Goal: Task Accomplishment & Management: Manage account settings

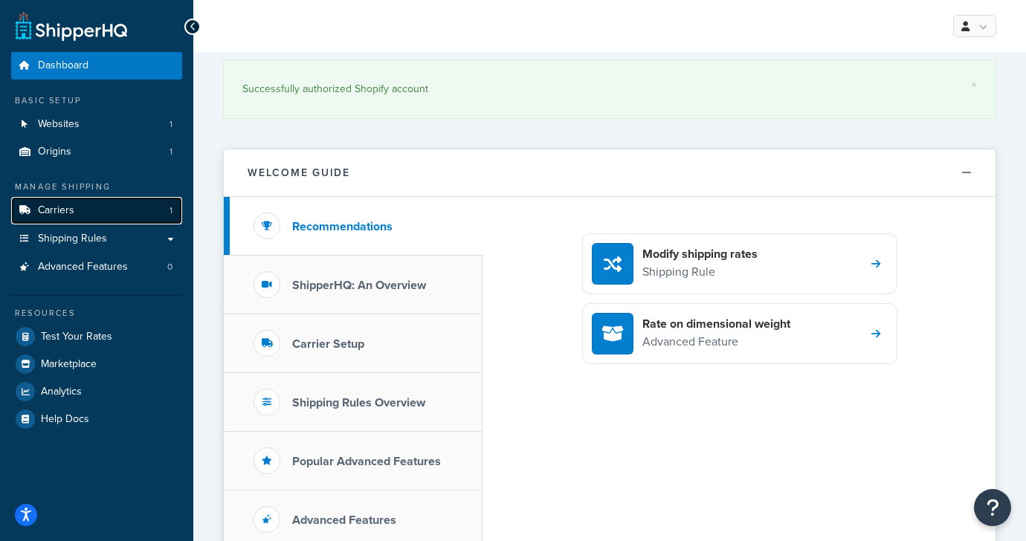
click at [82, 219] on link "Carriers 1" at bounding box center [96, 211] width 171 height 28
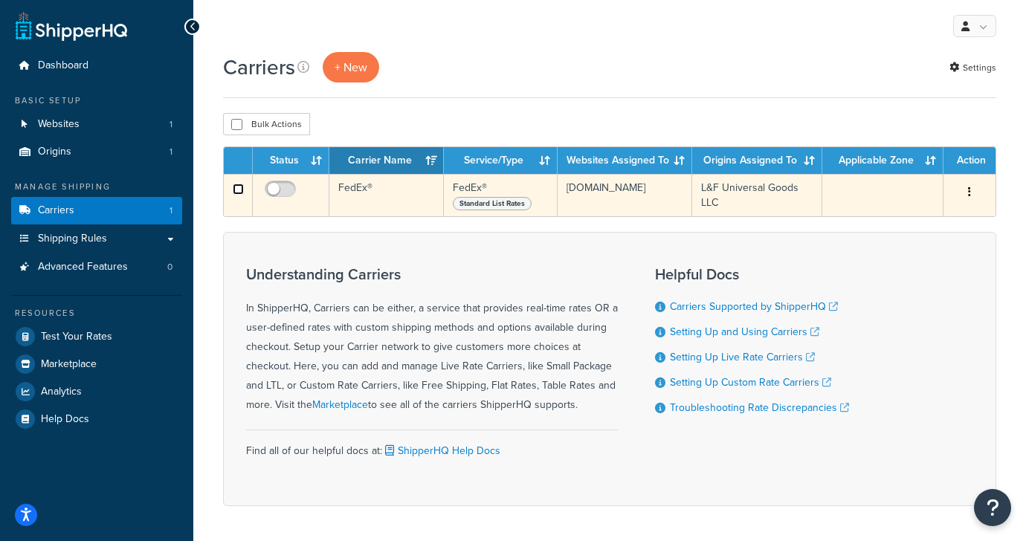
click at [242, 193] on input "checkbox" at bounding box center [238, 189] width 11 height 11
checkbox input "true"
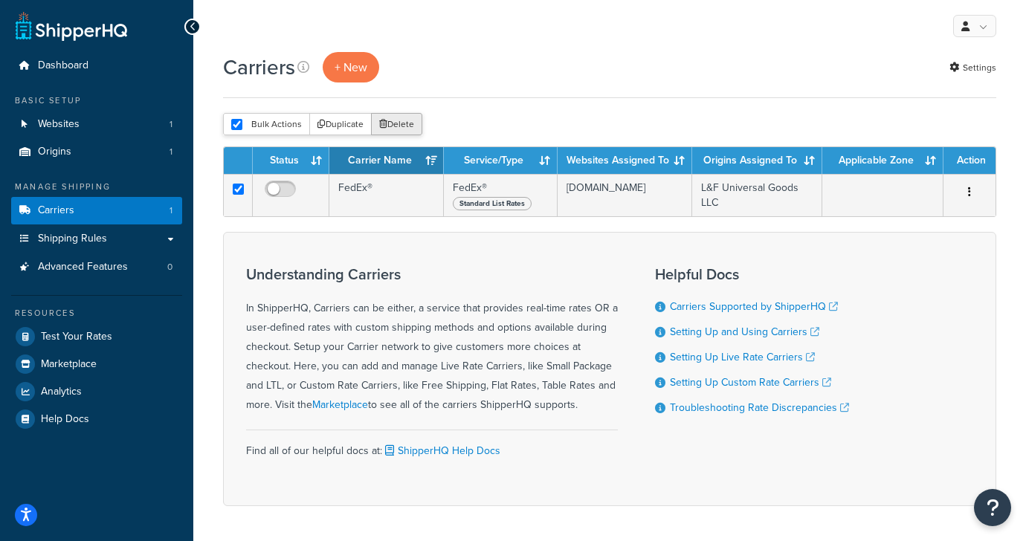
click at [406, 127] on button "Delete" at bounding box center [396, 124] width 51 height 22
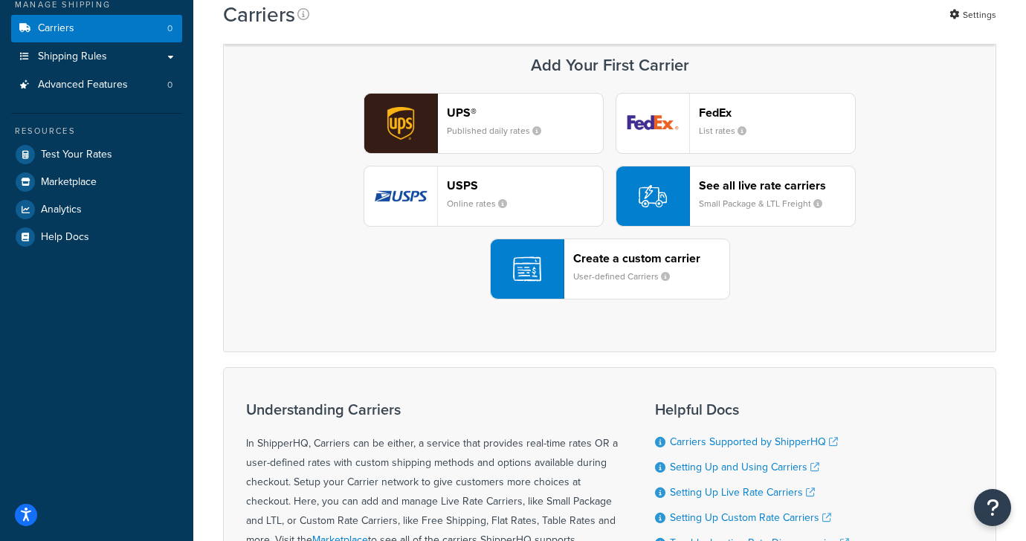
scroll to position [213, 0]
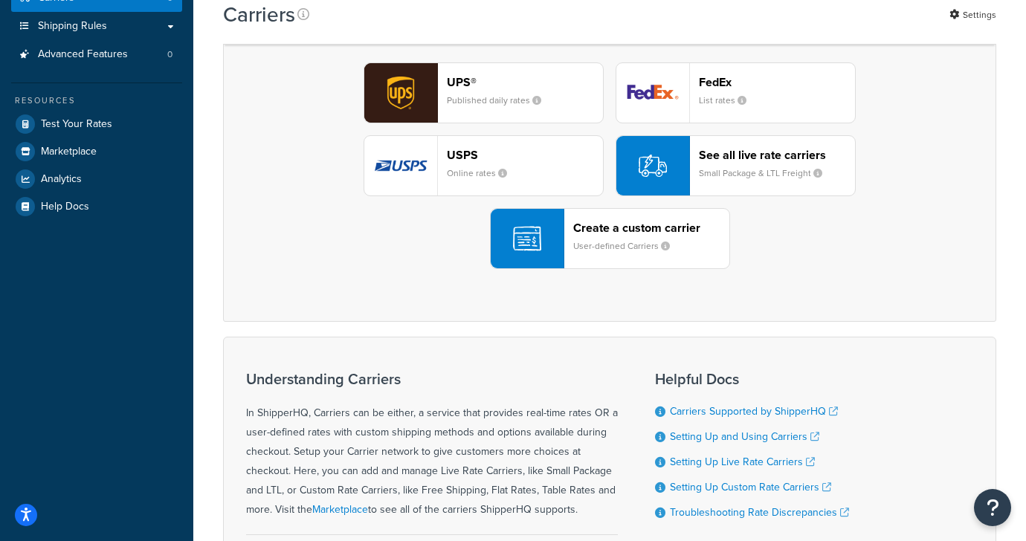
click at [728, 168] on small "Small Package & LTL Freight" at bounding box center [766, 172] width 135 height 13
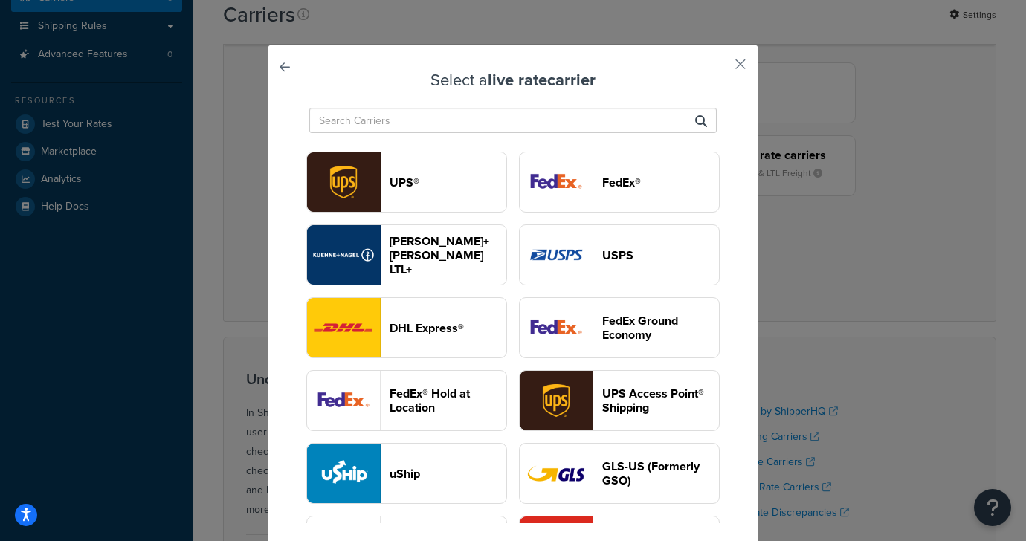
click at [617, 168] on button "FedEx®" at bounding box center [619, 182] width 201 height 61
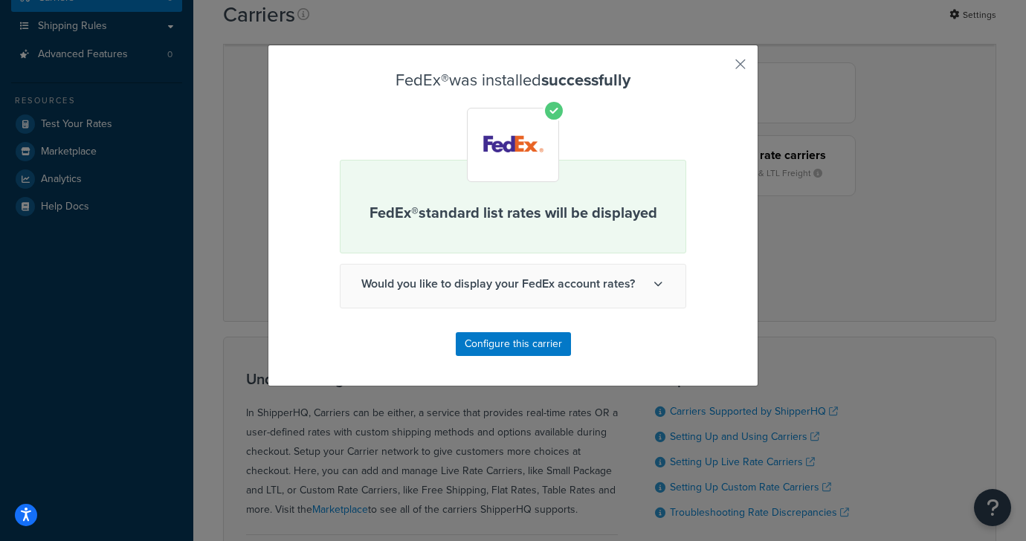
click at [661, 285] on icon at bounding box center [657, 283] width 9 height 9
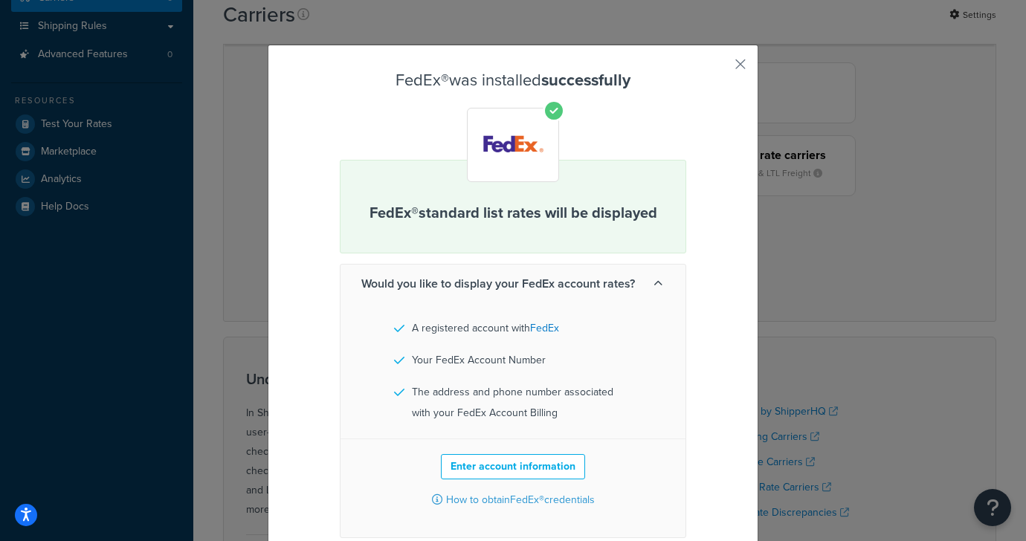
scroll to position [74, 0]
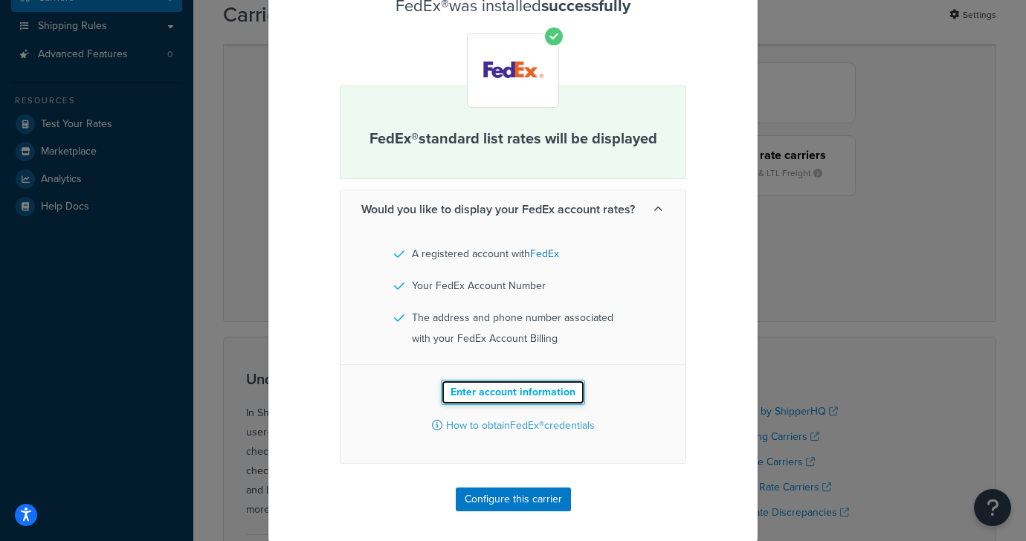
click at [527, 394] on button "Enter account information" at bounding box center [513, 392] width 144 height 25
select select "US"
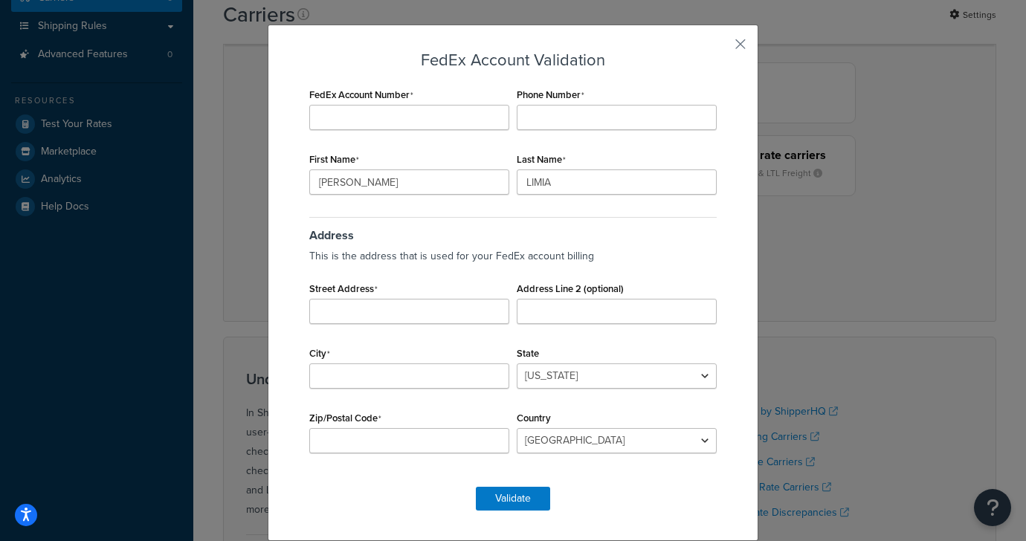
scroll to position [20, 0]
click at [386, 124] on input "FedEx Account Number" at bounding box center [409, 117] width 200 height 25
paste input "204158067"
type input "204158067"
click at [633, 120] on input "Phone Number" at bounding box center [617, 117] width 200 height 25
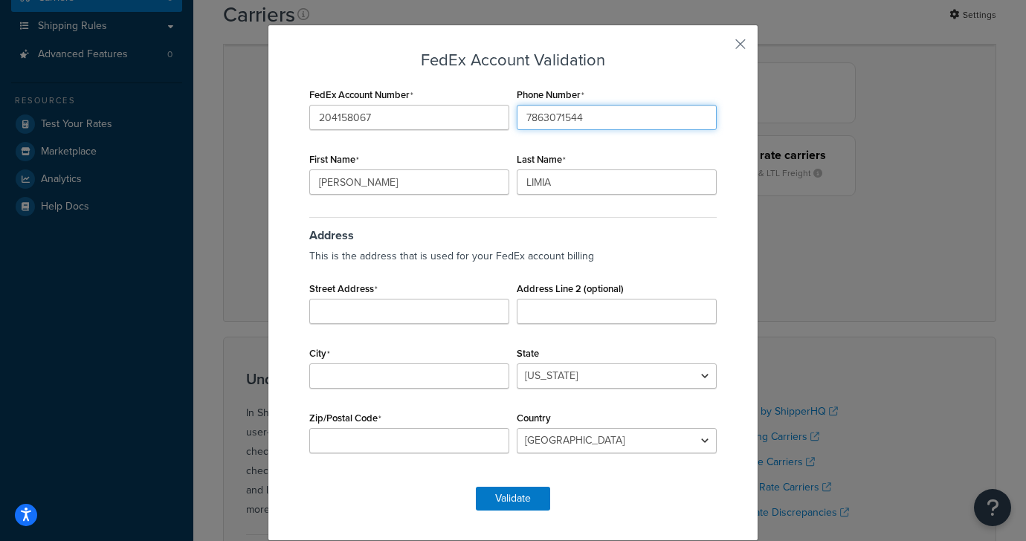
type input "7863071544"
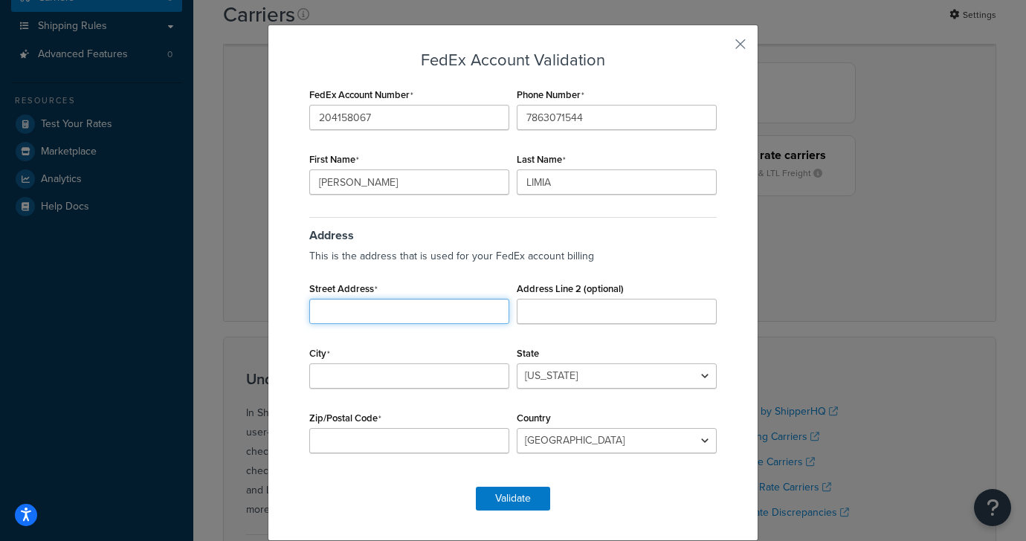
click at [415, 312] on input "Street Address" at bounding box center [409, 311] width 200 height 25
type input "8530 SW 27TH TERRACE"
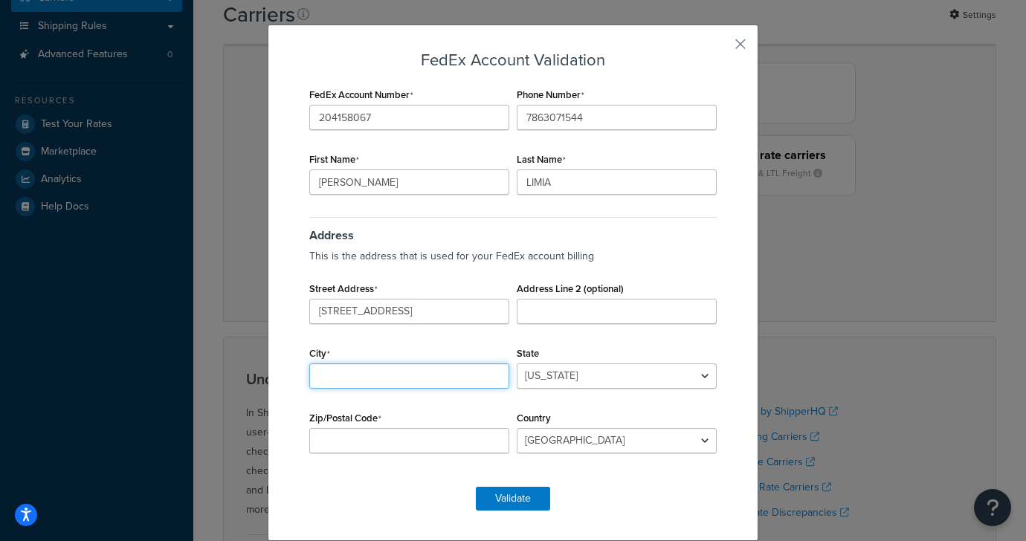
click at [426, 378] on input "City" at bounding box center [409, 375] width 200 height 25
type input "MIAMI"
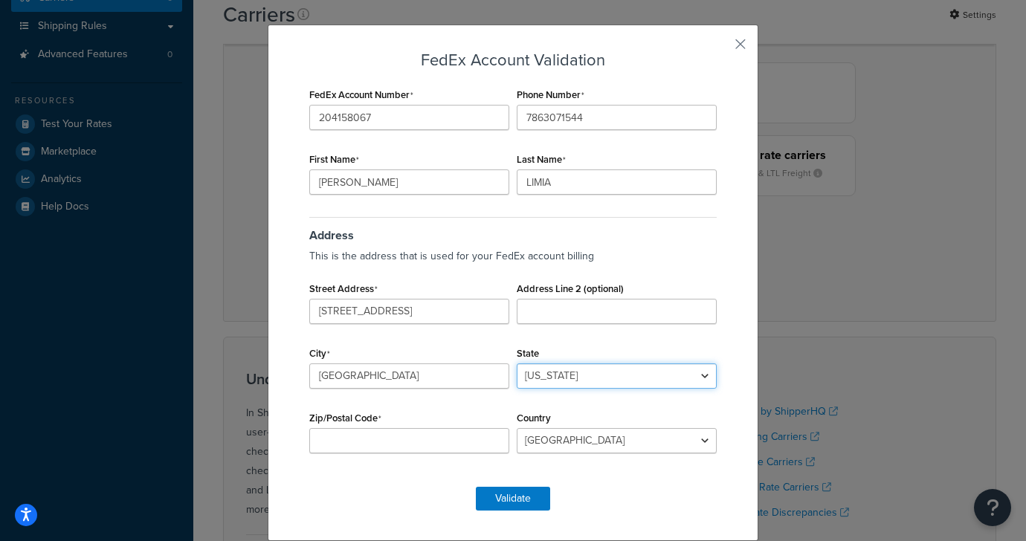
click at [584, 376] on select "Alabama Alaska American Samoa Arizona Arkansas Armed Forces Americas Armed Forc…" at bounding box center [617, 375] width 200 height 25
click at [397, 442] on input "Zip/Postal Code" at bounding box center [409, 440] width 200 height 25
type input "33155"
click at [366, 464] on div "Address This is the address that is used for your FedEx account billing Street …" at bounding box center [512, 342] width 415 height 259
click at [649, 372] on select "Alabama Alaska American Samoa Arizona Arkansas Armed Forces Americas Armed Forc…" at bounding box center [617, 375] width 200 height 25
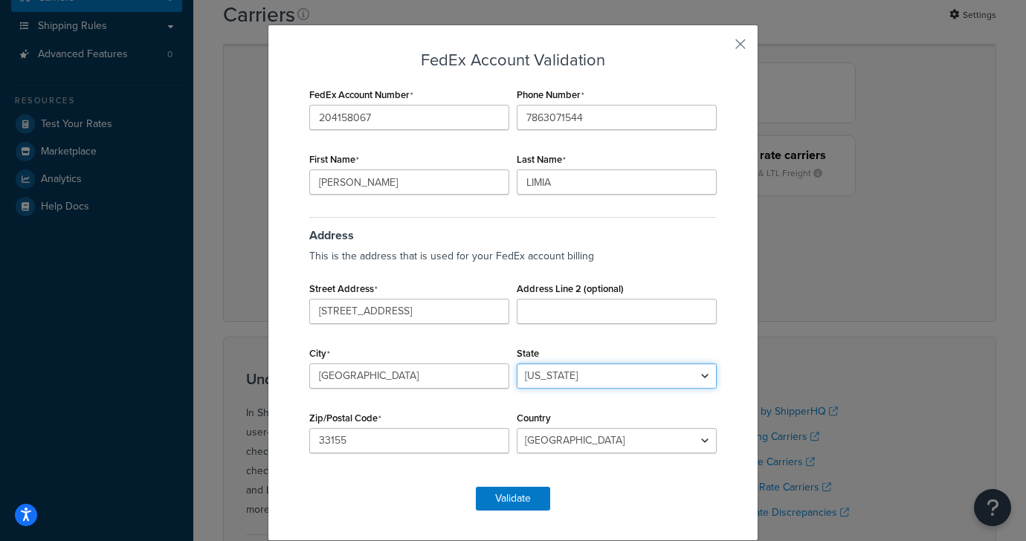
select select "FL"
click at [517, 363] on select "Alabama Alaska American Samoa Arizona Arkansas Armed Forces Americas Armed Forc…" at bounding box center [617, 375] width 200 height 25
click at [532, 497] on button "Validate" at bounding box center [513, 499] width 74 height 24
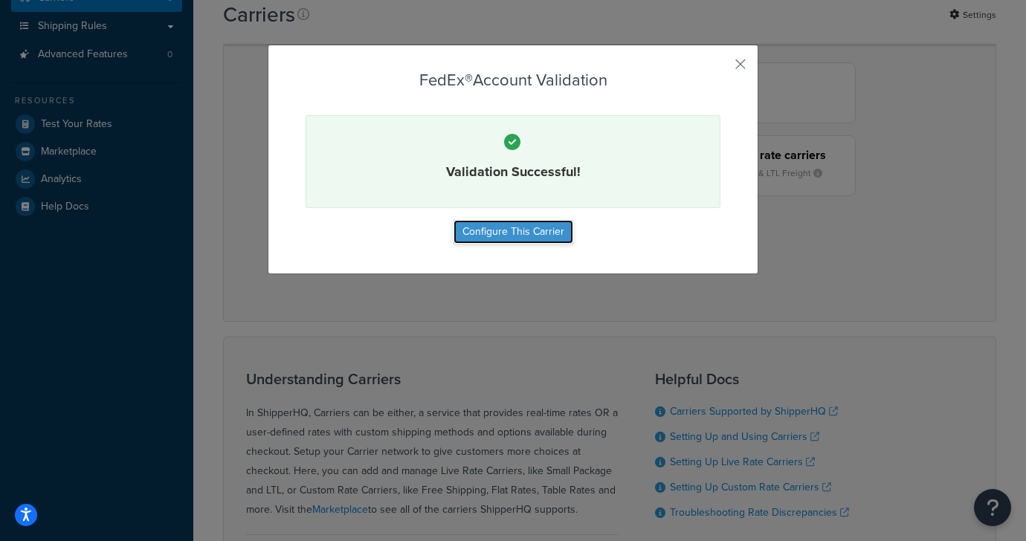
click at [536, 236] on button "Configure This Carrier" at bounding box center [513, 232] width 120 height 24
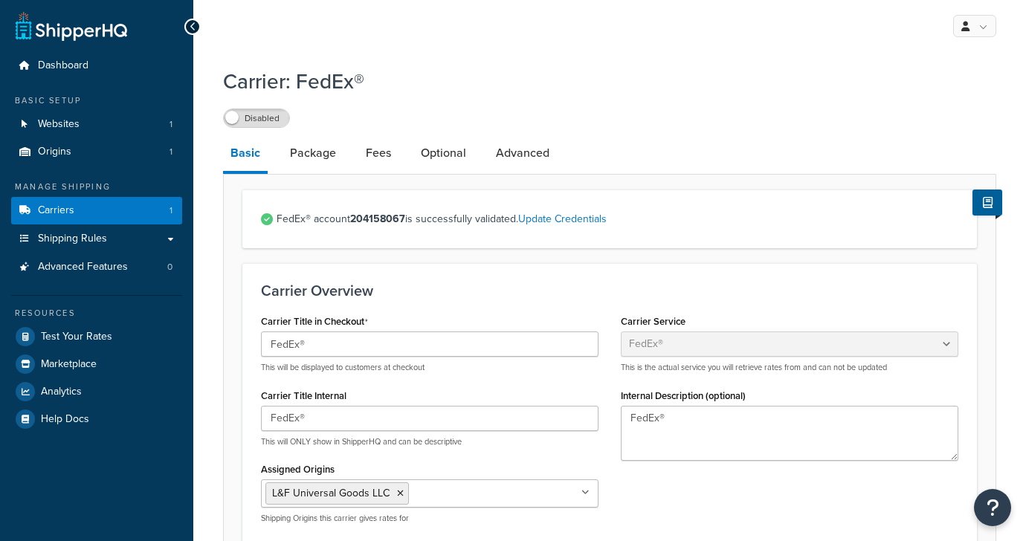
select select "fedEx"
select select "REGULAR_PICKUP"
select select "YOUR_PACKAGING"
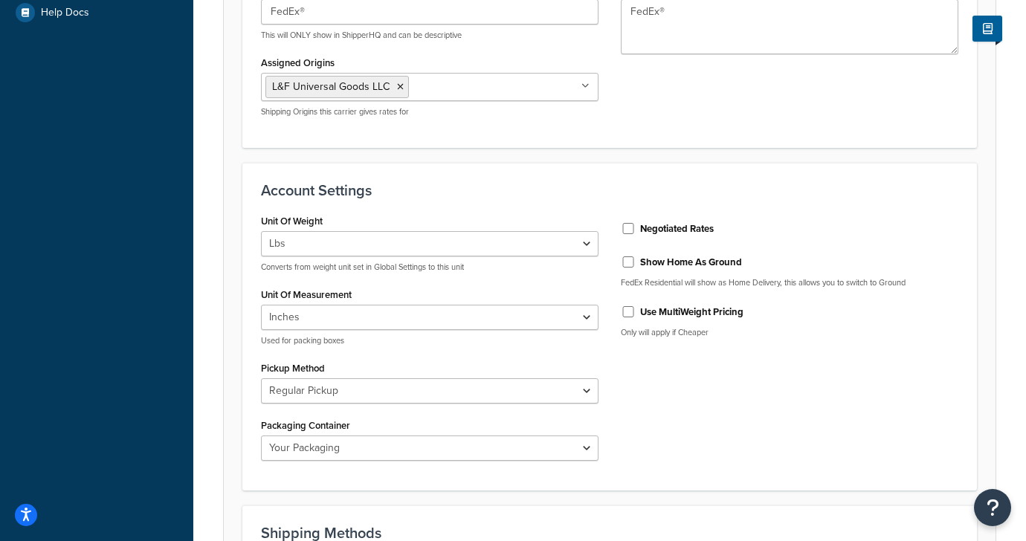
scroll to position [472, 0]
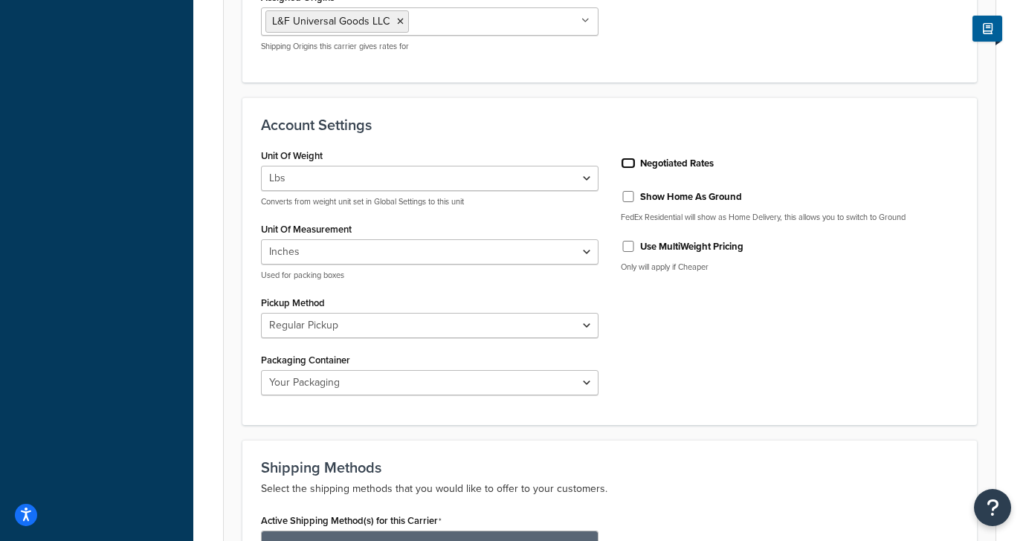
click at [630, 164] on input "Negotiated Rates" at bounding box center [628, 163] width 15 height 11
checkbox input "true"
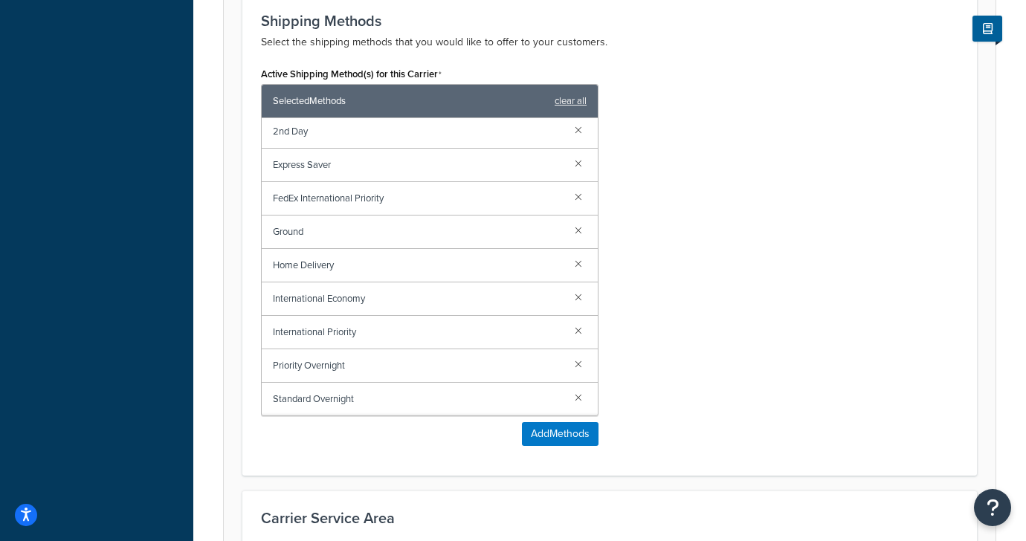
scroll to position [0, 0]
click at [578, 201] on link at bounding box center [578, 199] width 16 height 16
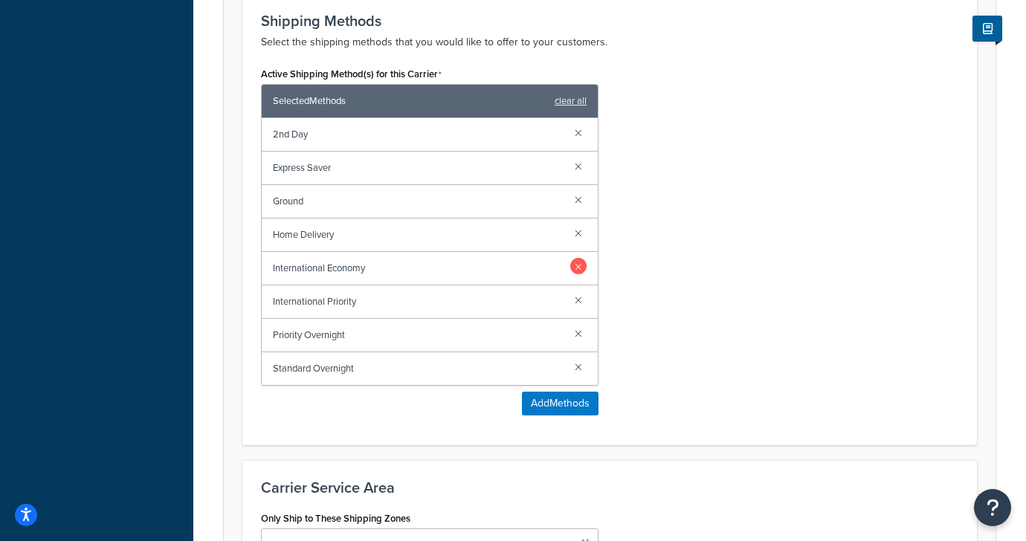
click at [580, 265] on link at bounding box center [578, 266] width 16 height 16
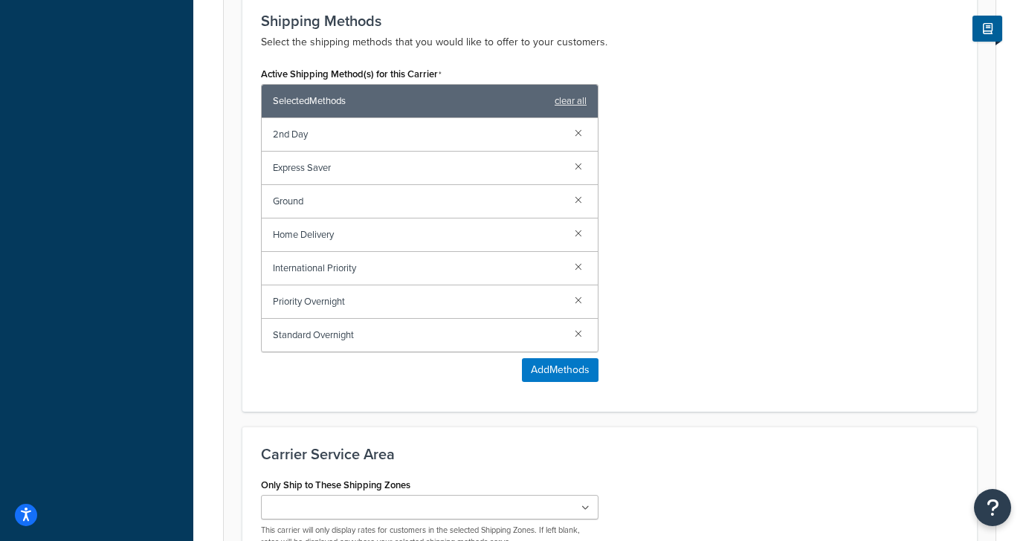
click at [580, 265] on link at bounding box center [578, 266] width 16 height 16
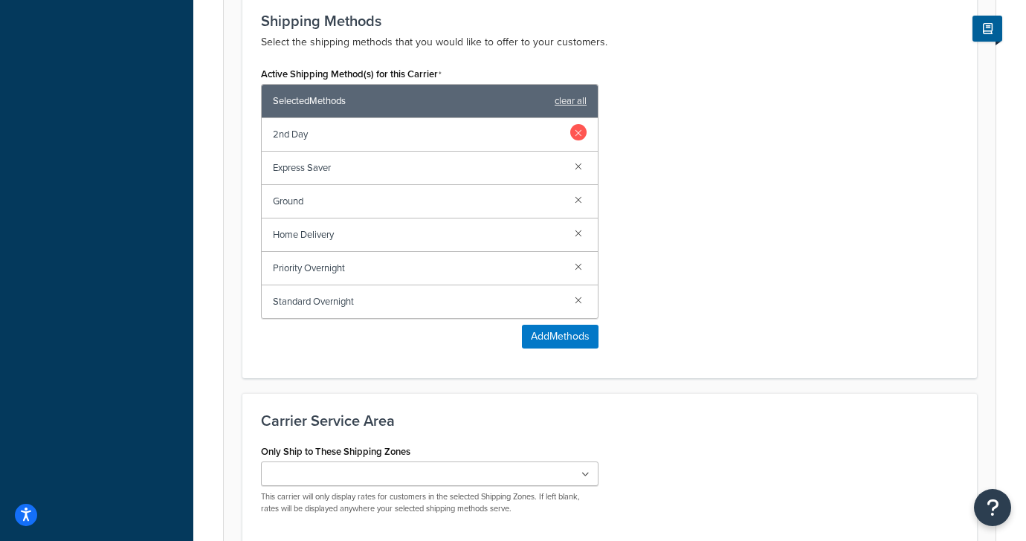
click at [580, 129] on link at bounding box center [578, 132] width 16 height 16
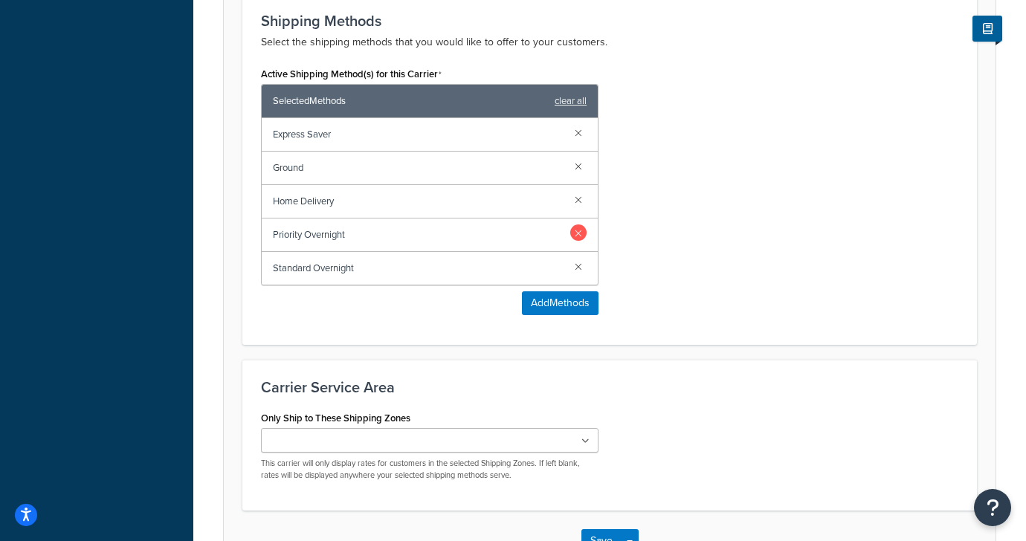
click at [577, 228] on link at bounding box center [578, 232] width 16 height 16
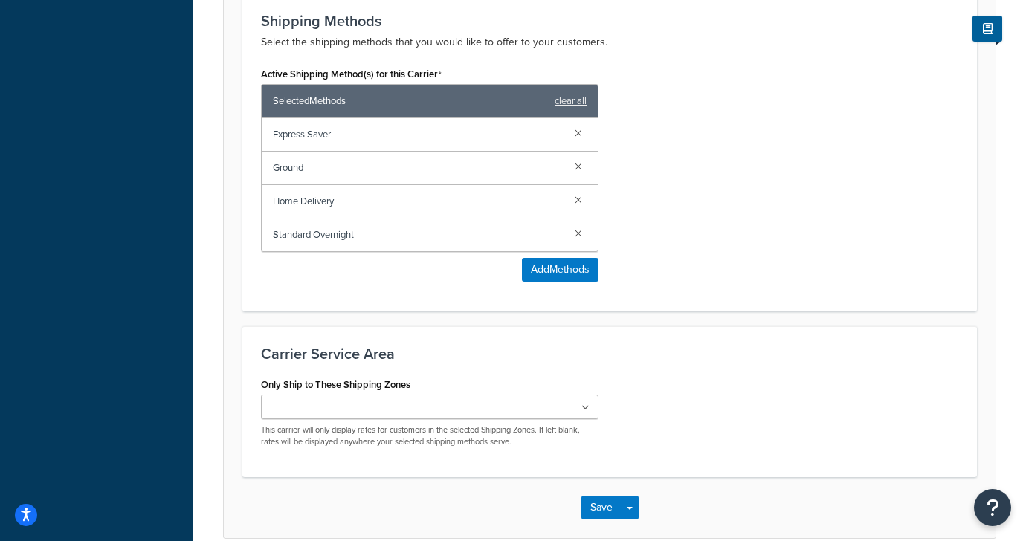
click at [577, 228] on link at bounding box center [578, 232] width 16 height 16
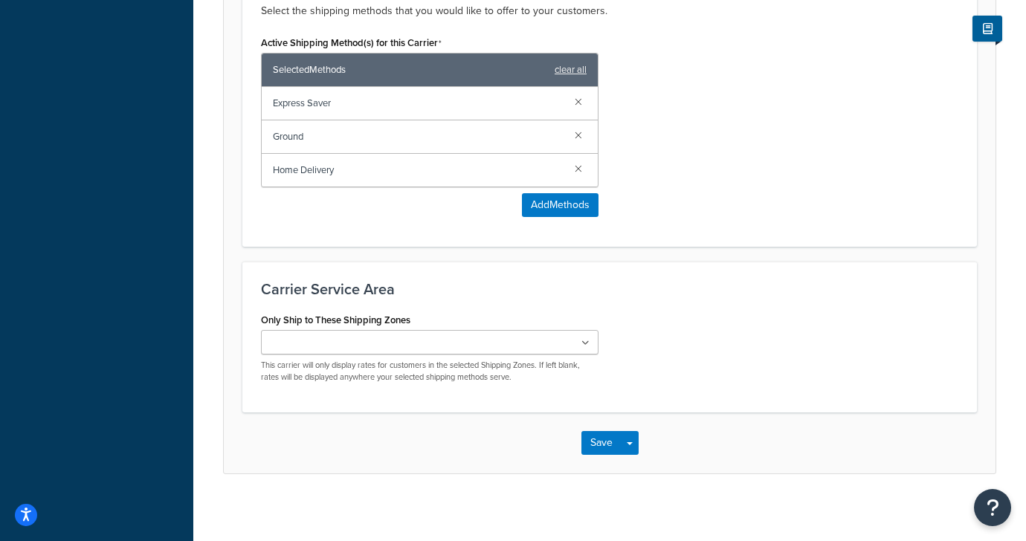
scroll to position [952, 0]
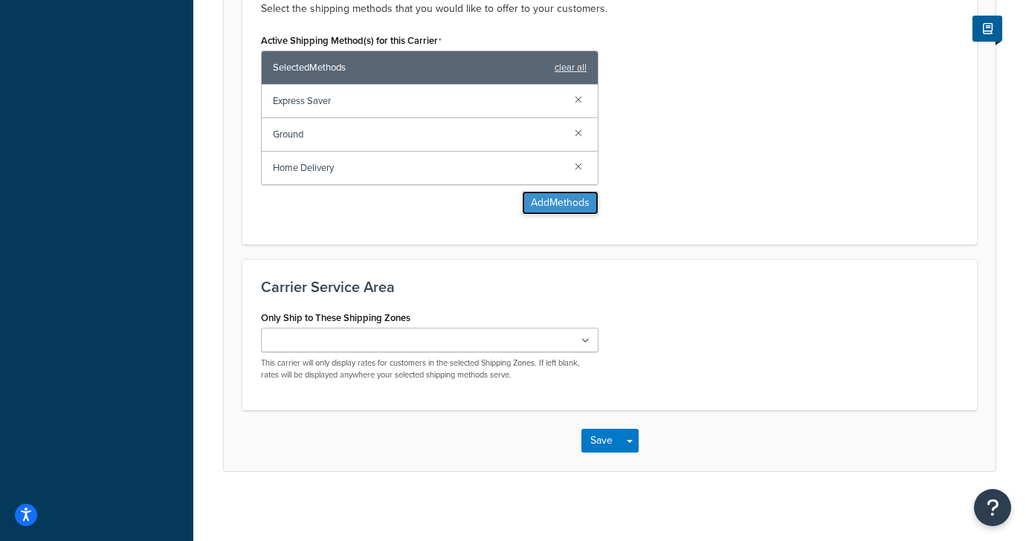
click at [569, 200] on button "Add Methods" at bounding box center [560, 203] width 77 height 24
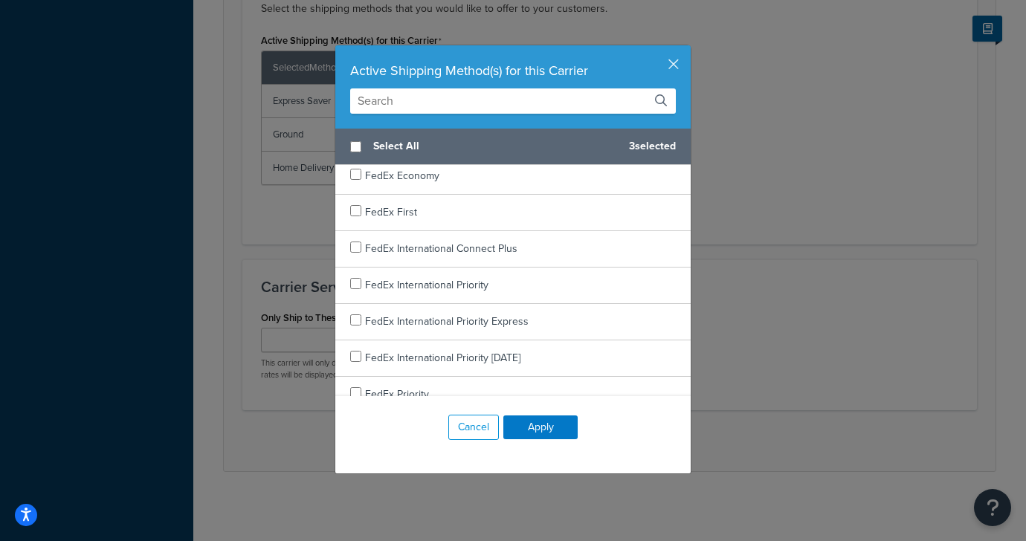
scroll to position [363, 0]
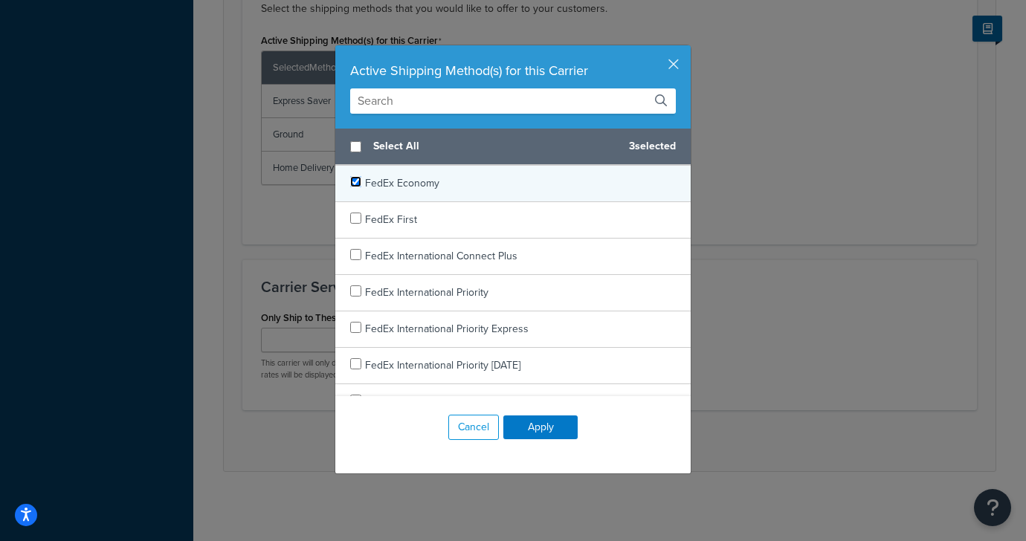
click at [354, 181] on input "checkbox" at bounding box center [355, 181] width 11 height 11
checkbox input "true"
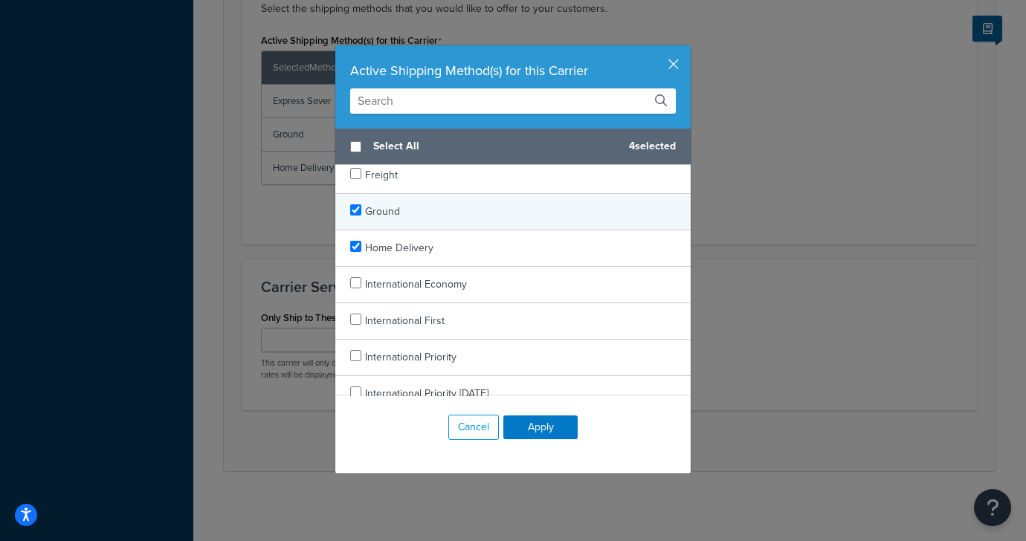
scroll to position [925, 0]
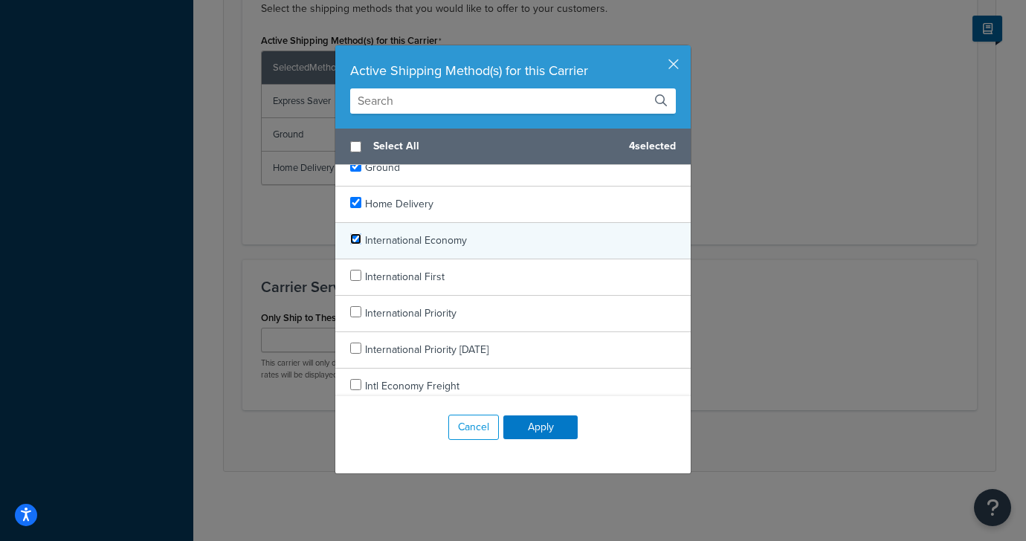
click at [359, 240] on input "checkbox" at bounding box center [355, 238] width 11 height 11
checkbox input "true"
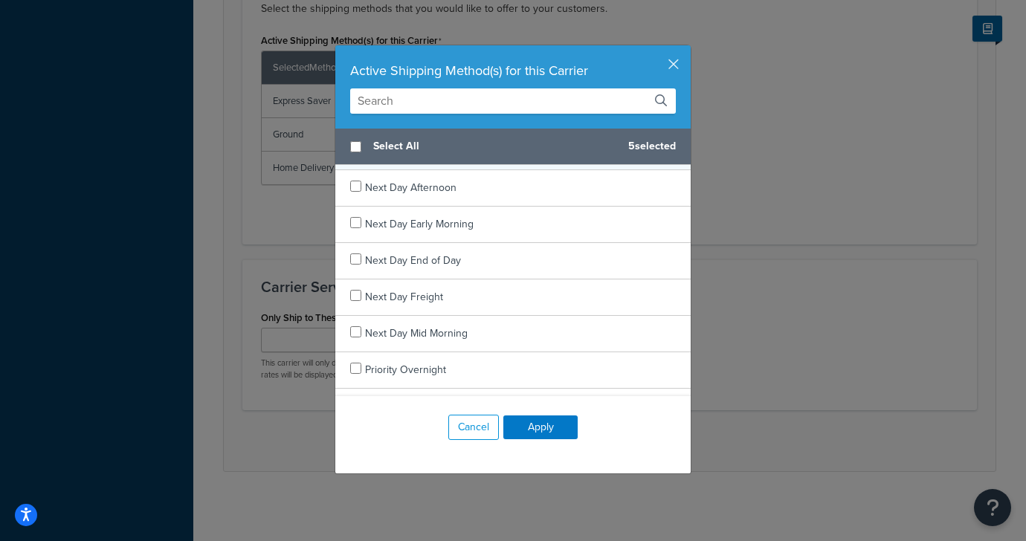
scroll to position [1298, 0]
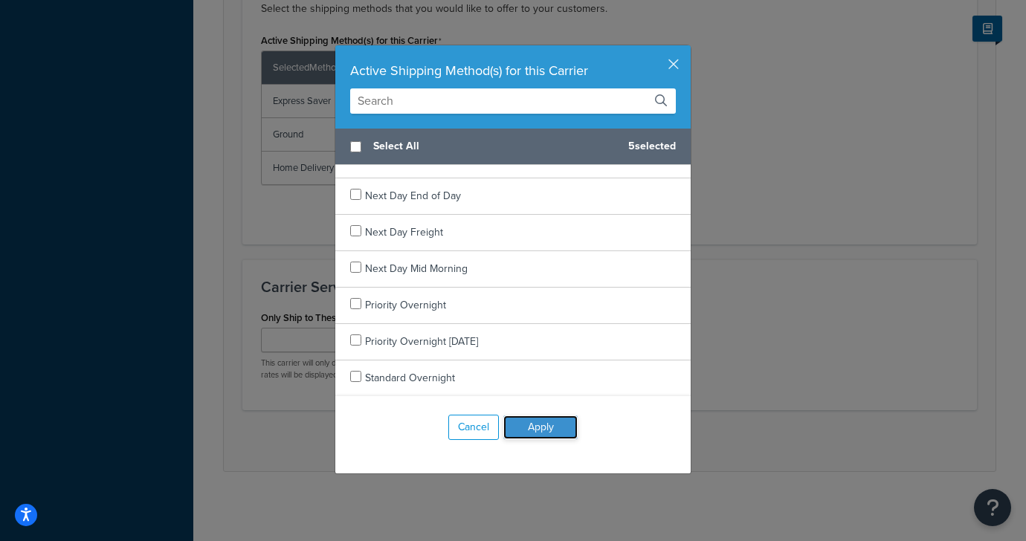
click at [560, 433] on button "Apply" at bounding box center [540, 427] width 74 height 24
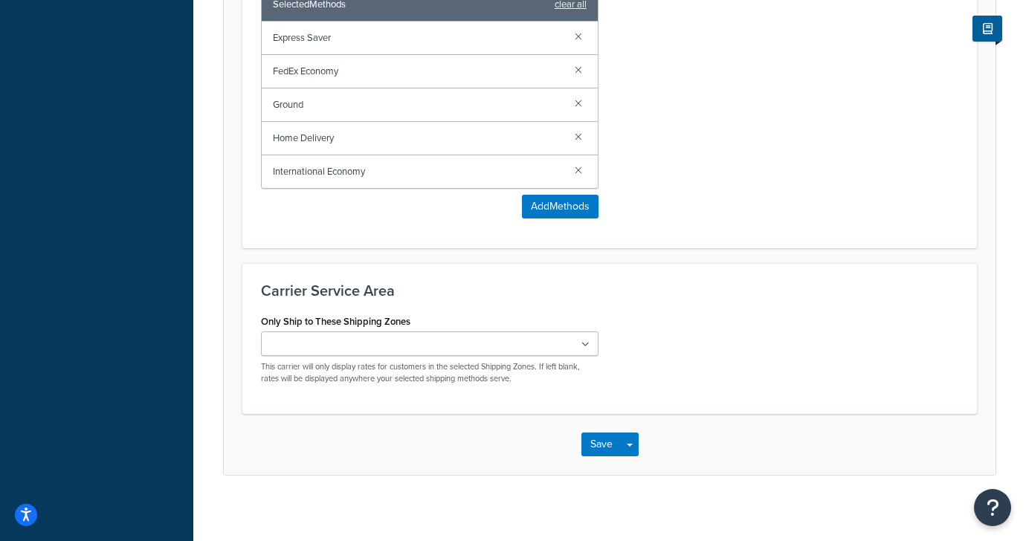
scroll to position [1024, 0]
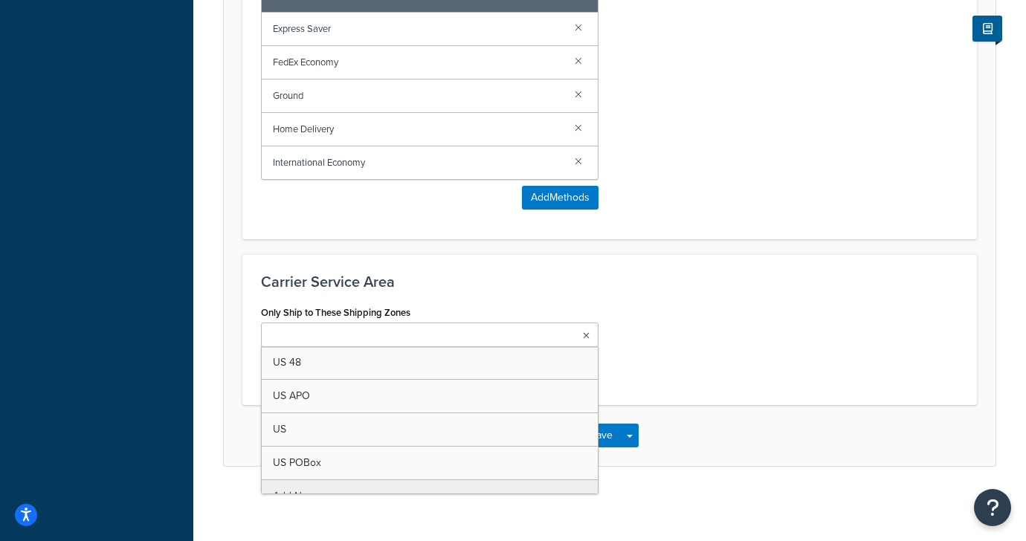
click at [378, 343] on input "Only Ship to These Shipping Zones" at bounding box center [331, 336] width 132 height 16
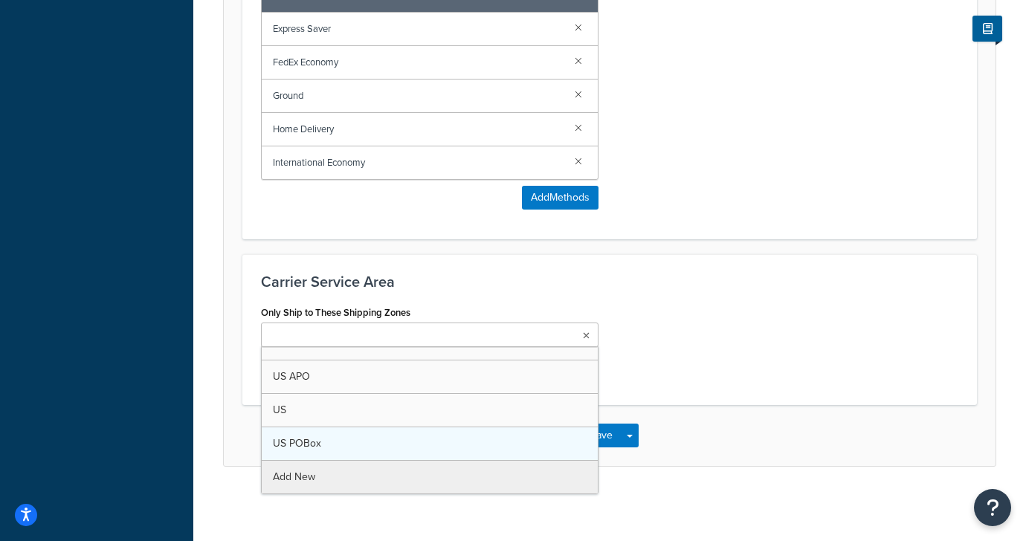
scroll to position [0, 0]
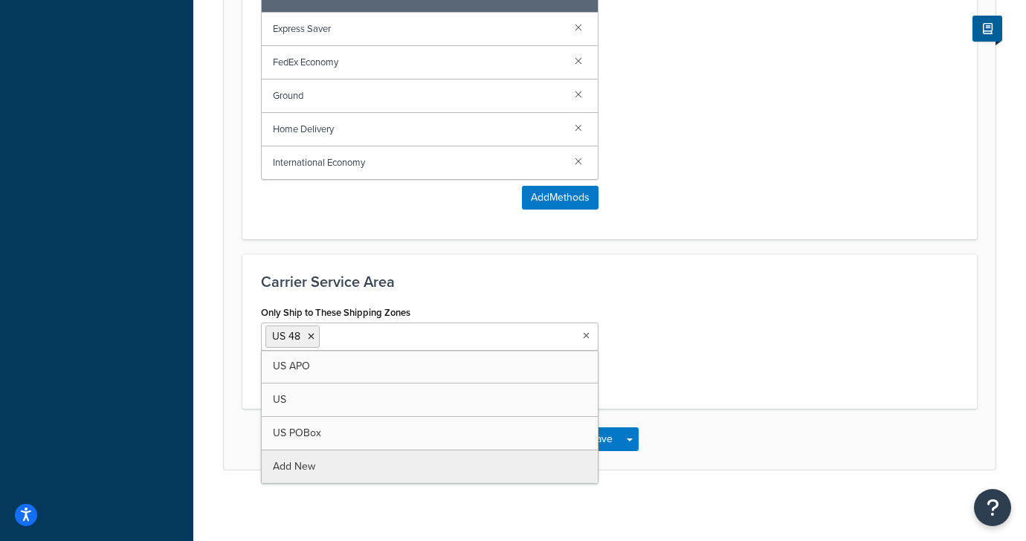
click at [728, 269] on div "Carrier Service Area Only Ship to These Shipping Zones US 48 US APO US US POBox…" at bounding box center [609, 331] width 734 height 155
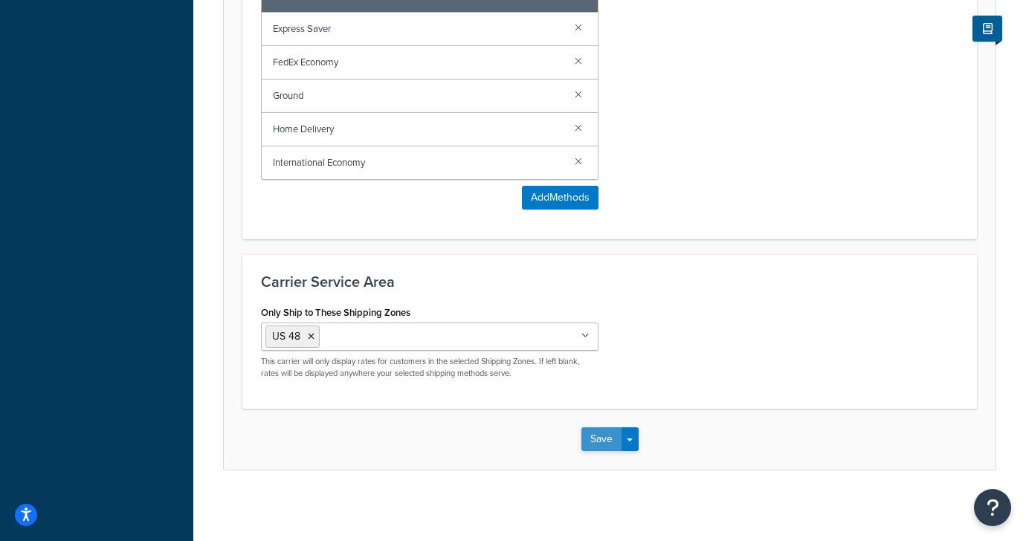
click at [601, 442] on button "Save" at bounding box center [601, 439] width 40 height 24
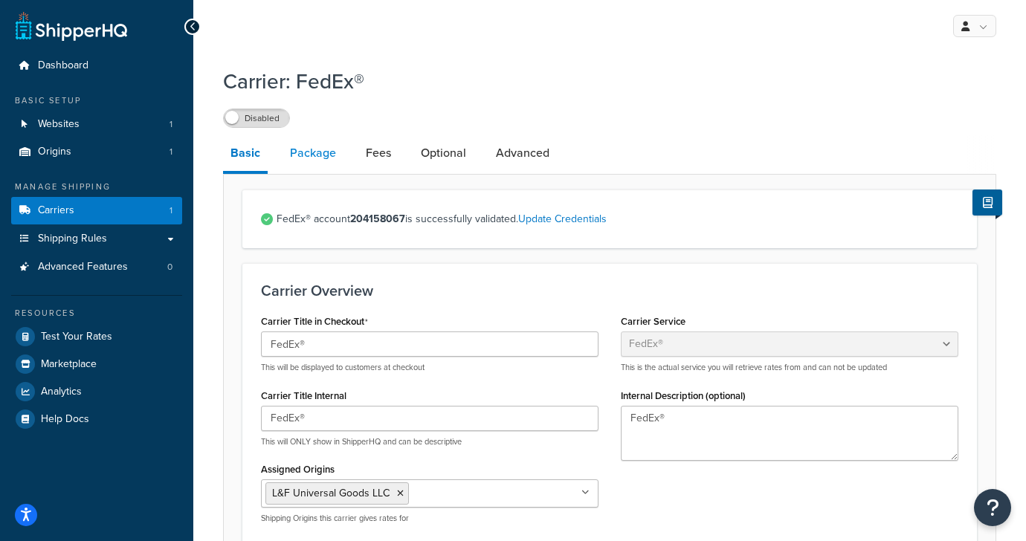
click at [311, 154] on link "Package" at bounding box center [312, 153] width 61 height 36
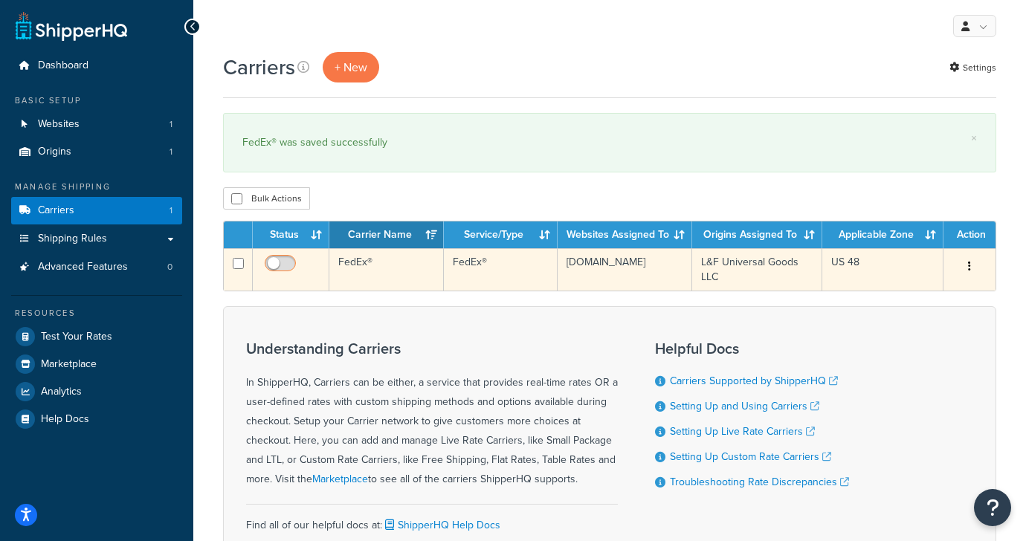
click at [275, 264] on input "checkbox" at bounding box center [282, 267] width 41 height 19
checkbox input "true"
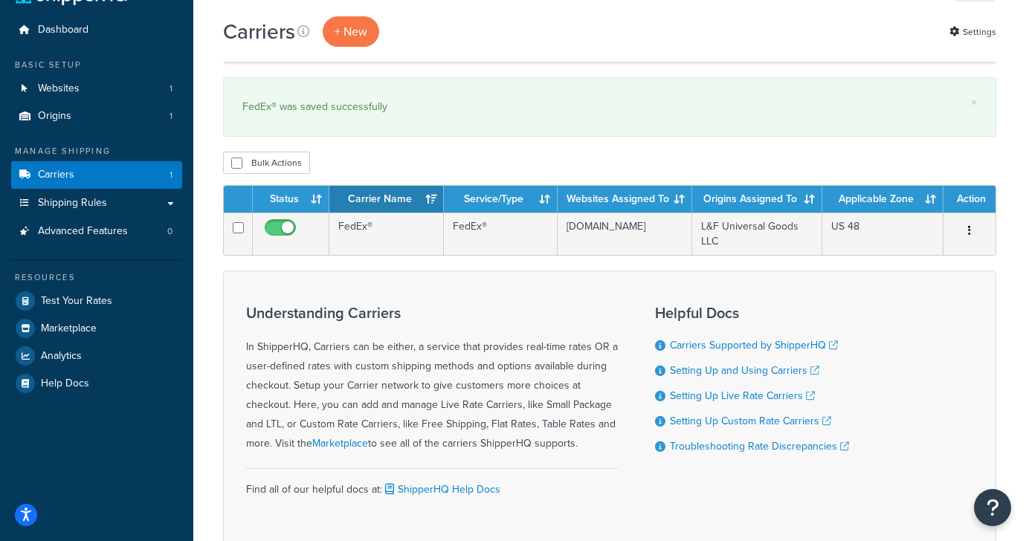
scroll to position [5, 0]
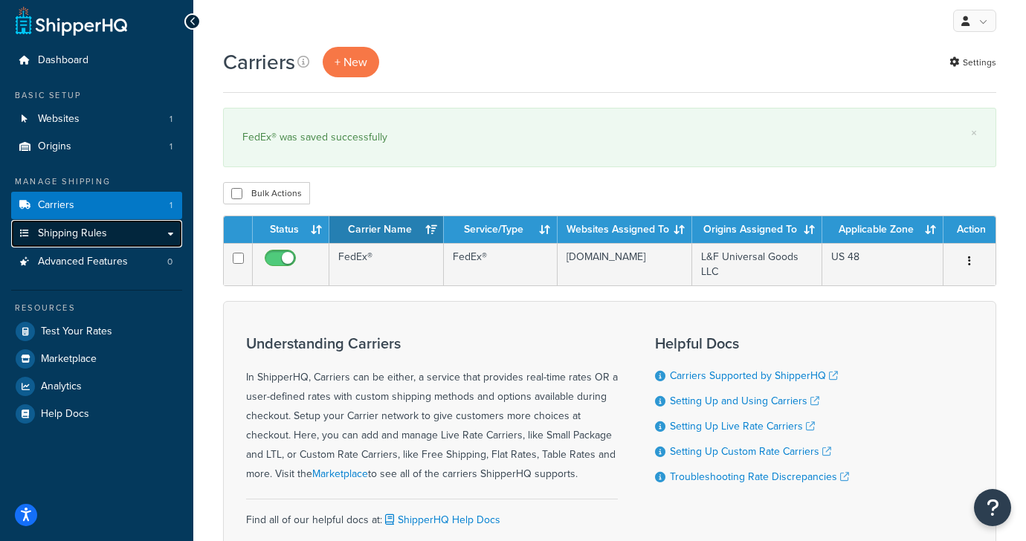
click at [84, 237] on span "Shipping Rules" at bounding box center [72, 233] width 69 height 13
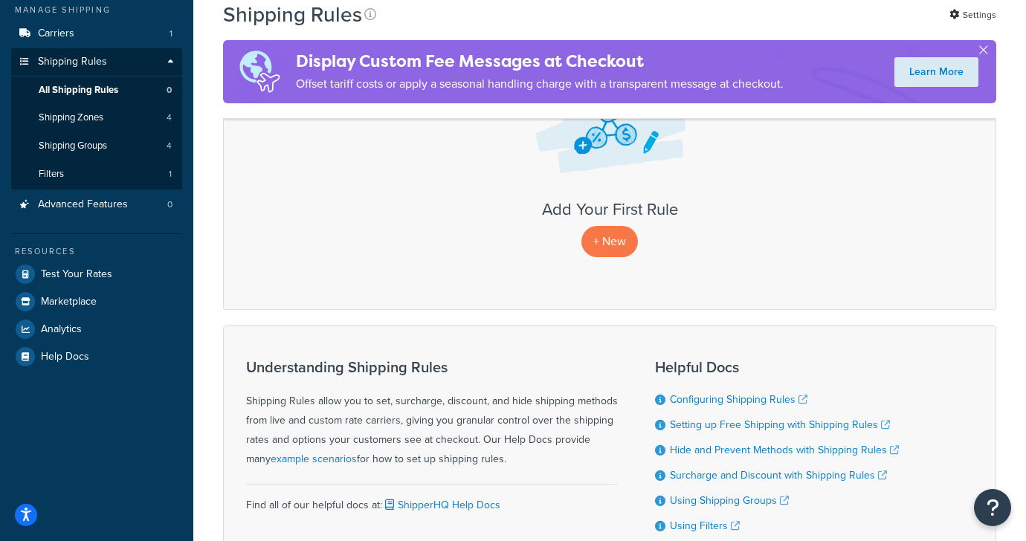
scroll to position [107, 0]
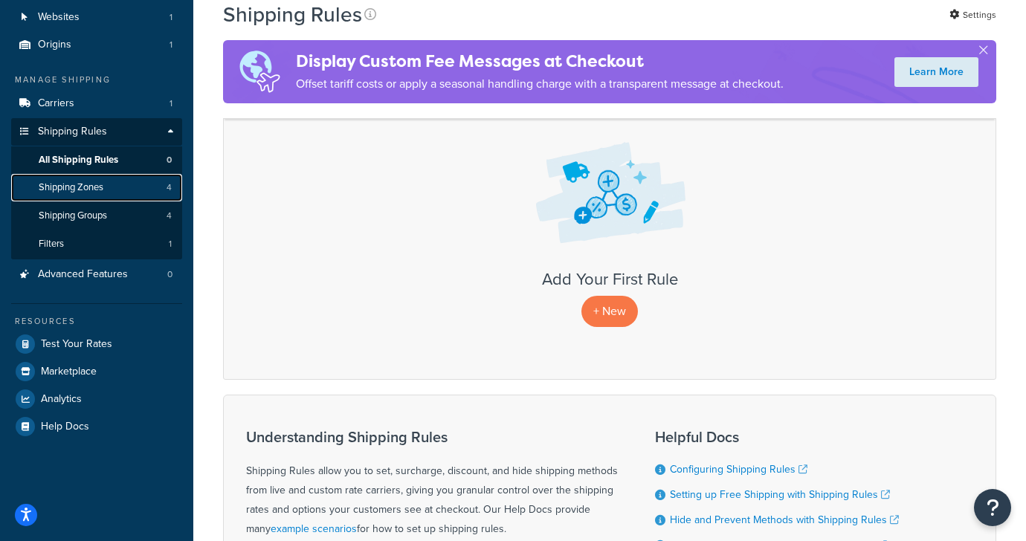
click at [108, 190] on link "Shipping Zones 4" at bounding box center [96, 188] width 171 height 28
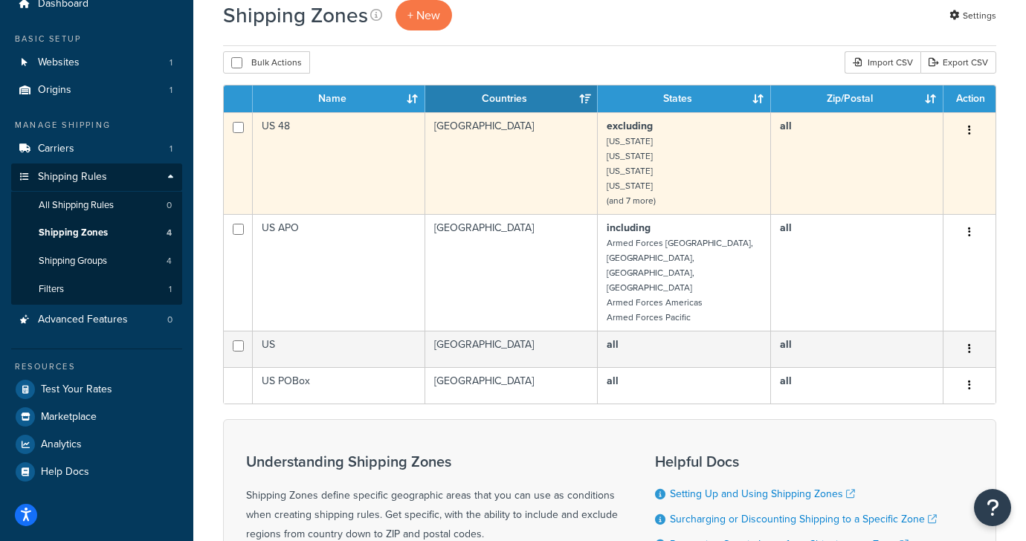
scroll to position [65, 0]
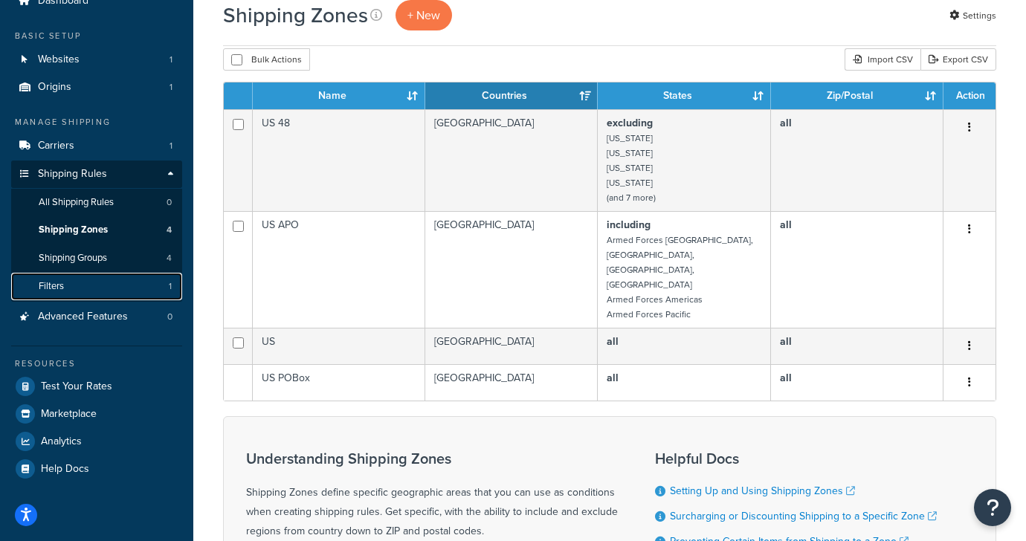
click at [114, 288] on link "Filters 1" at bounding box center [96, 287] width 171 height 28
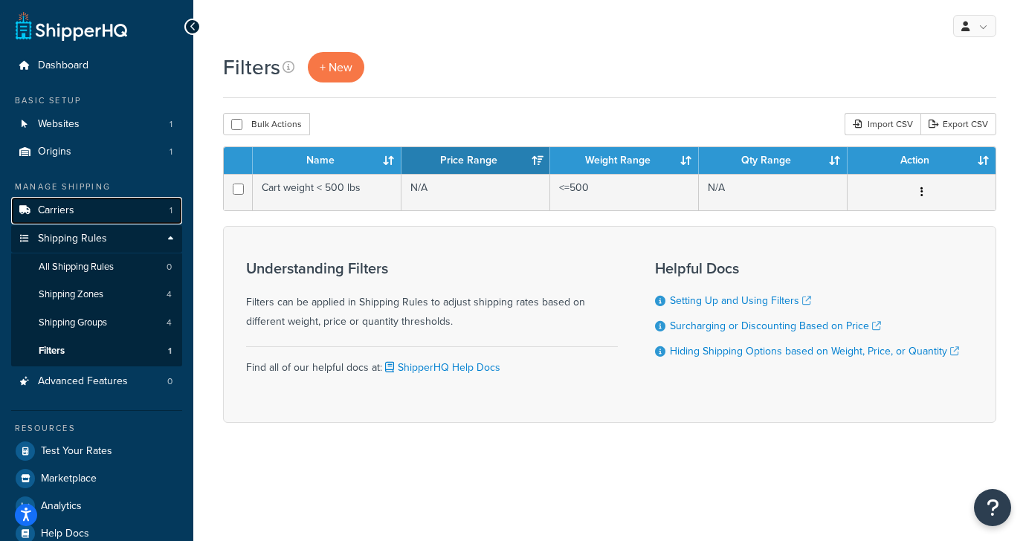
click at [79, 219] on link "Carriers 1" at bounding box center [96, 211] width 171 height 28
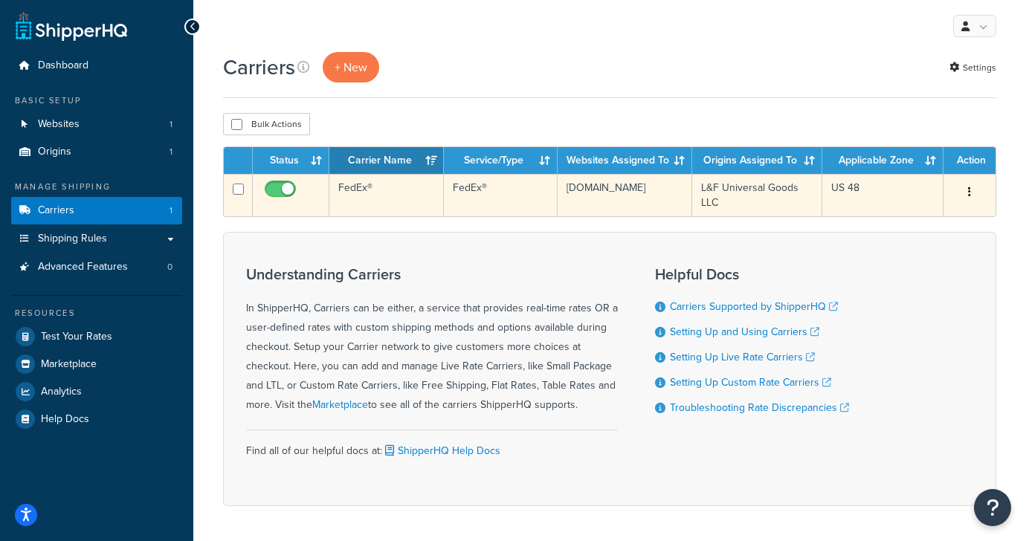
click at [970, 193] on icon "button" at bounding box center [969, 192] width 3 height 10
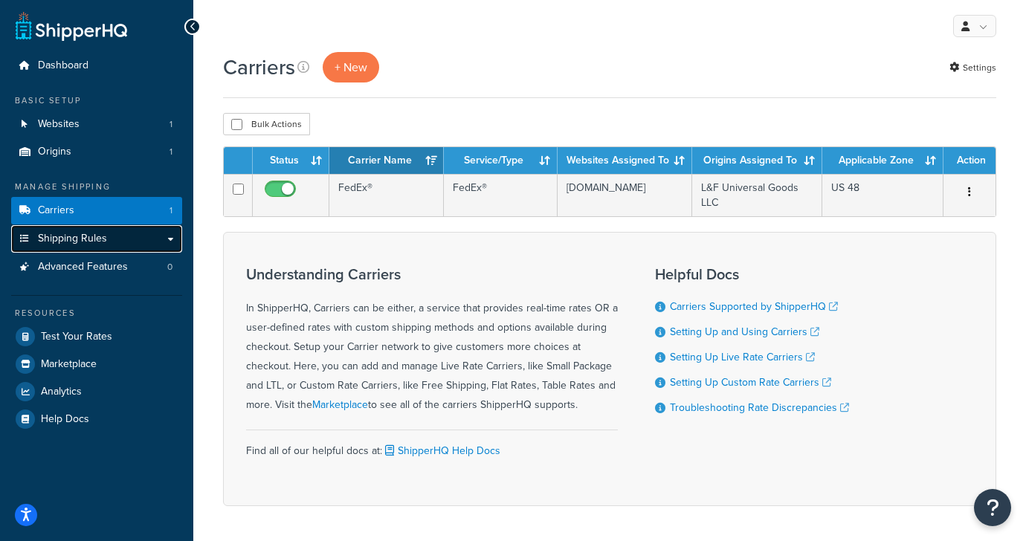
click at [126, 235] on link "Shipping Rules" at bounding box center [96, 239] width 171 height 28
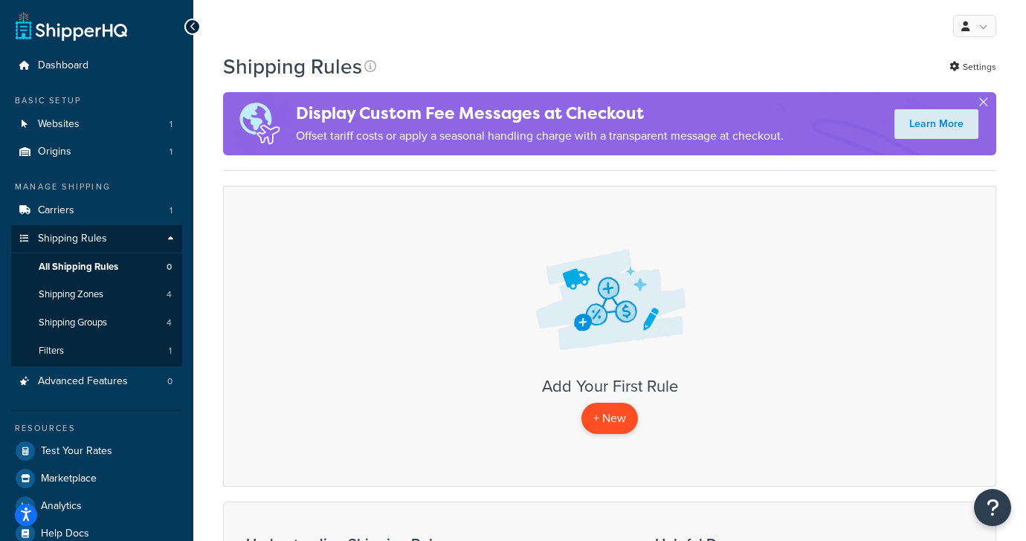
click at [609, 425] on p "+ New" at bounding box center [609, 418] width 56 height 30
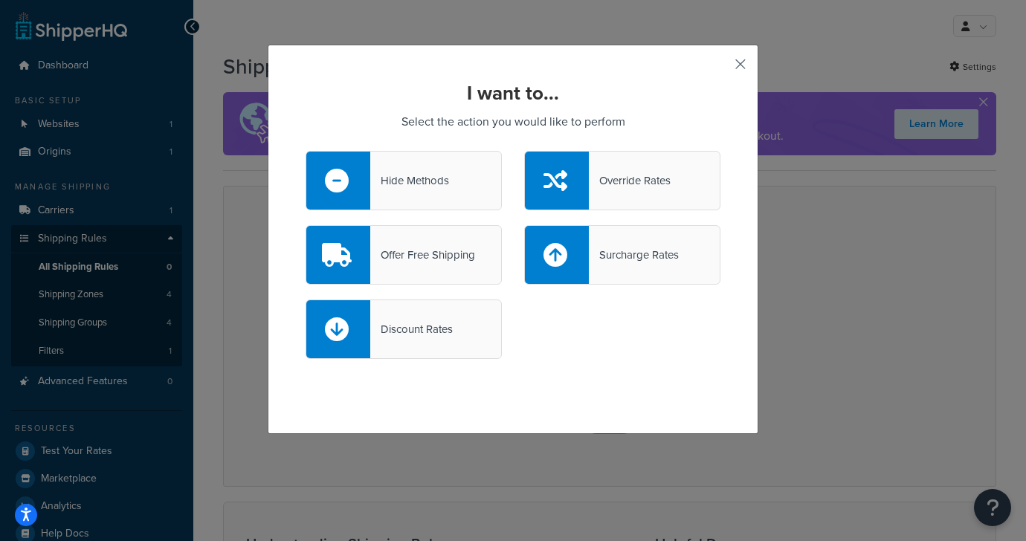
click at [720, 68] on button "button" at bounding box center [719, 70] width 4 height 4
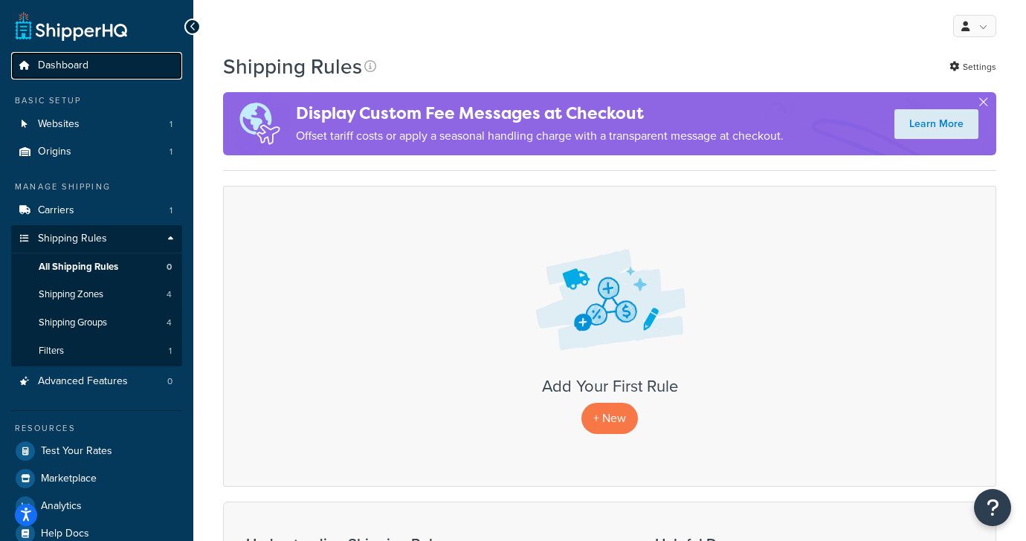
click at [86, 64] on span "Dashboard" at bounding box center [63, 65] width 51 height 13
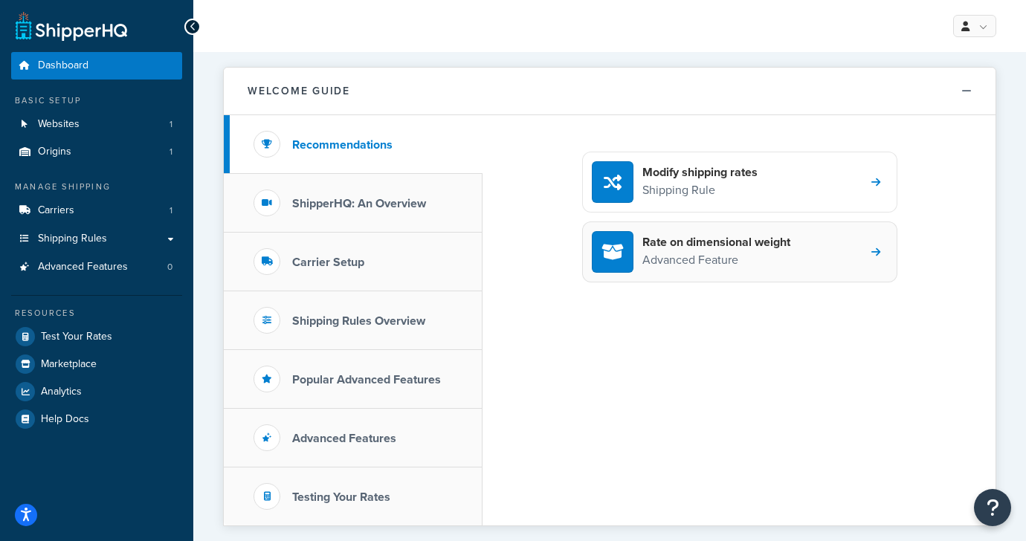
click at [751, 259] on p "Advanced Feature" at bounding box center [716, 259] width 148 height 19
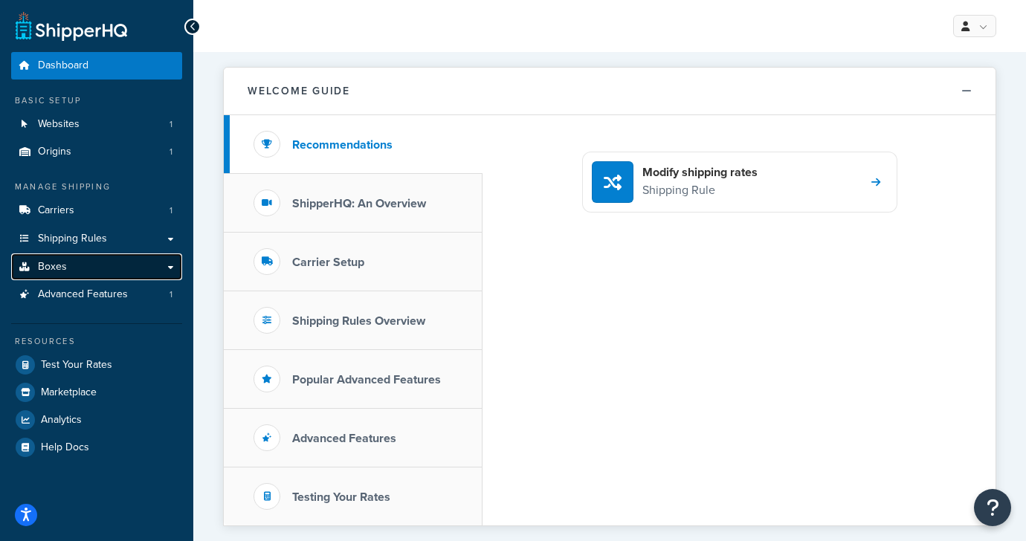
click at [59, 268] on span "Boxes" at bounding box center [52, 267] width 29 height 13
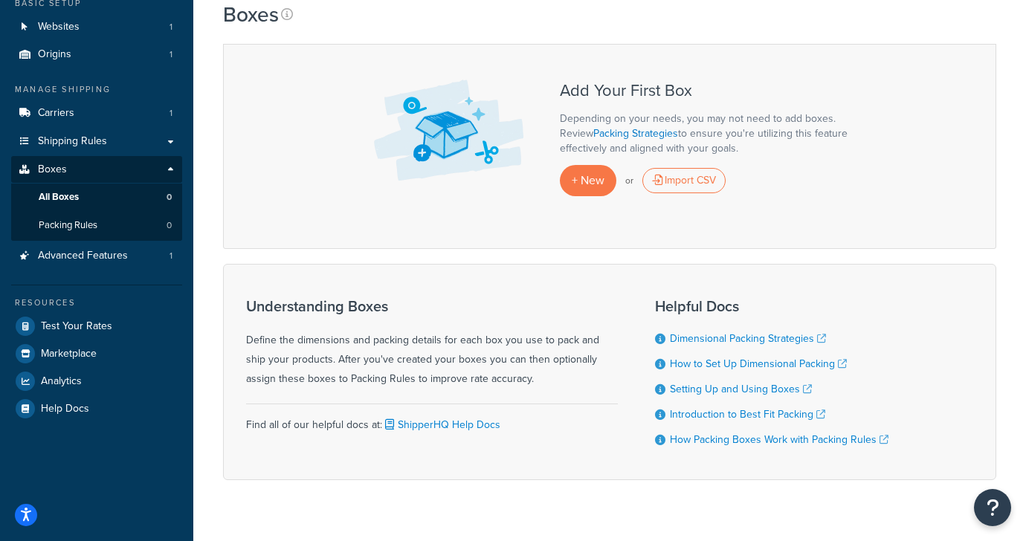
scroll to position [125, 0]
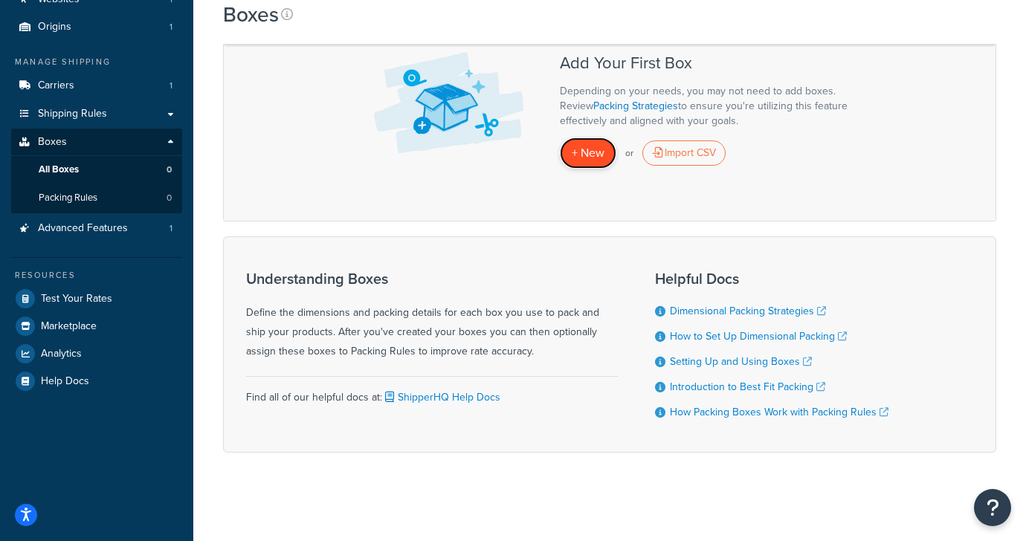
click at [581, 159] on span "+ New" at bounding box center [588, 152] width 33 height 17
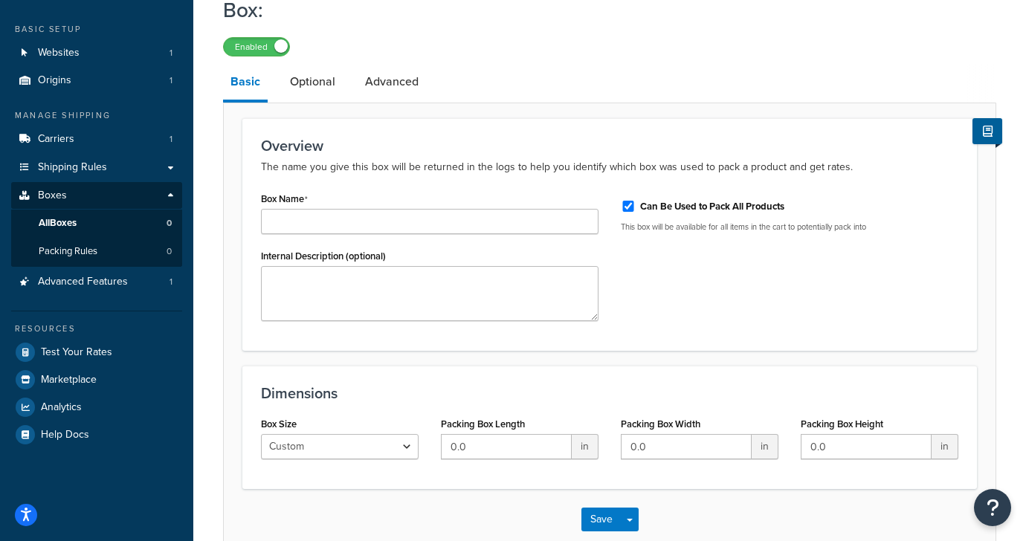
scroll to position [73, 0]
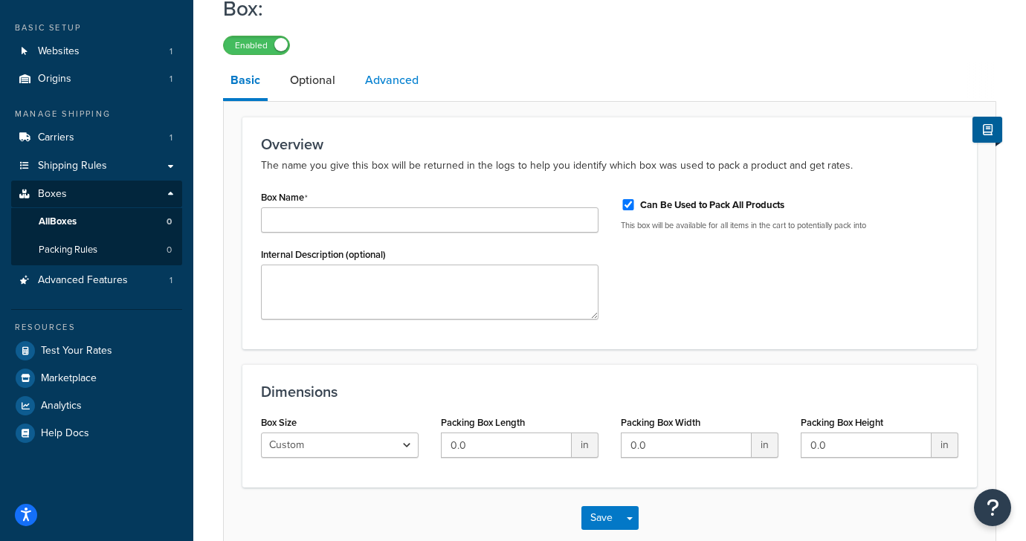
click at [393, 82] on link "Advanced" at bounding box center [392, 80] width 68 height 36
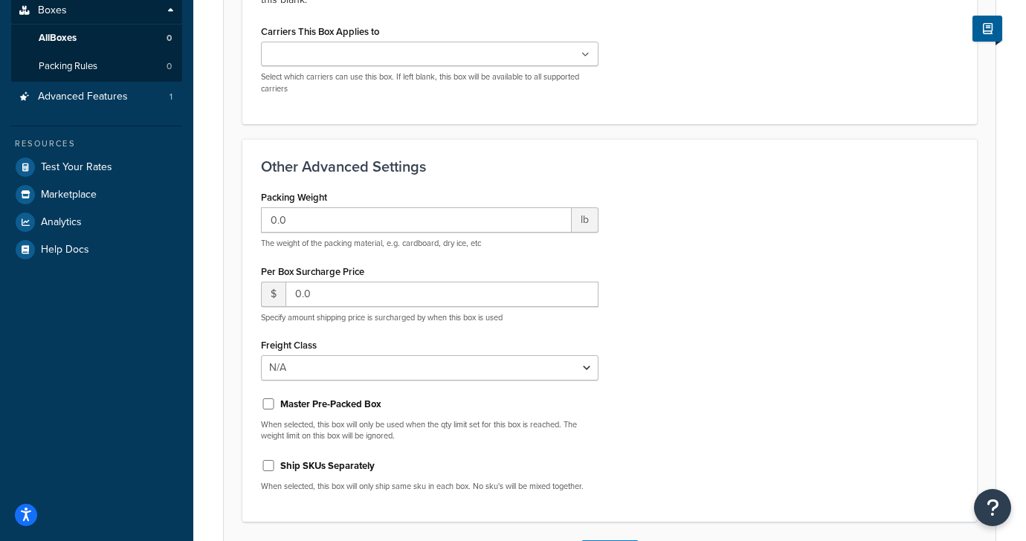
scroll to position [51, 0]
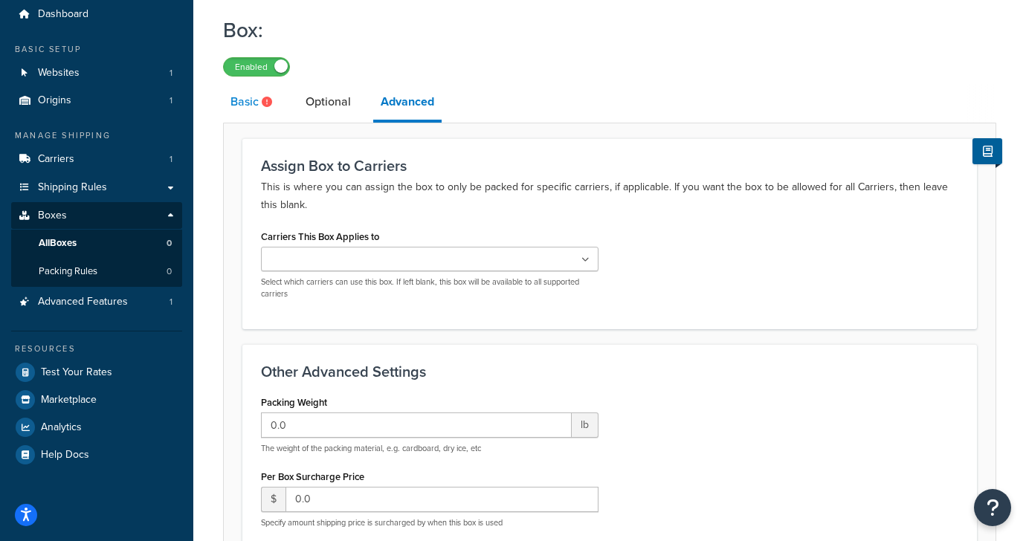
click at [260, 103] on link "Basic" at bounding box center [253, 102] width 60 height 36
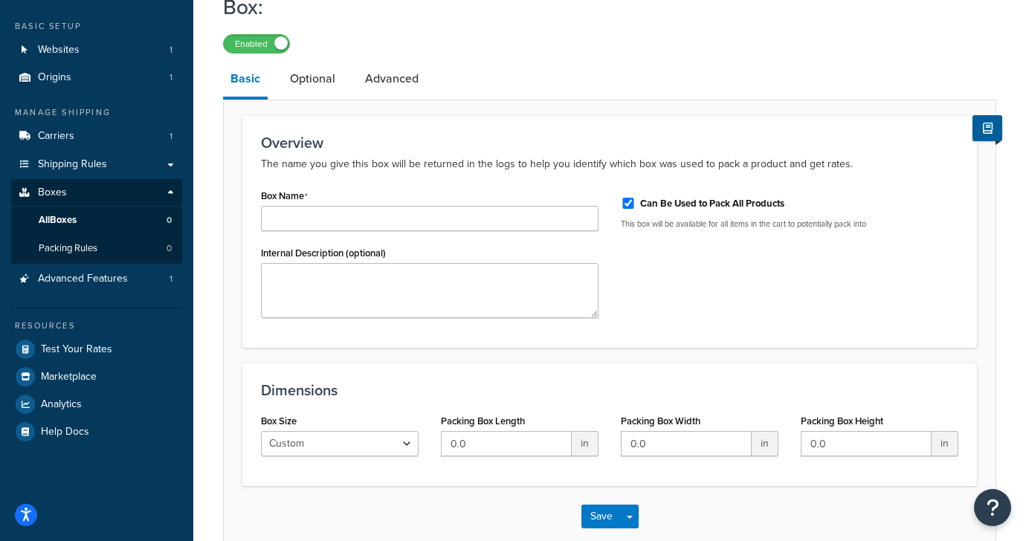
scroll to position [73, 0]
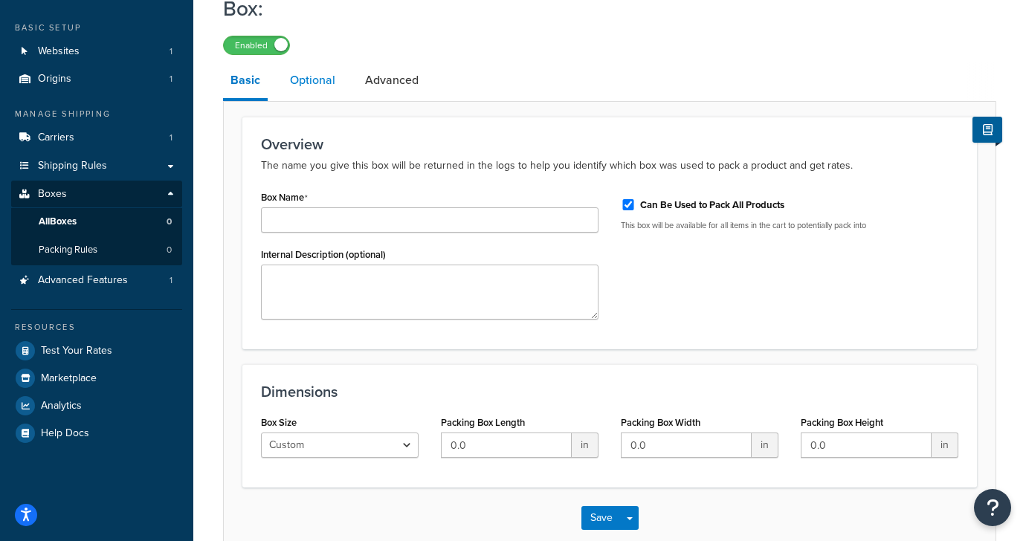
click at [319, 86] on link "Optional" at bounding box center [312, 80] width 60 height 36
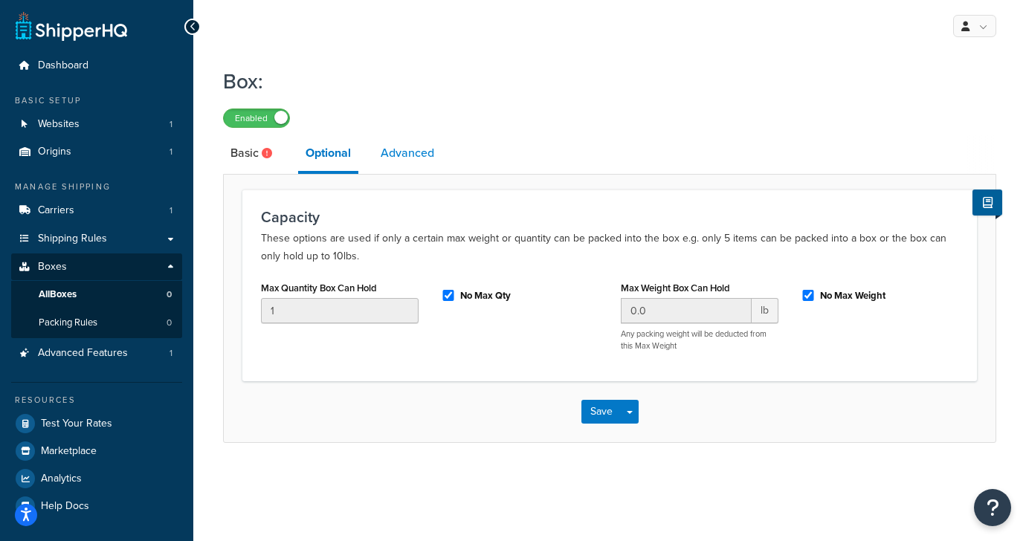
click at [419, 158] on link "Advanced" at bounding box center [407, 153] width 68 height 36
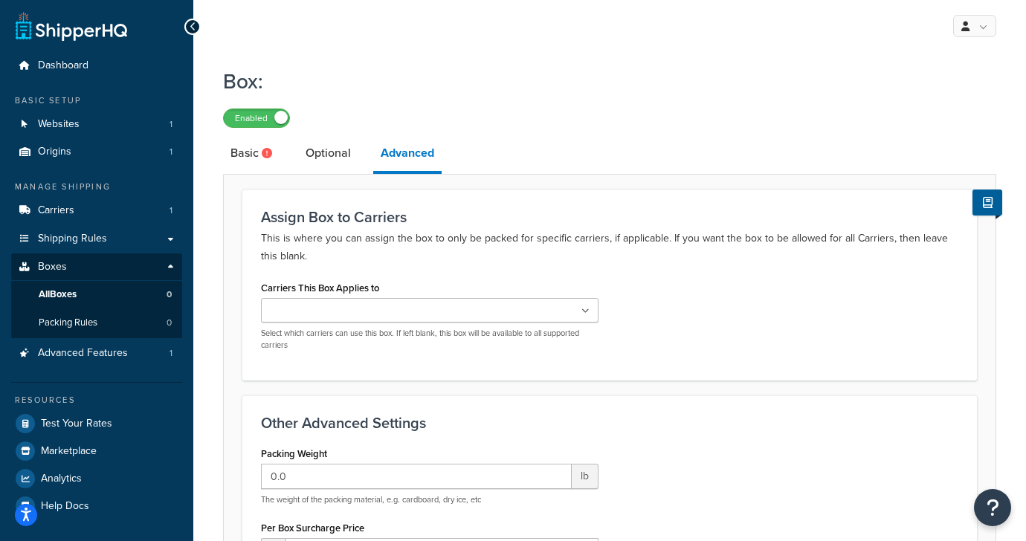
scroll to position [80, 0]
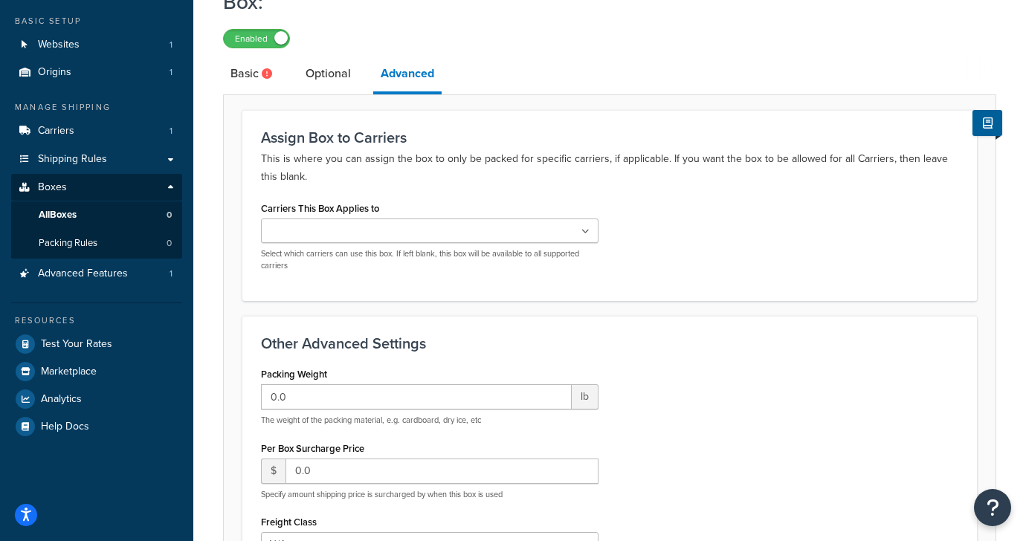
click at [394, 233] on ul at bounding box center [429, 231] width 337 height 25
click at [442, 162] on p "This is where you can assign the box to only be packed for specific carriers, i…" at bounding box center [609, 168] width 697 height 36
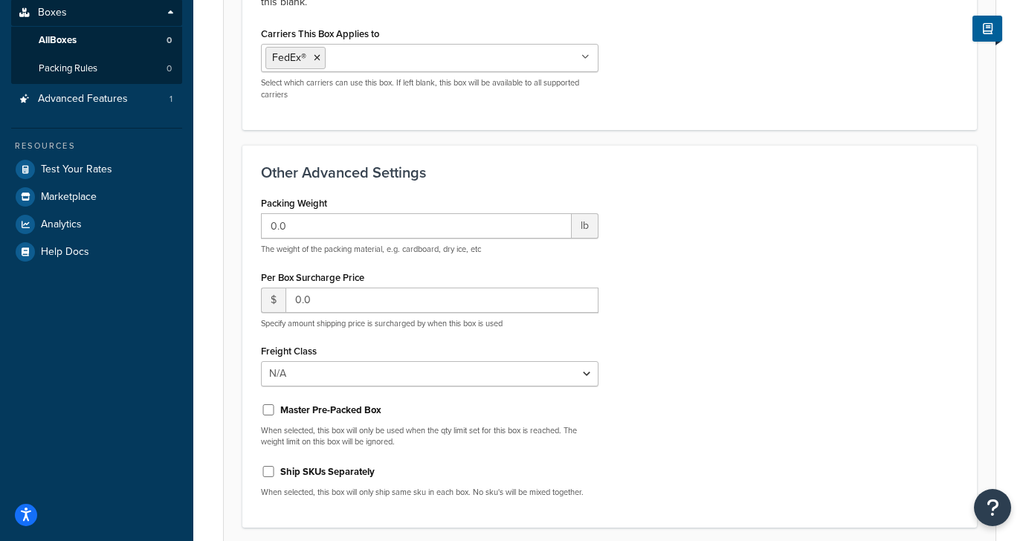
scroll to position [255, 0]
click at [389, 227] on input "0.0" at bounding box center [416, 225] width 311 height 25
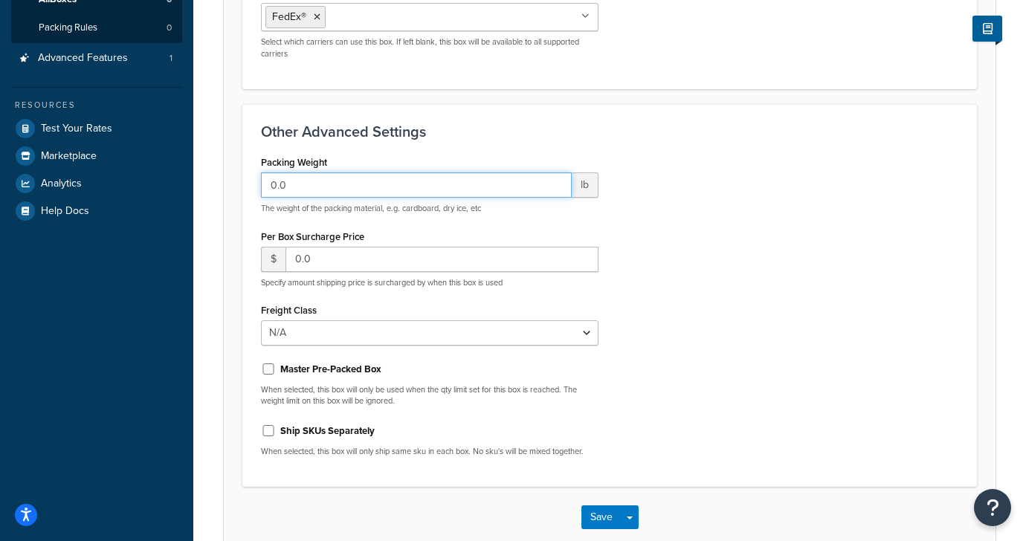
scroll to position [315, 0]
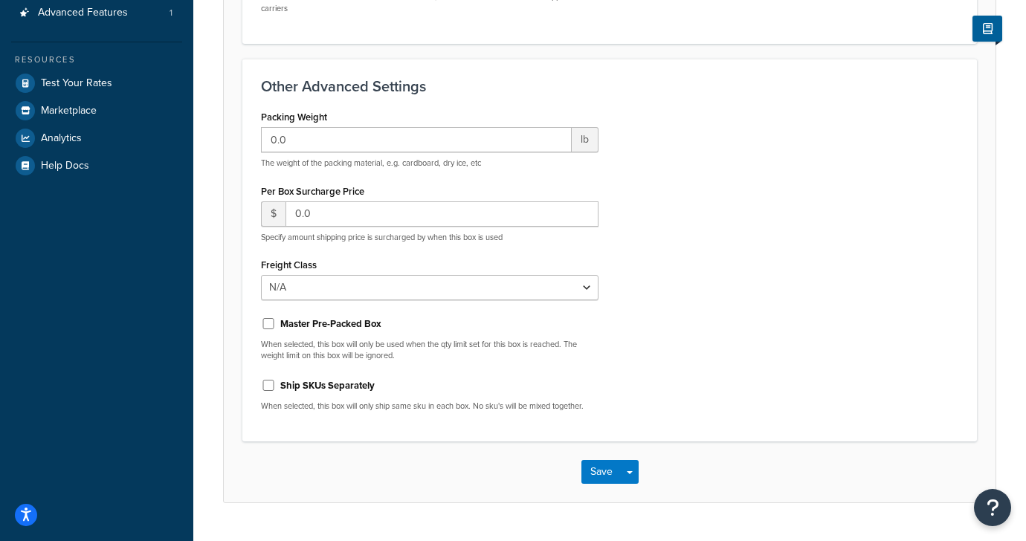
click at [758, 326] on div "Packing Weight 0.0 lb The weight of the packing material, e.g. cardboard, dry i…" at bounding box center [609, 264] width 719 height 317
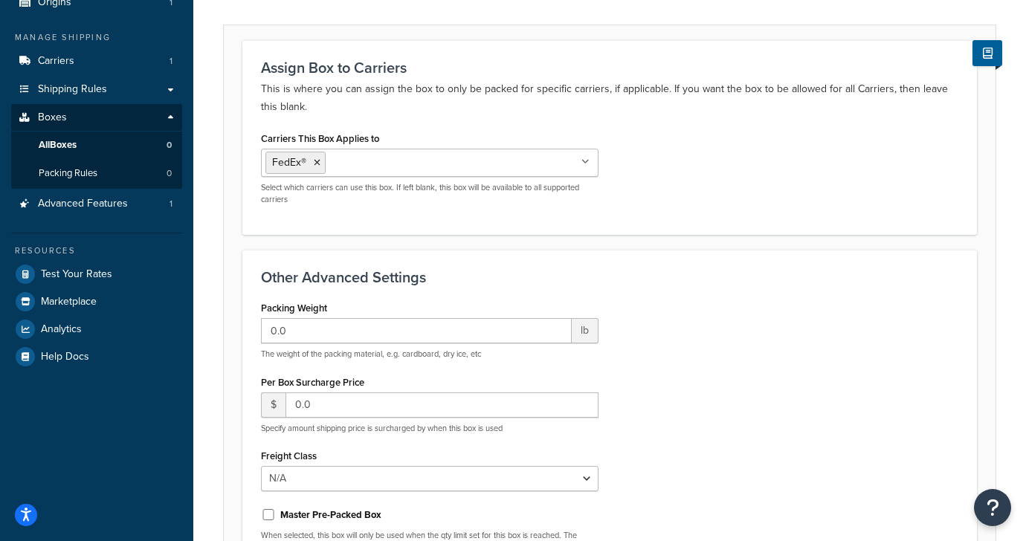
scroll to position [136, 0]
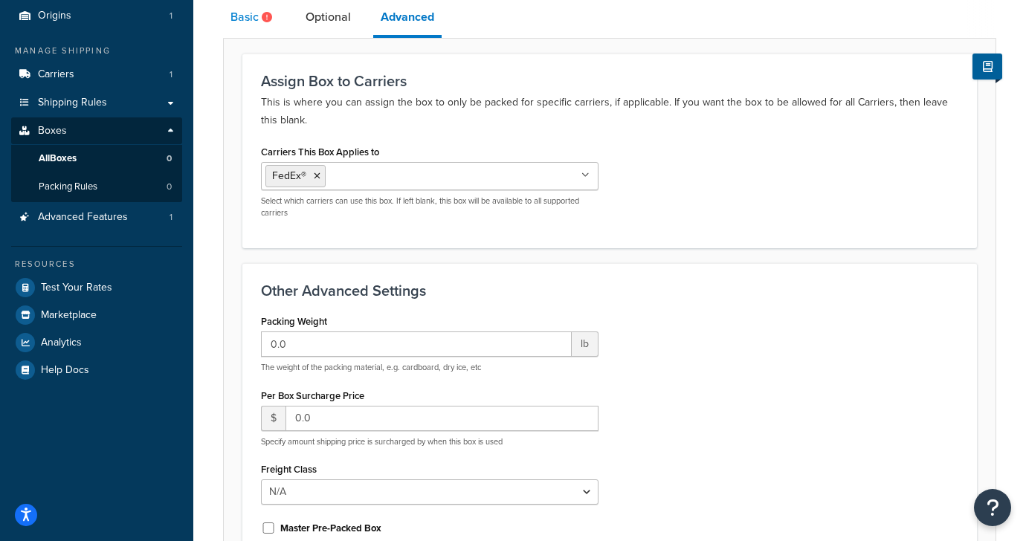
click at [252, 30] on link "Basic" at bounding box center [253, 17] width 60 height 36
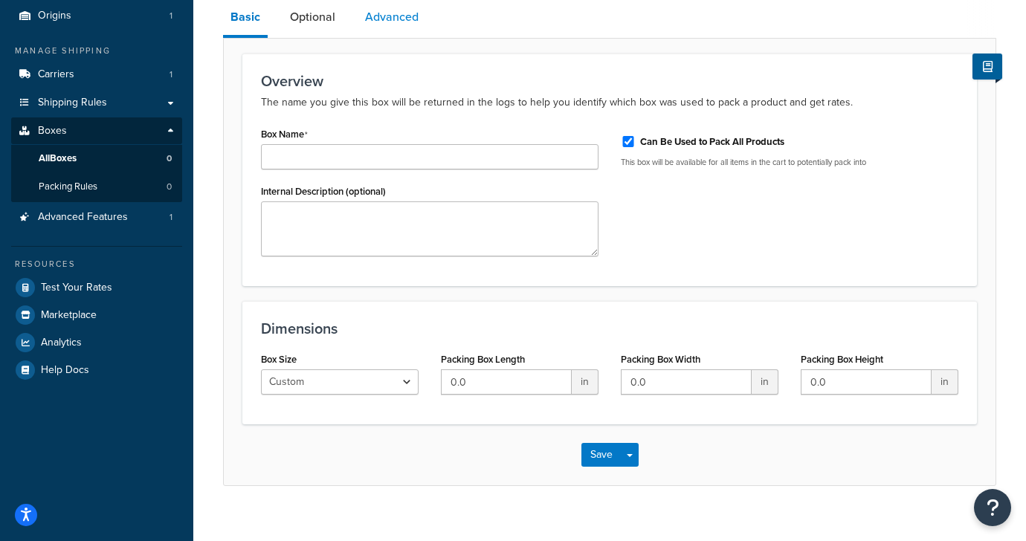
click at [378, 28] on link "Advanced" at bounding box center [392, 17] width 68 height 36
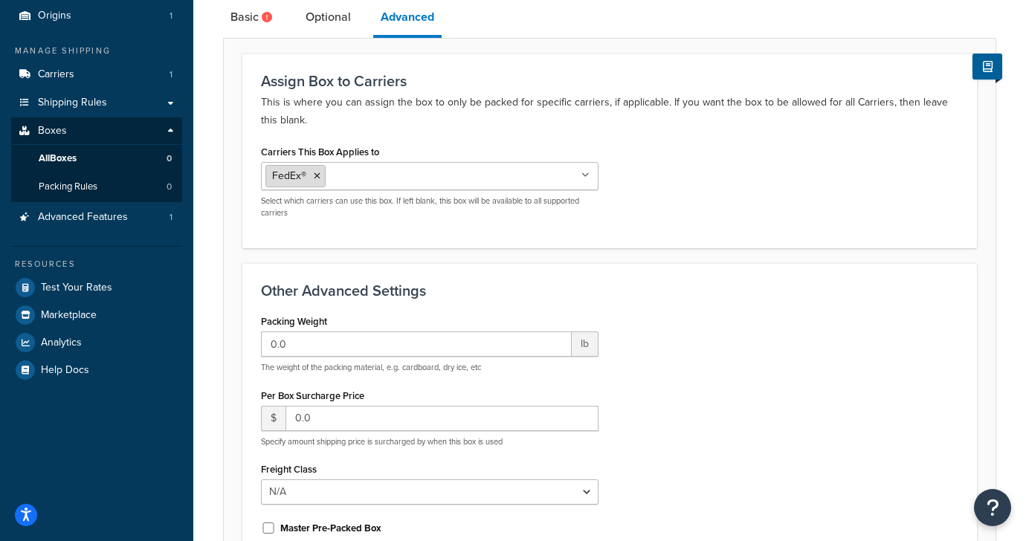
click at [323, 176] on li "FedEx®" at bounding box center [295, 176] width 60 height 22
click at [314, 178] on icon at bounding box center [317, 176] width 7 height 9
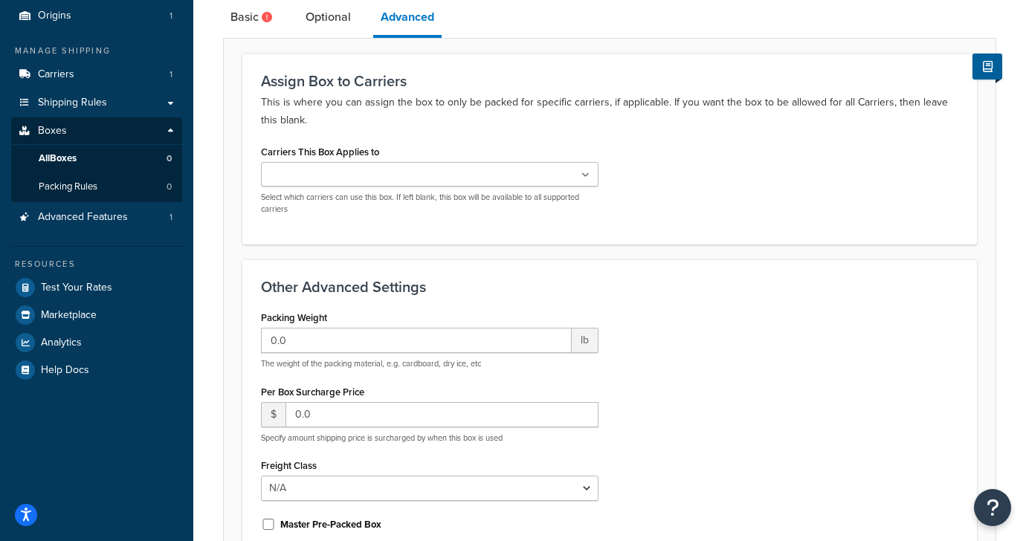
click at [454, 148] on div "Carriers This Box Applies to FedEx® Select which carriers can use this box. If …" at bounding box center [429, 178] width 337 height 74
click at [249, 19] on link "Basic" at bounding box center [253, 17] width 60 height 36
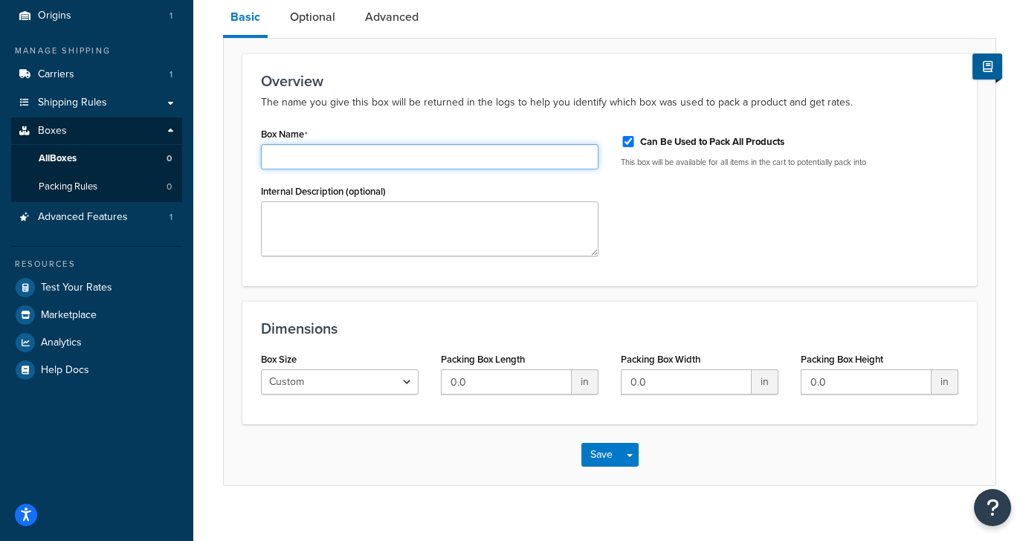
click at [356, 154] on input "Box Name" at bounding box center [429, 156] width 337 height 25
type input "9X7X5"
click at [714, 226] on div "Box Name 9X7X5 Internal Description (optional) Can Be Used to Pack All Products…" at bounding box center [609, 195] width 719 height 144
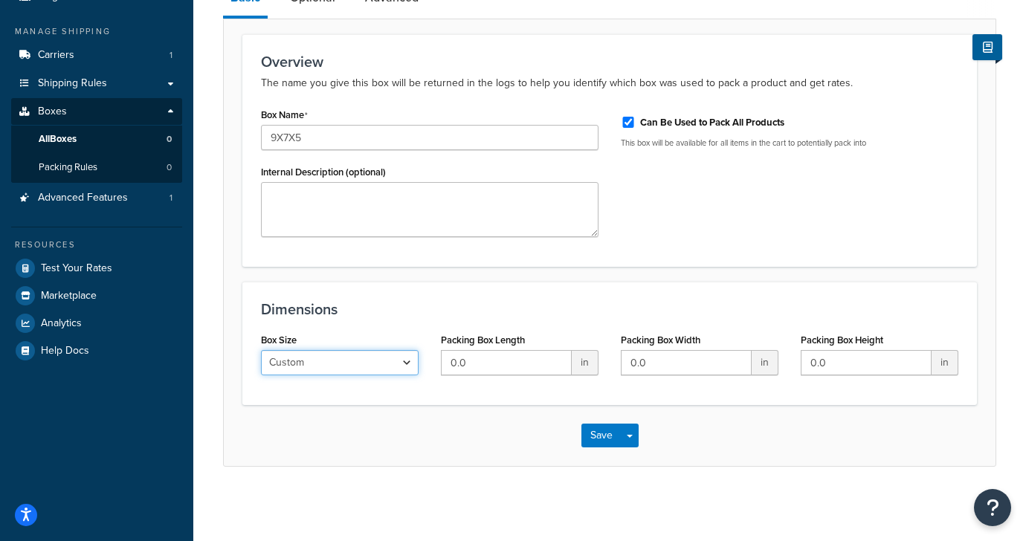
click at [395, 363] on select "Custom USPS Small Flat Box USPS Medium Flat Box USPS Large Flat Box USPS Flat E…" at bounding box center [340, 362] width 158 height 25
click at [456, 363] on input "0.0" at bounding box center [506, 362] width 131 height 25
click at [457, 363] on input "0.0" at bounding box center [506, 362] width 131 height 25
type input "9"
click at [672, 363] on input "0.0" at bounding box center [686, 362] width 131 height 25
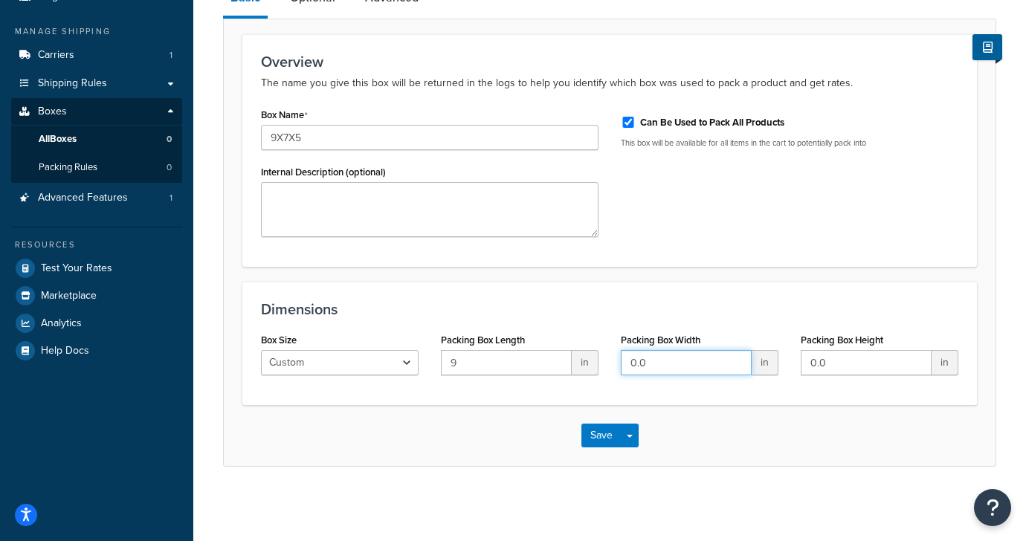
click at [672, 363] on input "0.0" at bounding box center [686, 362] width 131 height 25
type input "7"
click at [837, 366] on input "0.0" at bounding box center [866, 362] width 131 height 25
type input "5"
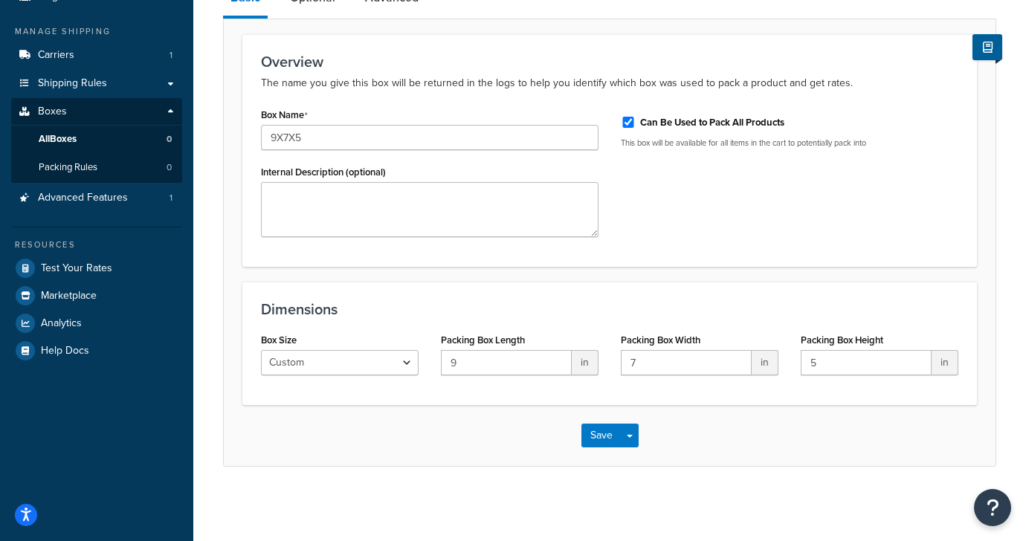
click at [797, 282] on div "Dimensions Box Size Custom USPS Small Flat Box USPS Medium Flat Box USPS Large …" at bounding box center [609, 343] width 734 height 123
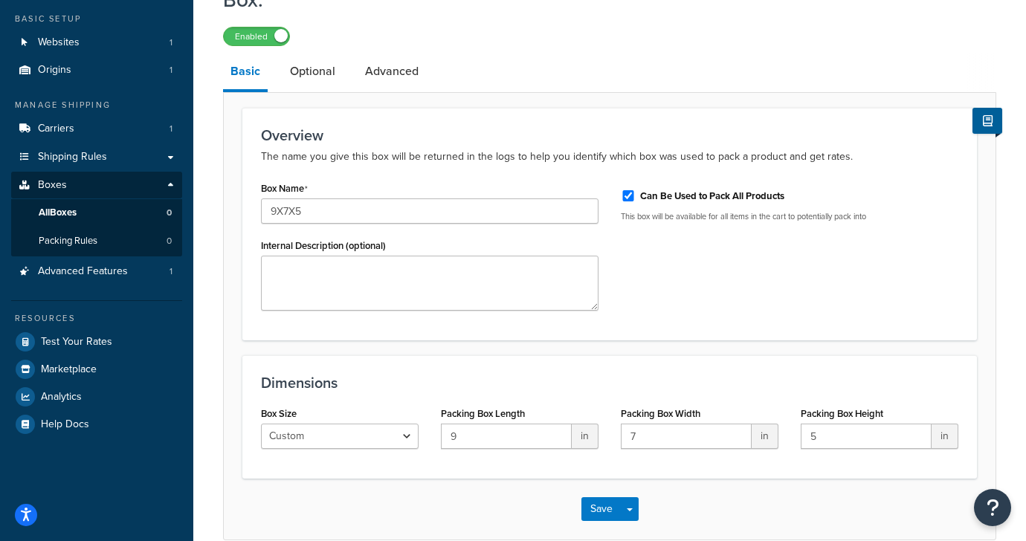
scroll to position [19, 0]
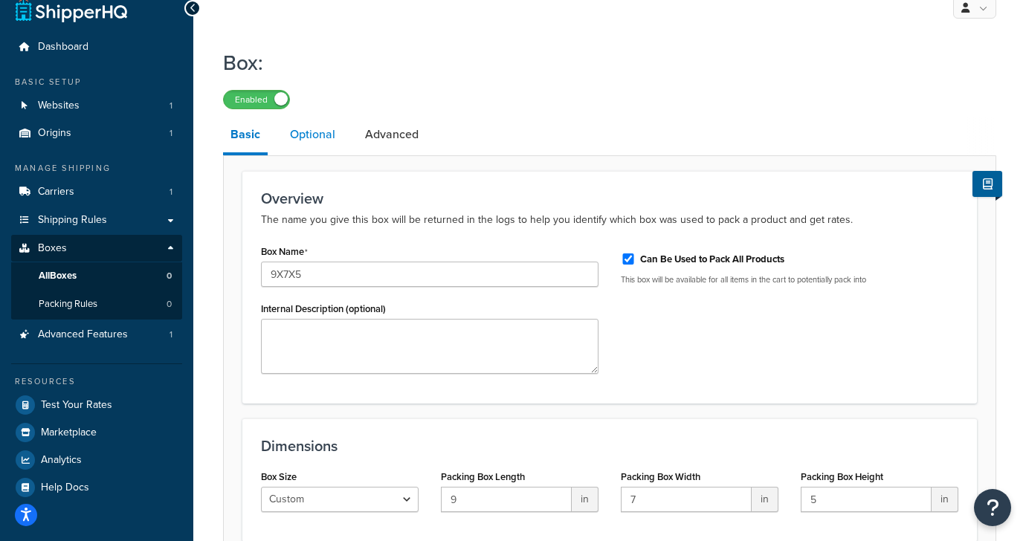
click at [311, 132] on link "Optional" at bounding box center [312, 135] width 60 height 36
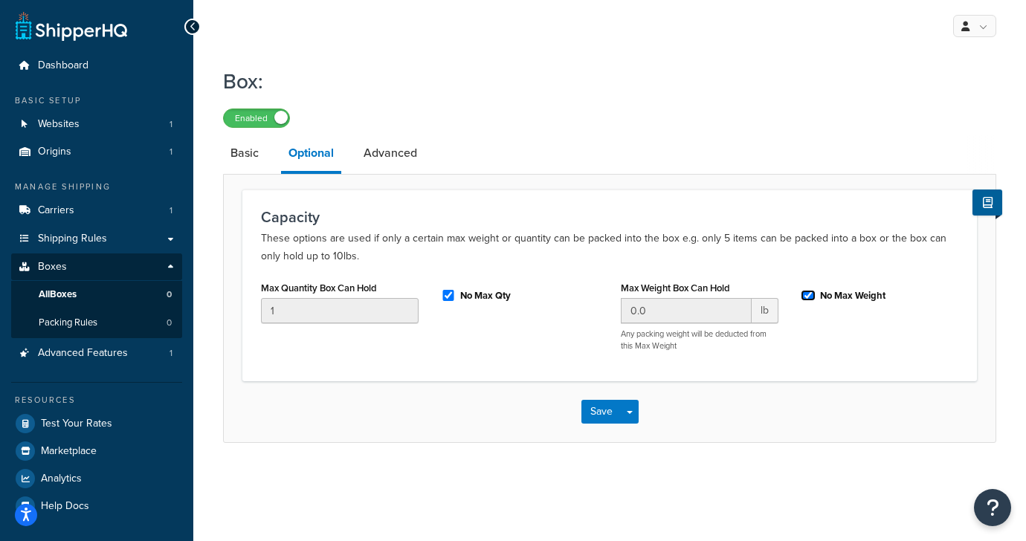
click at [809, 296] on input "No Max Weight" at bounding box center [808, 295] width 15 height 11
checkbox input "false"
click at [699, 308] on input "0.0" at bounding box center [686, 310] width 131 height 25
type input "50"
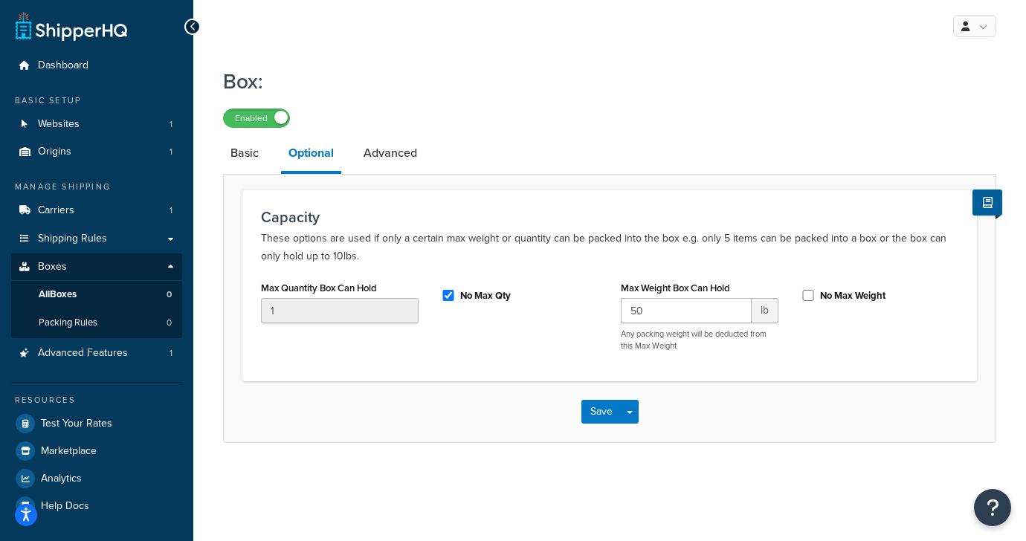
click at [685, 249] on p "These options are used if only a certain max weight or quantity can be packed i…" at bounding box center [609, 248] width 697 height 36
click at [381, 153] on link "Advanced" at bounding box center [390, 153] width 68 height 36
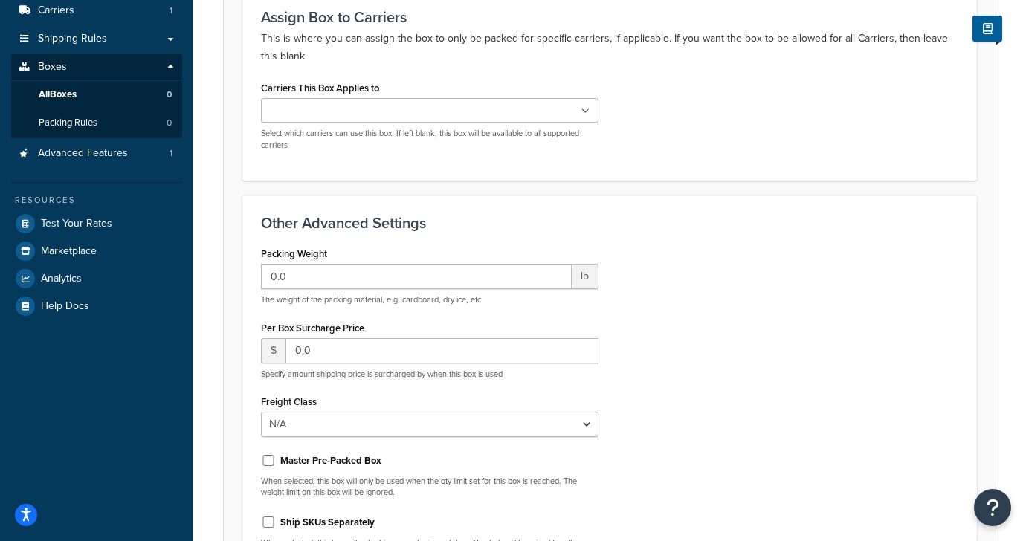
scroll to position [223, 0]
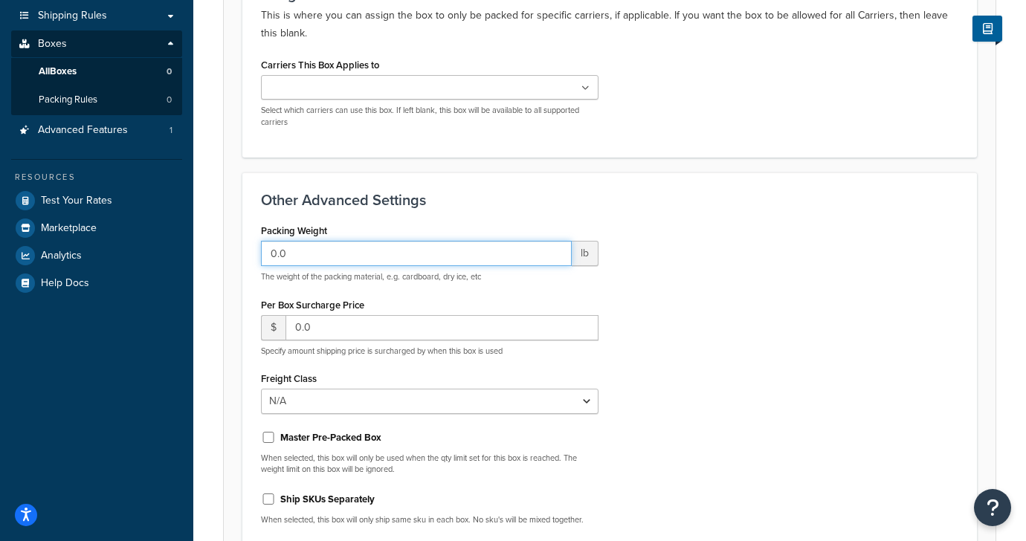
click at [338, 250] on input "0.0" at bounding box center [416, 253] width 311 height 25
type input "0"
type input "1"
click at [795, 356] on div "Packing Weight 1 lb The weight of the packing material, e.g. cardboard, dry ice…" at bounding box center [609, 378] width 719 height 317
click at [320, 253] on input "1" at bounding box center [416, 253] width 311 height 25
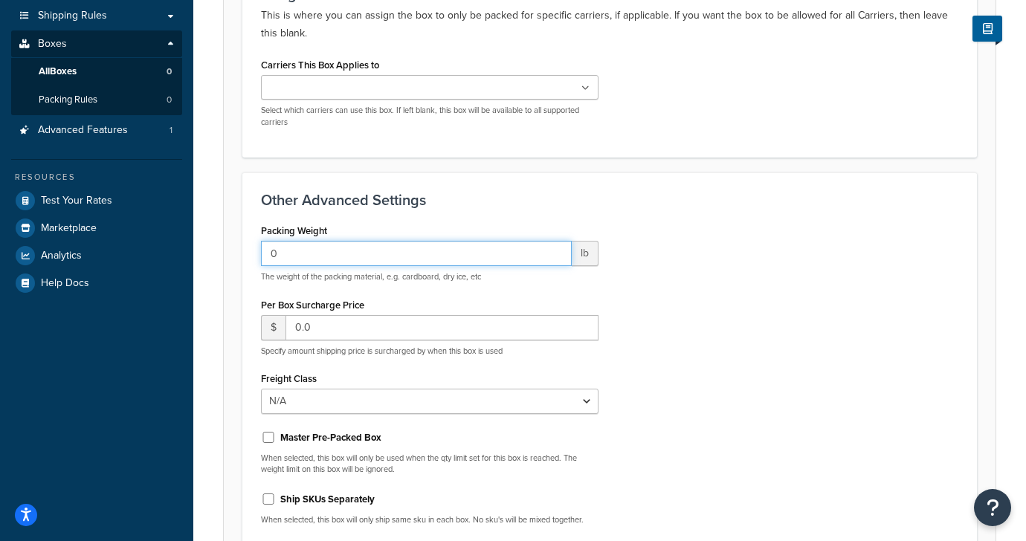
type input "0"
click at [714, 276] on div "Packing Weight 0 lb The weight of the packing material, e.g. cardboard, dry ice…" at bounding box center [609, 378] width 719 height 317
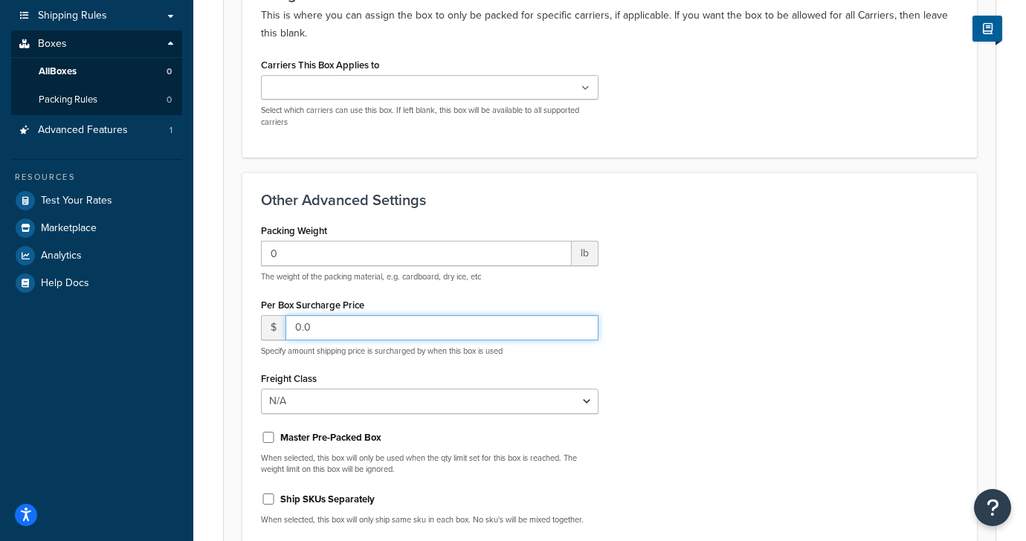
click at [320, 334] on input "0.0" at bounding box center [441, 327] width 313 height 25
type input "0.35"
click at [711, 312] on div "Packing Weight 0 lb The weight of the packing material, e.g. cardboard, dry ice…" at bounding box center [609, 378] width 719 height 317
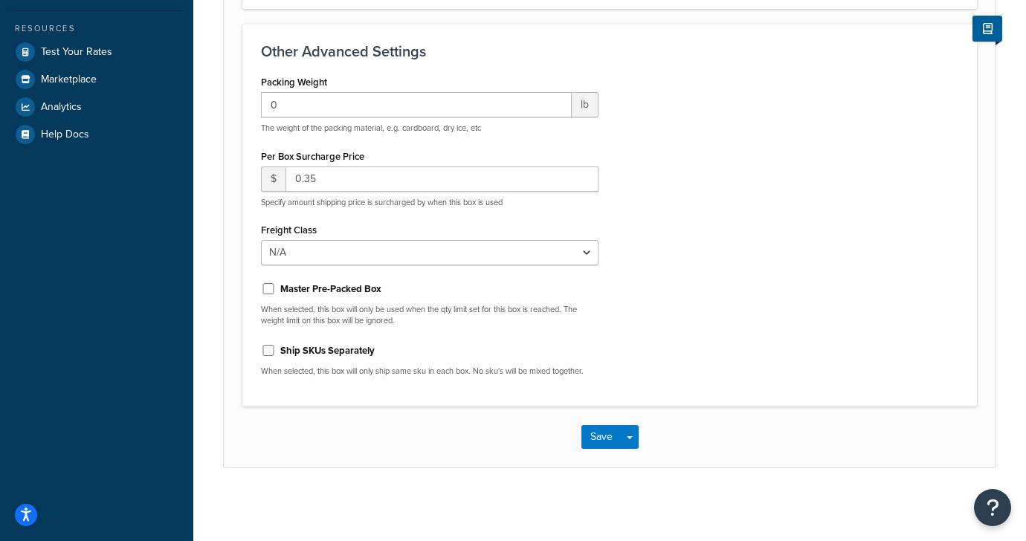
scroll to position [372, 0]
click at [592, 442] on button "Save" at bounding box center [601, 436] width 40 height 24
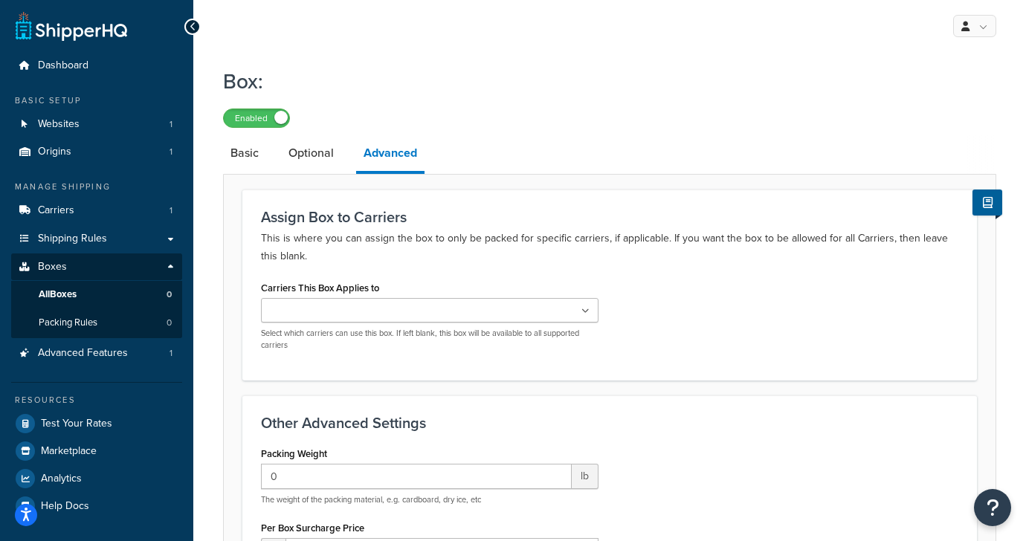
scroll to position [68, 0]
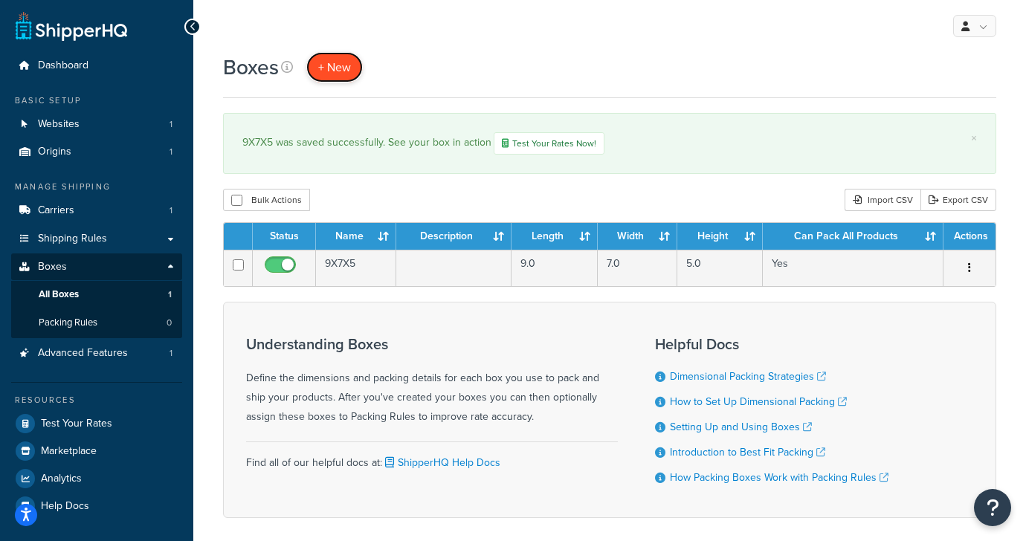
click at [336, 68] on span "+ New" at bounding box center [334, 67] width 33 height 17
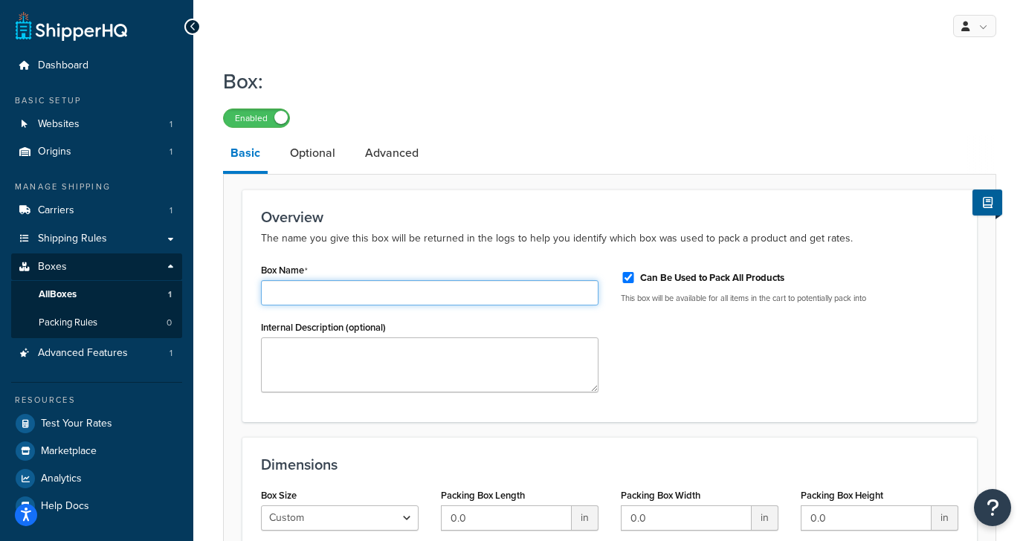
click at [325, 296] on input "Box Name" at bounding box center [429, 292] width 337 height 25
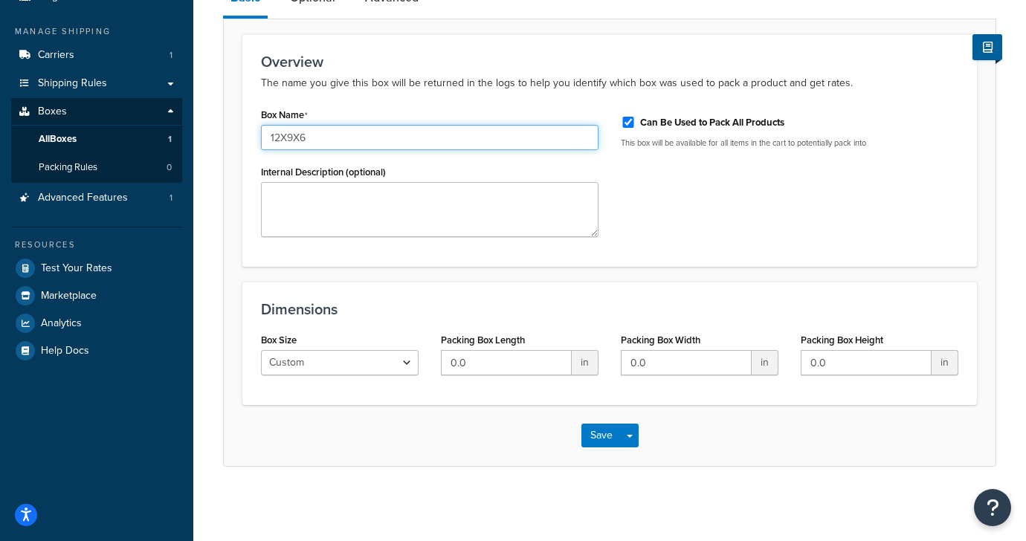
type input "12X9X6"
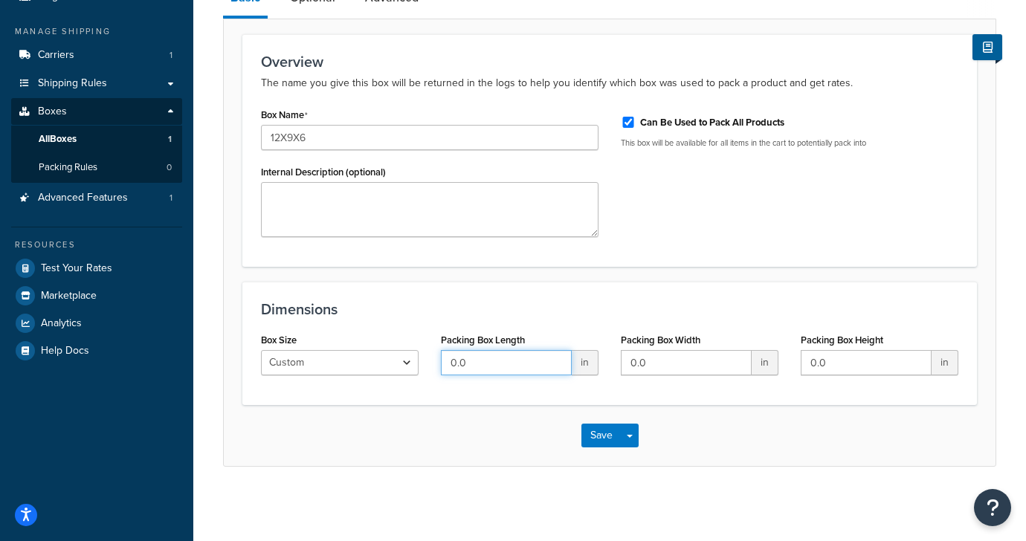
click at [488, 361] on input "0.0" at bounding box center [506, 362] width 131 height 25
click at [488, 362] on input "0.0" at bounding box center [506, 362] width 131 height 25
type input "12"
click at [691, 372] on input "0.0" at bounding box center [686, 362] width 131 height 25
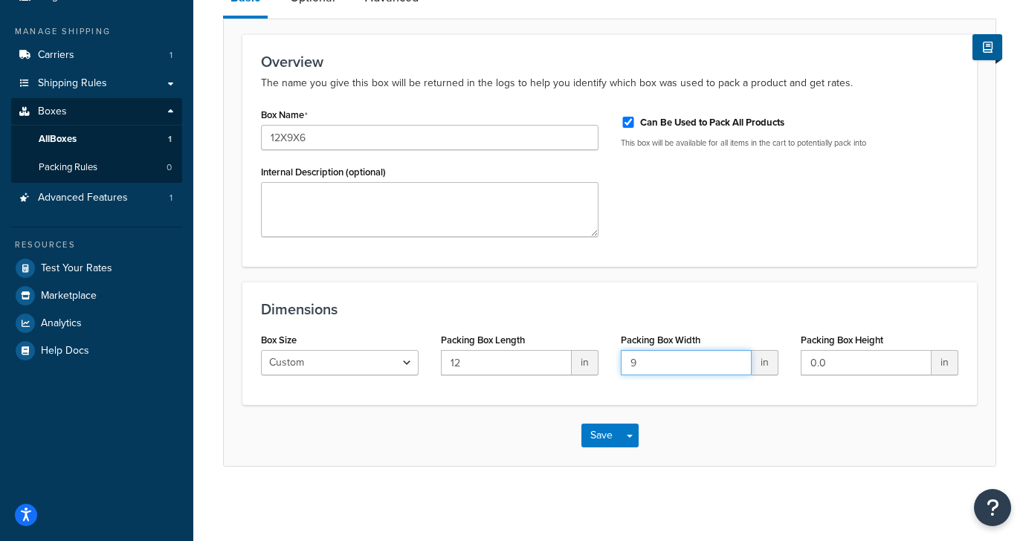
type input "9"
click at [865, 364] on input "0.0" at bounding box center [866, 362] width 131 height 25
type input "6"
click at [795, 449] on div "Save Save Dropdown Save and Edit Save and Duplicate Save and Create New" at bounding box center [610, 435] width 772 height 61
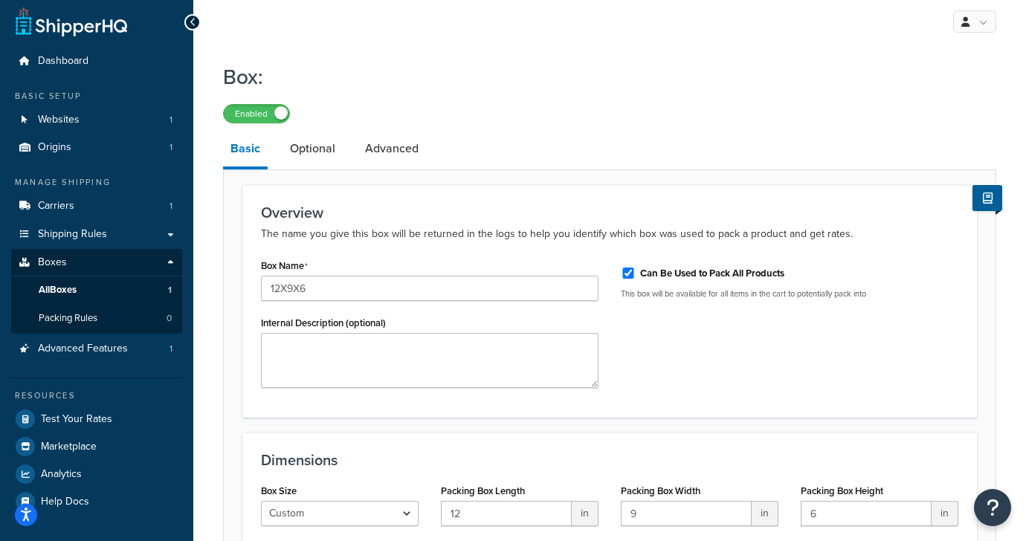
scroll to position [0, 0]
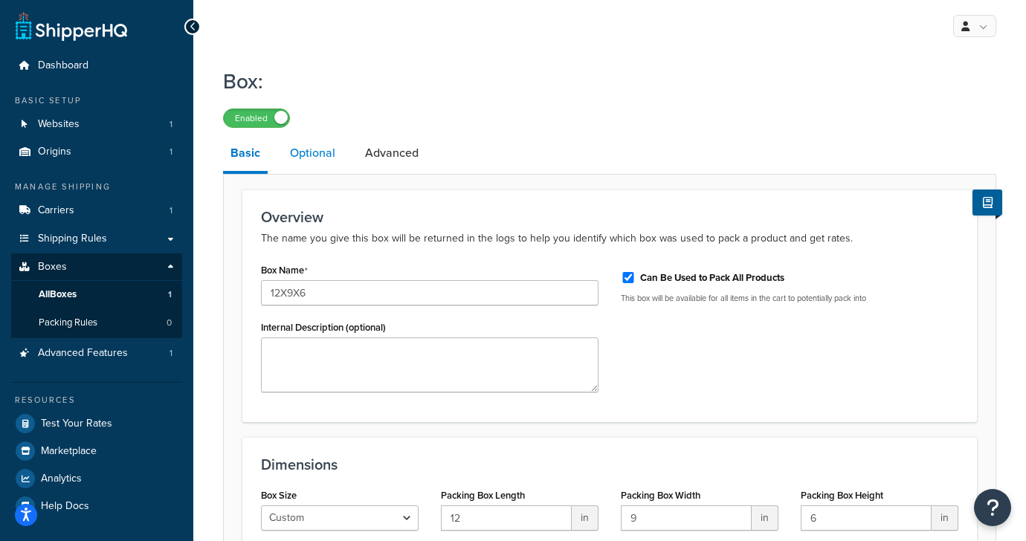
click at [314, 143] on link "Optional" at bounding box center [312, 153] width 60 height 36
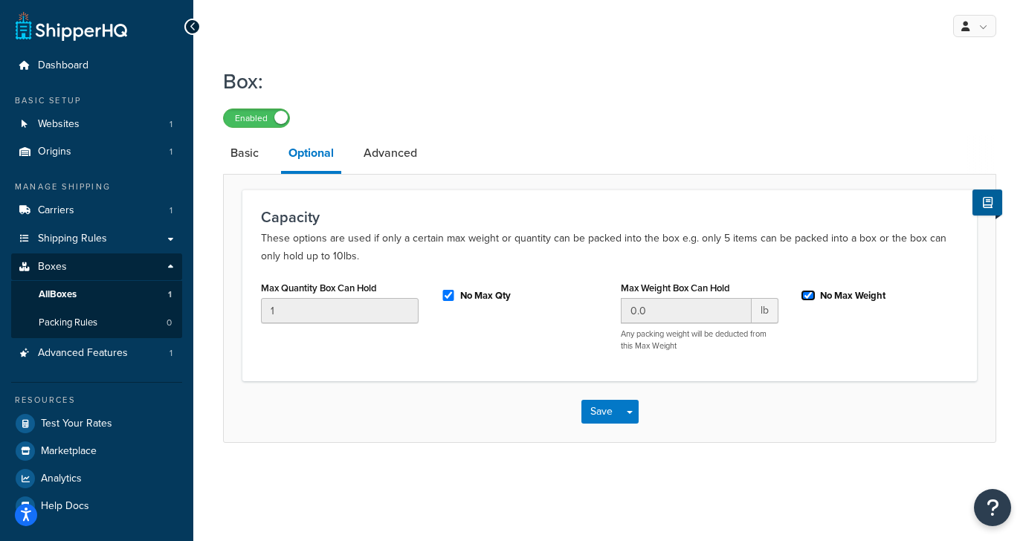
click at [807, 294] on input "No Max Weight" at bounding box center [808, 295] width 15 height 11
checkbox input "false"
click at [656, 314] on input "0.0" at bounding box center [686, 310] width 131 height 25
click at [655, 314] on input "0.0" at bounding box center [686, 310] width 131 height 25
type input "50"
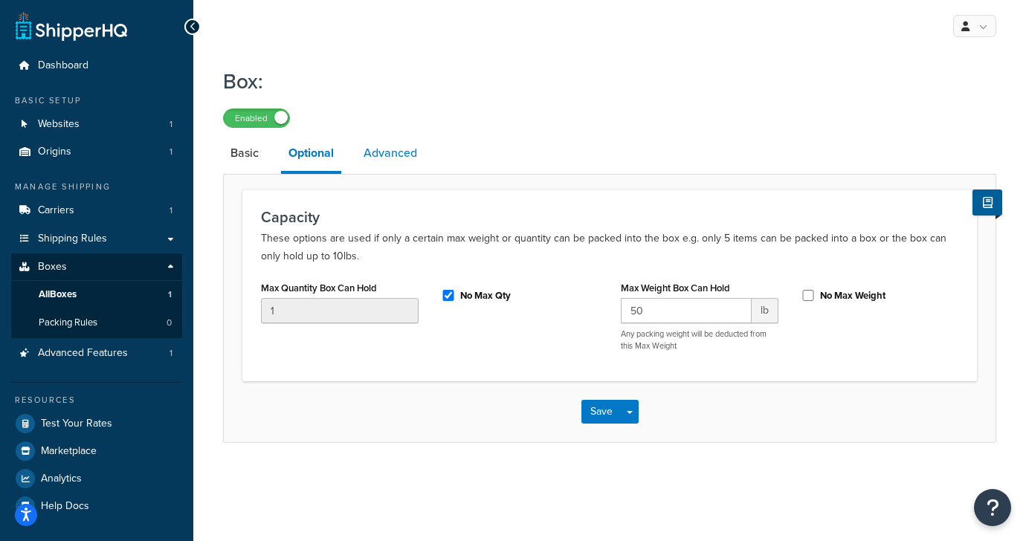
click at [386, 150] on link "Advanced" at bounding box center [390, 153] width 68 height 36
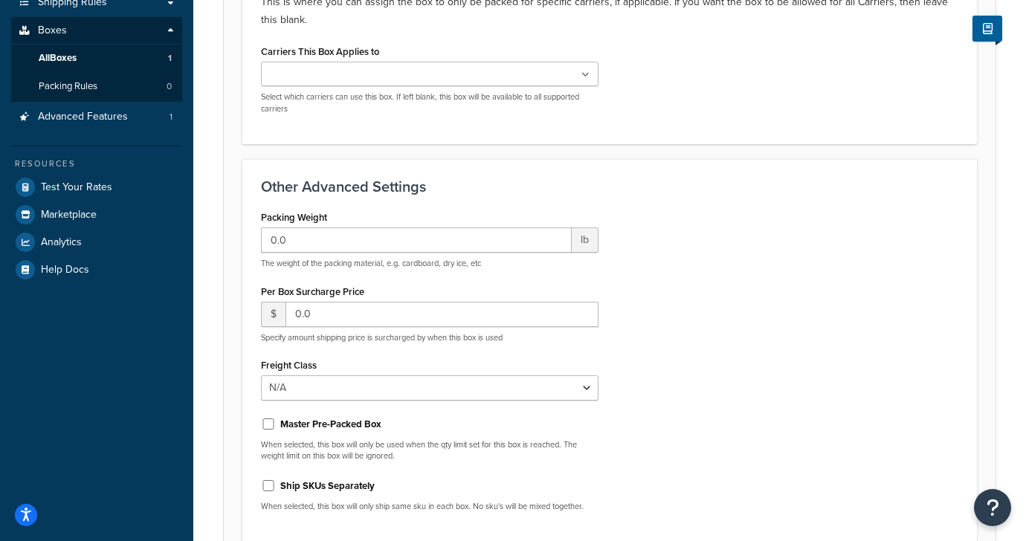
scroll to position [236, 0]
click at [546, 312] on input "0.0" at bounding box center [441, 315] width 313 height 25
type input "0.55"
click at [818, 352] on div "Packing Weight 0.0 lb The weight of the packing material, e.g. cardboard, dry i…" at bounding box center [609, 365] width 719 height 317
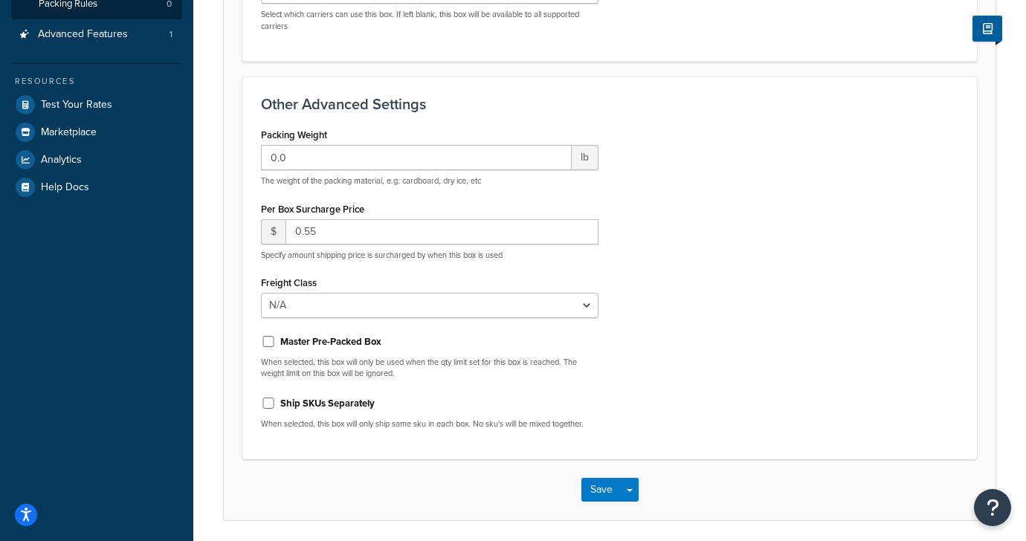
scroll to position [328, 0]
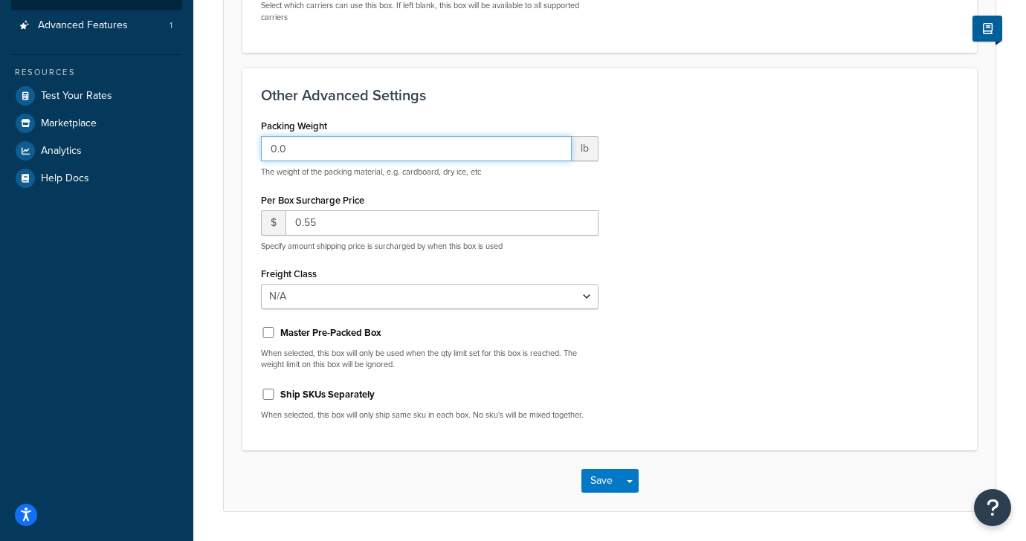
click at [444, 154] on input "0.0" at bounding box center [416, 148] width 311 height 25
type input "0.5"
click at [813, 207] on div "Packing Weight 0.5 lb The weight of the packing material, e.g. cardboard, dry i…" at bounding box center [609, 273] width 719 height 317
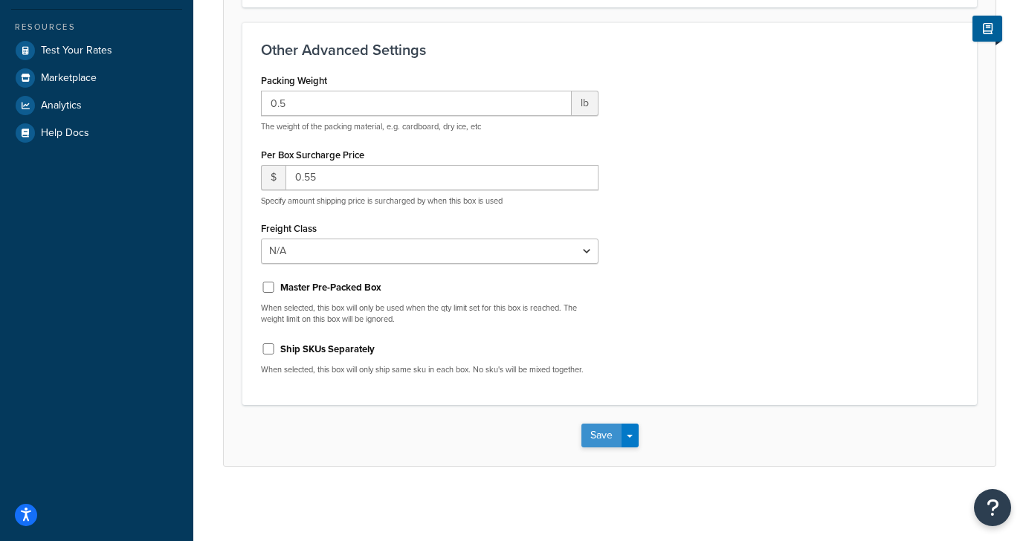
click at [595, 434] on button "Save" at bounding box center [601, 436] width 40 height 24
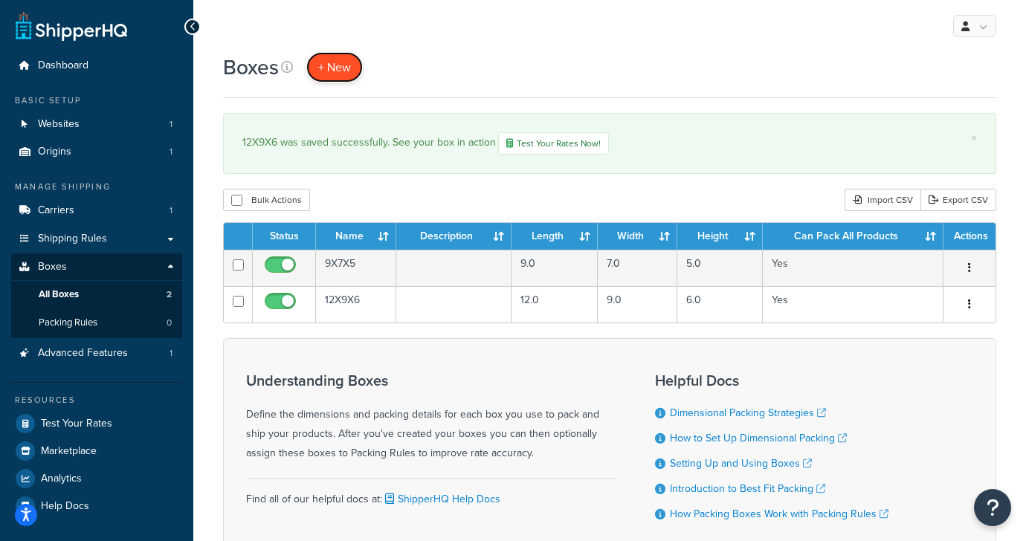
click at [339, 66] on span "+ New" at bounding box center [334, 67] width 33 height 17
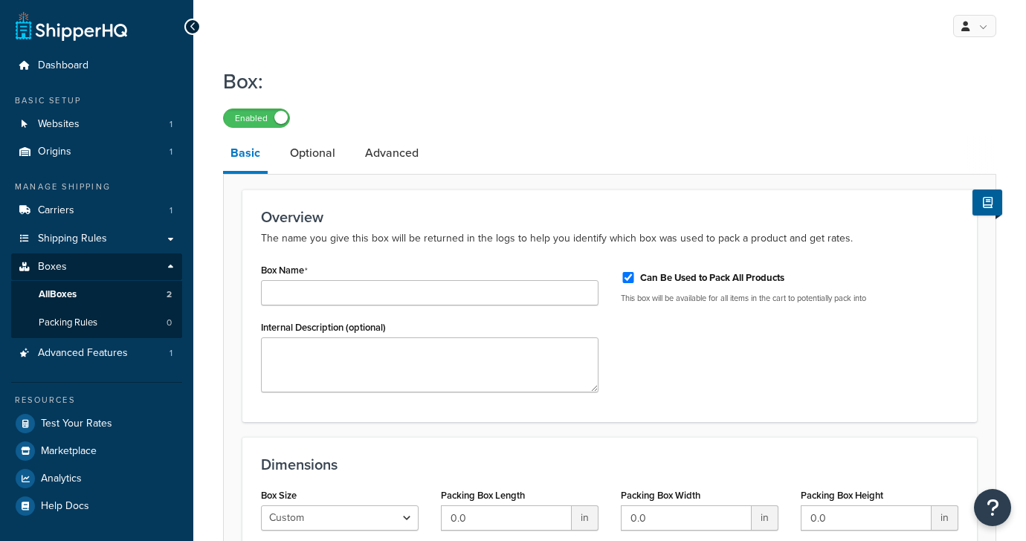
click at [323, 306] on div "Box Name Internal Description (optional)" at bounding box center [430, 331] width 360 height 144
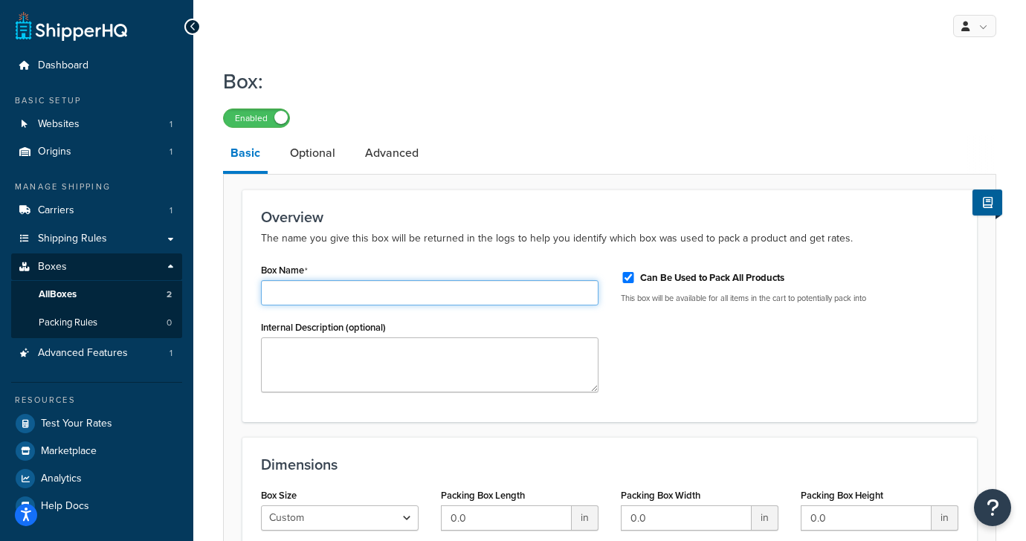
click at [326, 297] on input "Box Name" at bounding box center [429, 292] width 337 height 25
click at [283, 296] on input "12x9x9" at bounding box center [429, 292] width 337 height 25
click at [298, 295] on input "12X9x9" at bounding box center [429, 292] width 337 height 25
type input "12X9X9"
click at [415, 239] on p "The name you give this box will be returned in the logs to help you identify wh…" at bounding box center [609, 239] width 697 height 18
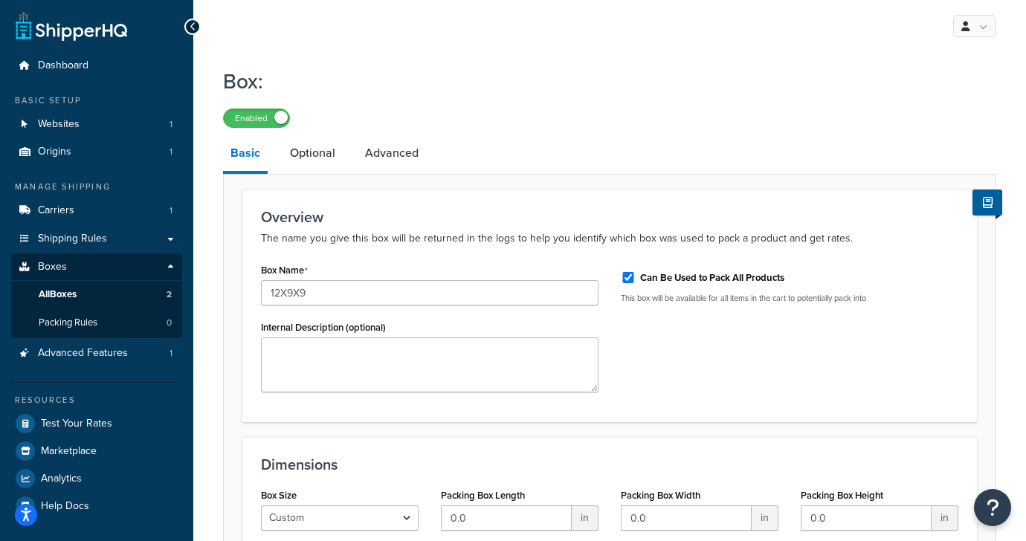
scroll to position [156, 0]
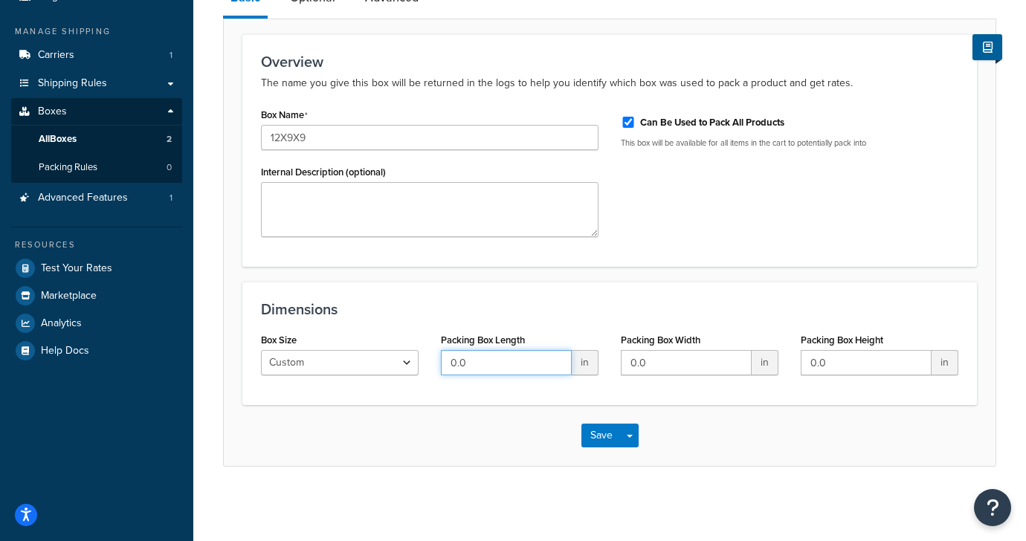
click at [517, 366] on input "0.0" at bounding box center [506, 362] width 131 height 25
type input "12"
click at [674, 364] on input "0.0" at bounding box center [686, 362] width 131 height 25
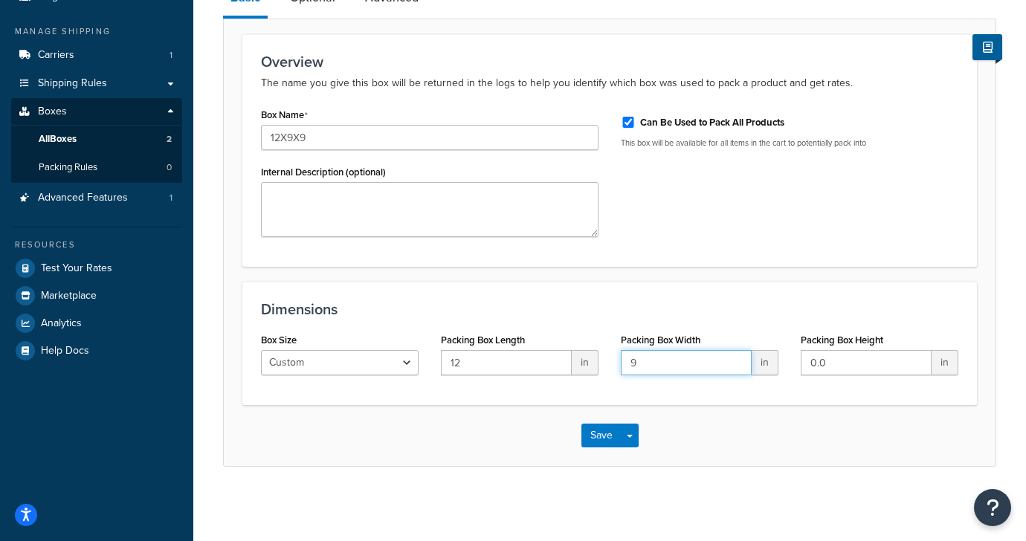
type input "9"
click at [858, 360] on input "0.0" at bounding box center [866, 362] width 131 height 25
type input "9"
click at [600, 432] on button "Save" at bounding box center [601, 436] width 40 height 24
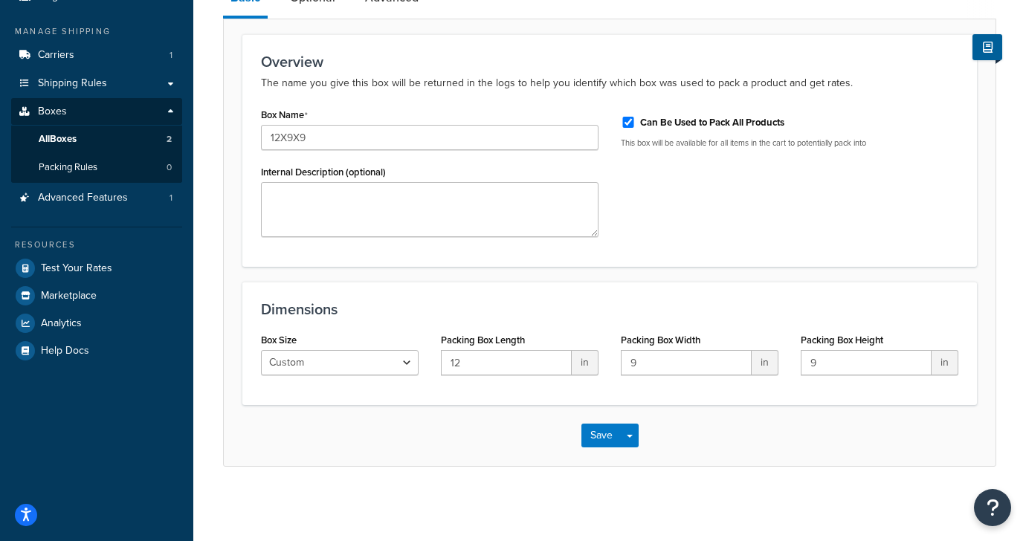
scroll to position [0, 0]
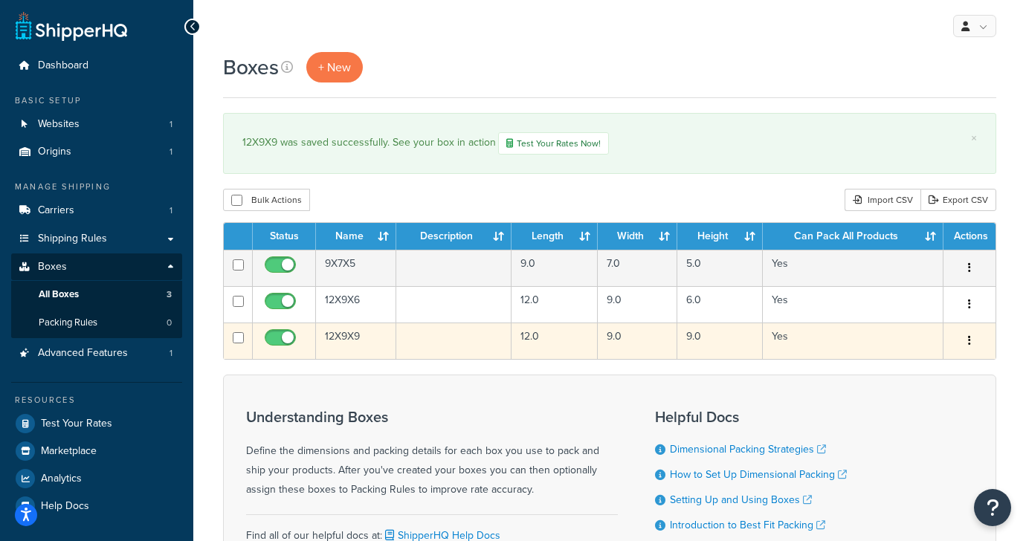
click at [971, 343] on button "button" at bounding box center [969, 341] width 21 height 24
click at [919, 367] on link "Edit" at bounding box center [919, 369] width 117 height 30
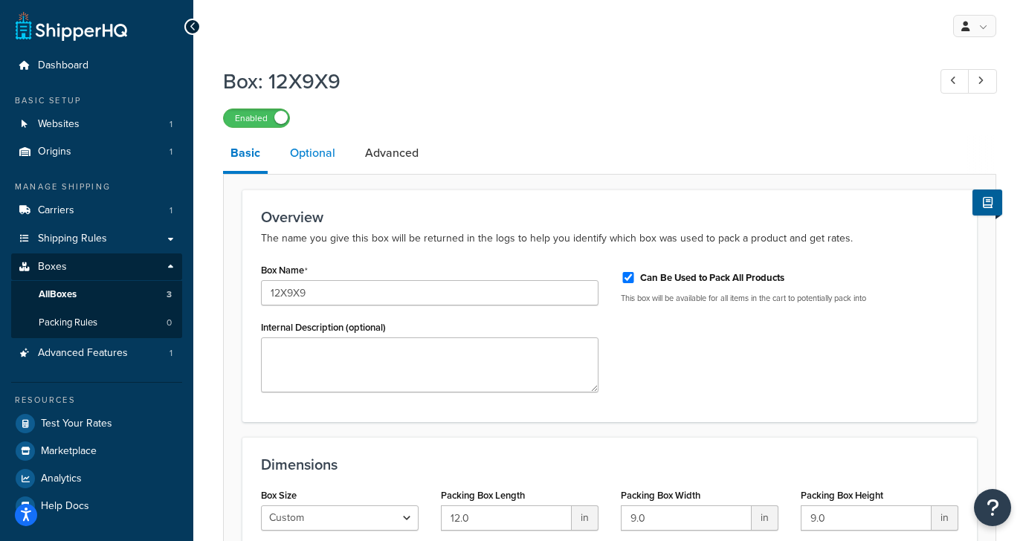
click at [311, 158] on link "Optional" at bounding box center [312, 153] width 60 height 36
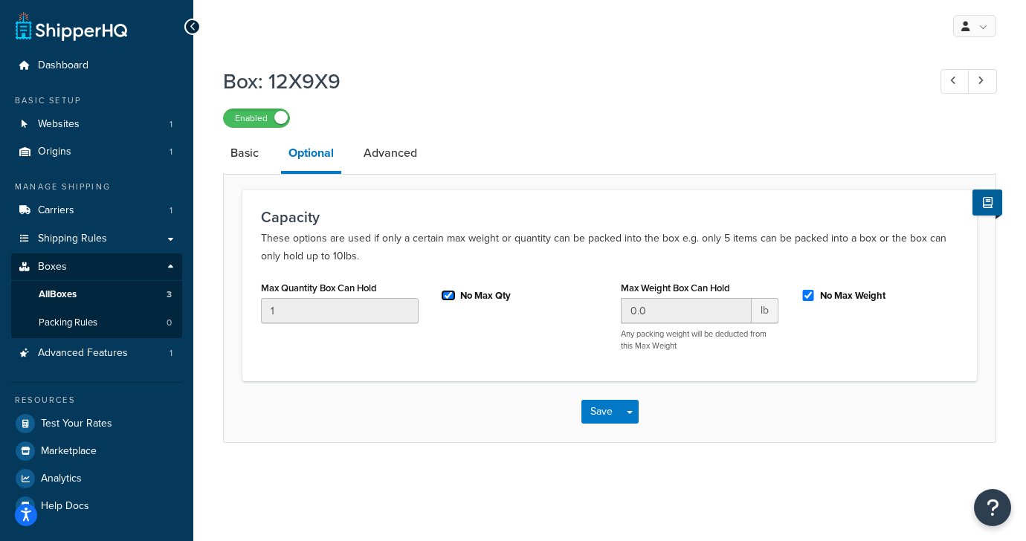
click at [441, 292] on input "No Max Qty" at bounding box center [448, 295] width 15 height 11
click at [448, 295] on input "No Max Qty" at bounding box center [448, 295] width 15 height 11
checkbox input "true"
click at [811, 295] on input "No Max Weight" at bounding box center [808, 295] width 15 height 11
checkbox input "false"
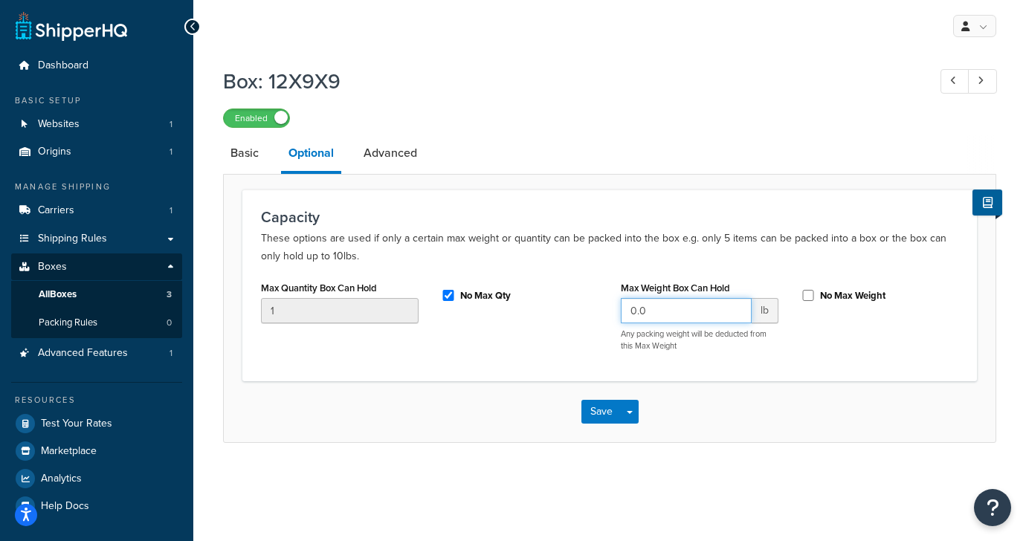
click at [686, 308] on input "0.0" at bounding box center [686, 310] width 131 height 25
type input "50"
click at [520, 343] on div "Max Quantity Box Can Hold 1 No Max Qty Max Weight Box Can Hold 50 lb Any packin…" at bounding box center [609, 319] width 719 height 85
click at [395, 160] on link "Advanced" at bounding box center [390, 153] width 68 height 36
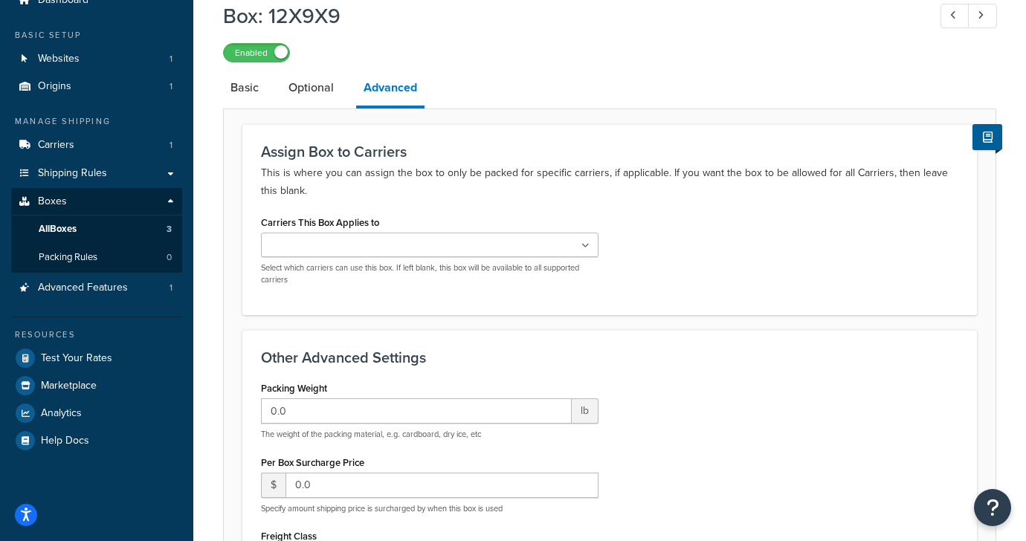
scroll to position [84, 0]
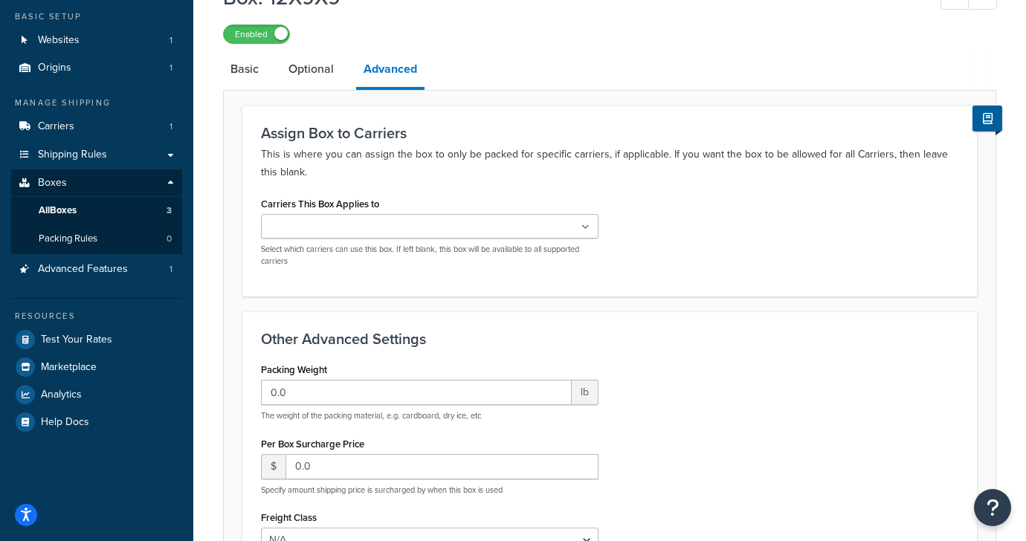
click at [464, 233] on ul at bounding box center [429, 226] width 337 height 25
click at [483, 152] on p "This is where you can assign the box to only be packed for specific carriers, i…" at bounding box center [609, 164] width 697 height 36
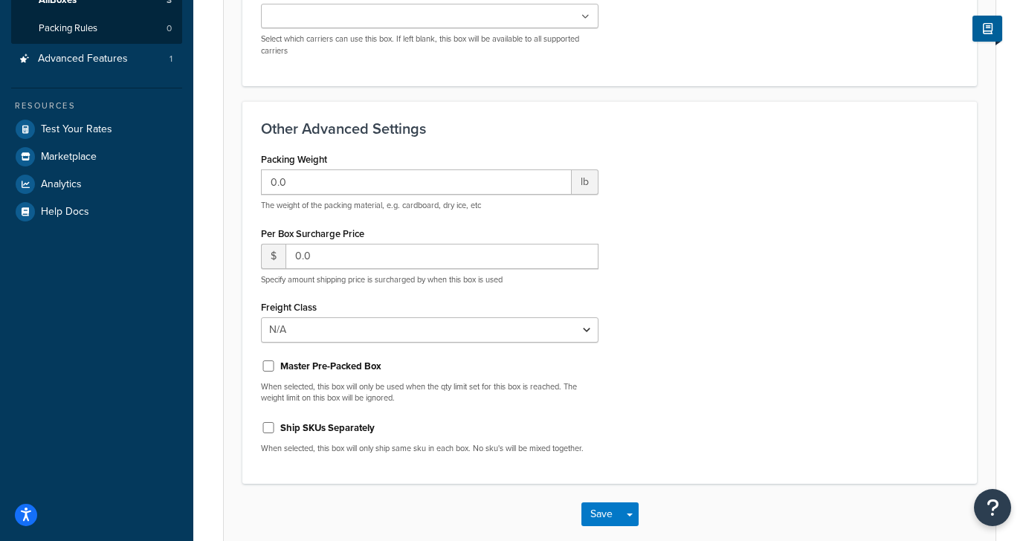
scroll to position [294, 0]
click at [378, 183] on input "0.0" at bounding box center [416, 182] width 311 height 25
type input "0.7"
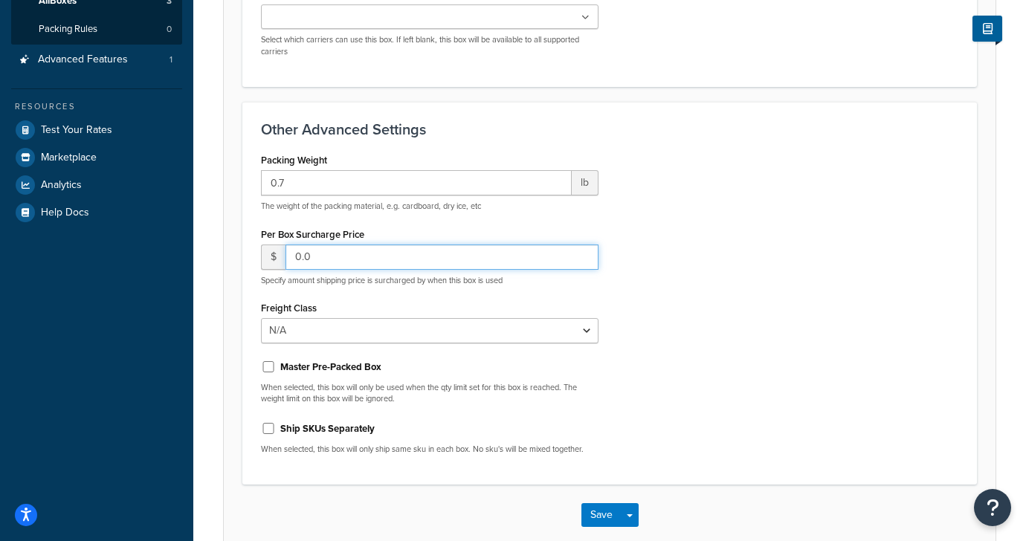
click at [401, 261] on input "0.0" at bounding box center [441, 257] width 313 height 25
type input "0.75"
click at [782, 335] on div "Packing Weight 0.7 lb The weight of the packing material, e.g. cardboard, dry i…" at bounding box center [609, 307] width 719 height 317
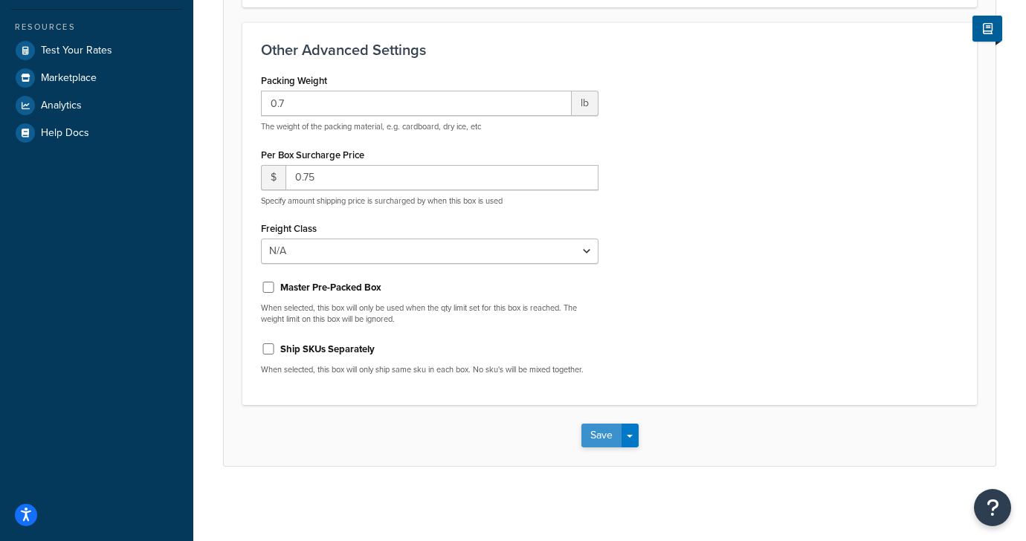
click at [595, 434] on button "Save" at bounding box center [601, 436] width 40 height 24
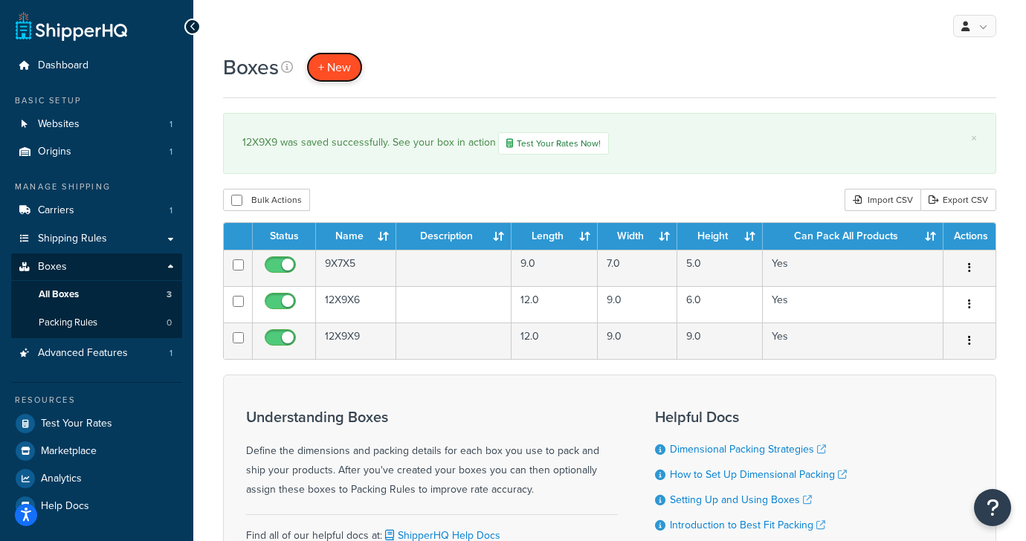
click at [346, 62] on span "+ New" at bounding box center [334, 67] width 33 height 17
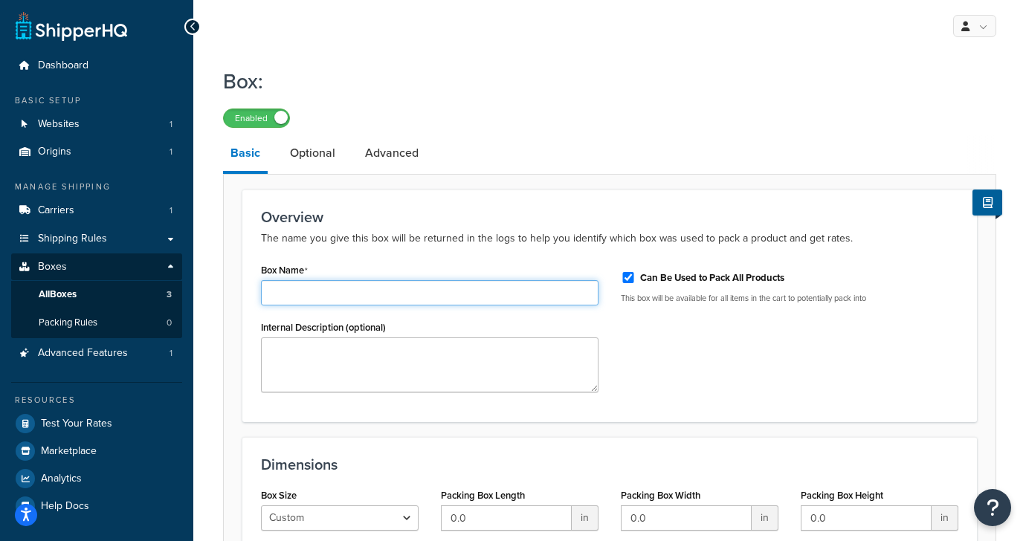
click at [376, 290] on input "Box Name" at bounding box center [429, 292] width 337 height 25
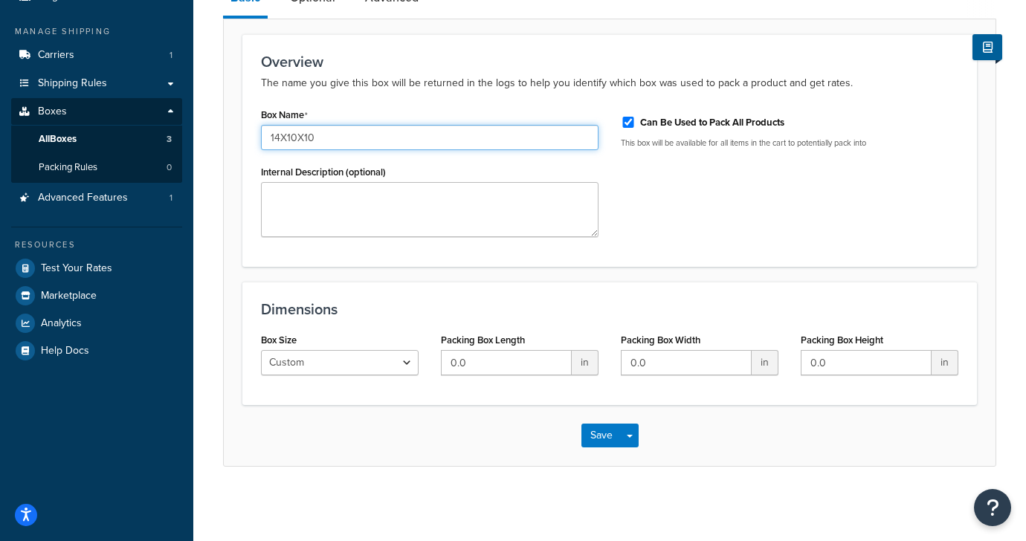
type input "14X10X10"
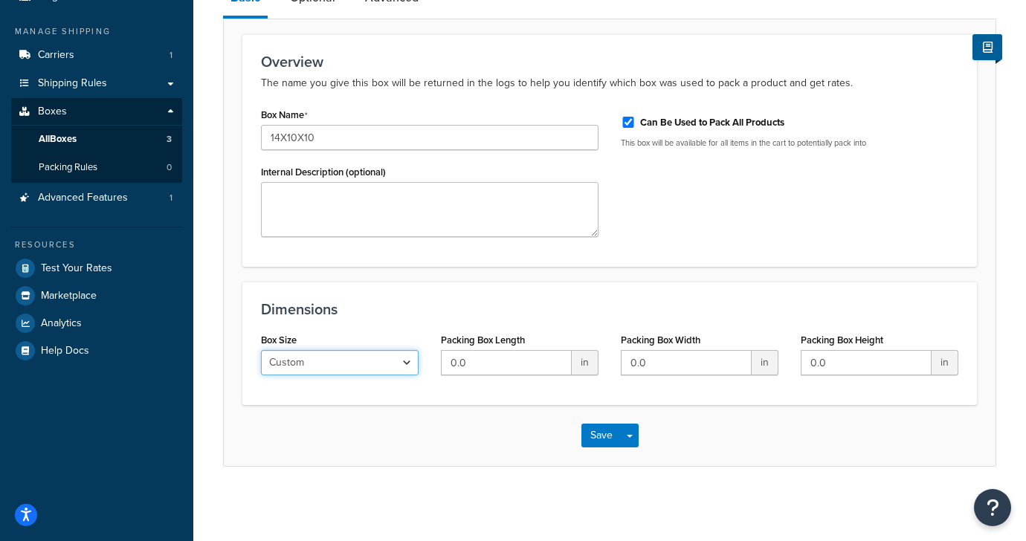
click at [362, 365] on select "Custom USPS Small Flat Box USPS Medium Flat Box USPS Large Flat Box USPS Flat E…" at bounding box center [340, 362] width 158 height 25
click at [468, 366] on input "0.0" at bounding box center [506, 362] width 131 height 25
type input "14"
click at [660, 369] on input "0.0" at bounding box center [686, 362] width 131 height 25
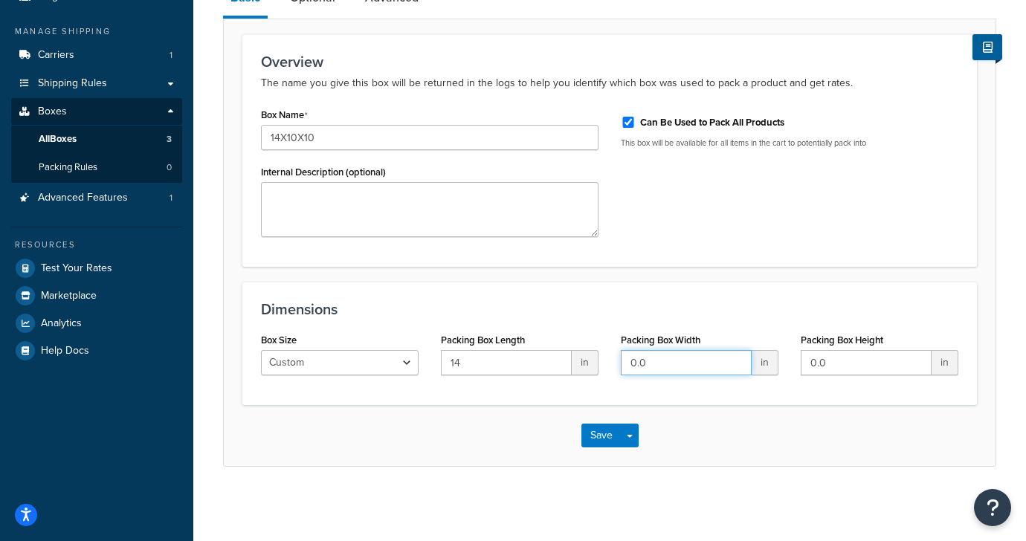
click at [630, 364] on input "0.0" at bounding box center [686, 362] width 131 height 25
type input "10.0"
click at [811, 366] on input "0.0" at bounding box center [866, 362] width 131 height 25
type input "10.0"
click at [565, 304] on h3 "Dimensions" at bounding box center [609, 309] width 697 height 16
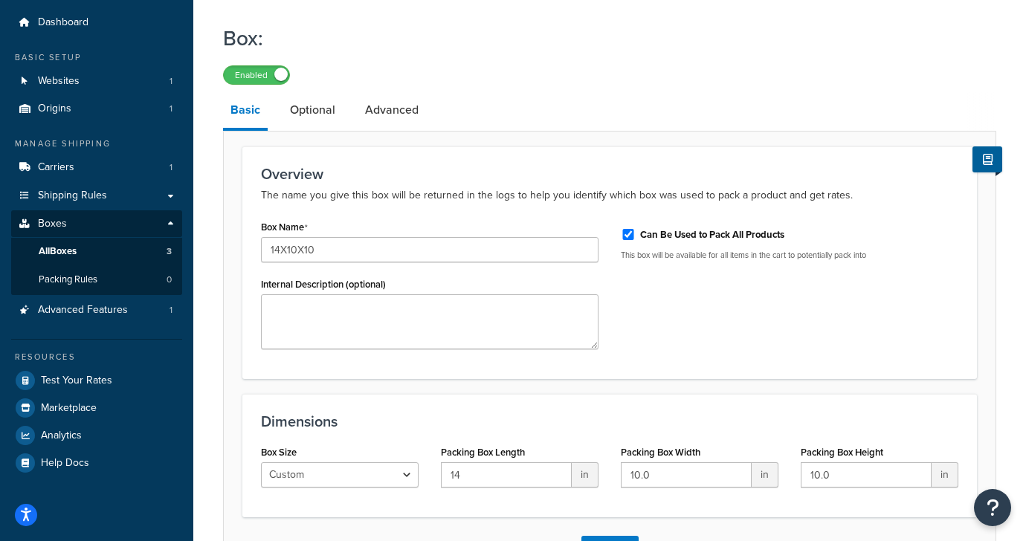
scroll to position [0, 0]
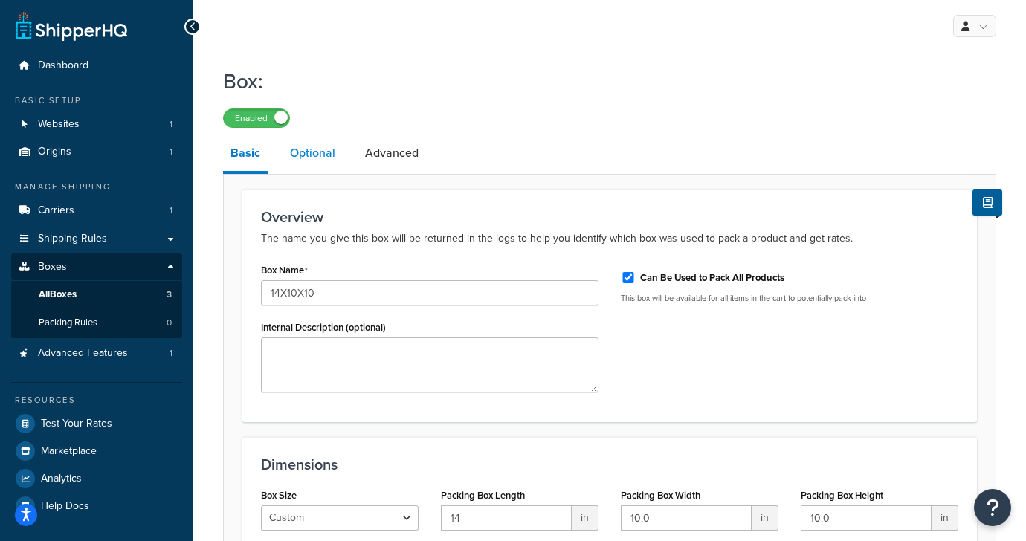
click at [314, 148] on link "Optional" at bounding box center [312, 153] width 60 height 36
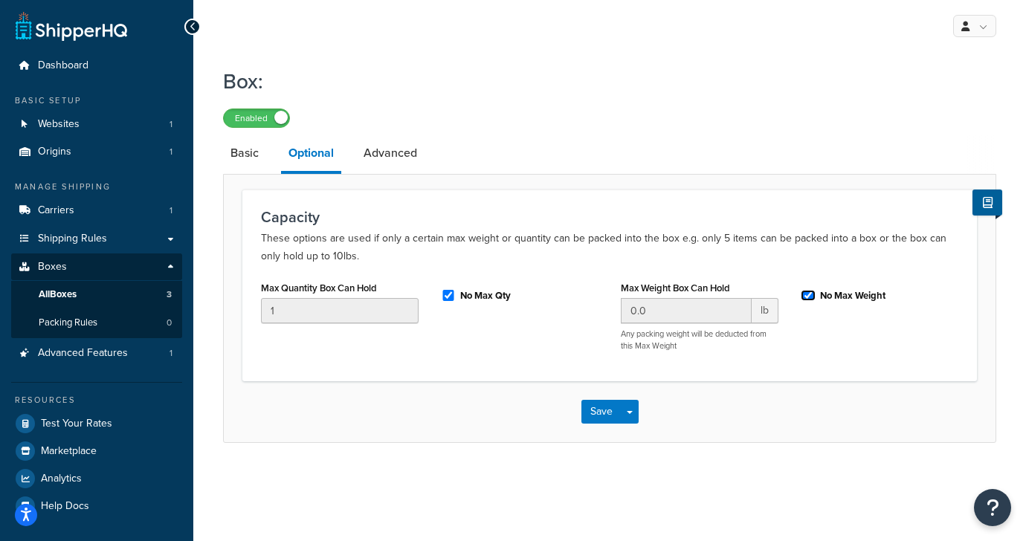
click at [815, 297] on input "No Max Weight" at bounding box center [808, 295] width 15 height 11
checkbox input "false"
click at [673, 316] on input "0.0" at bounding box center [686, 310] width 131 height 25
type input "50"
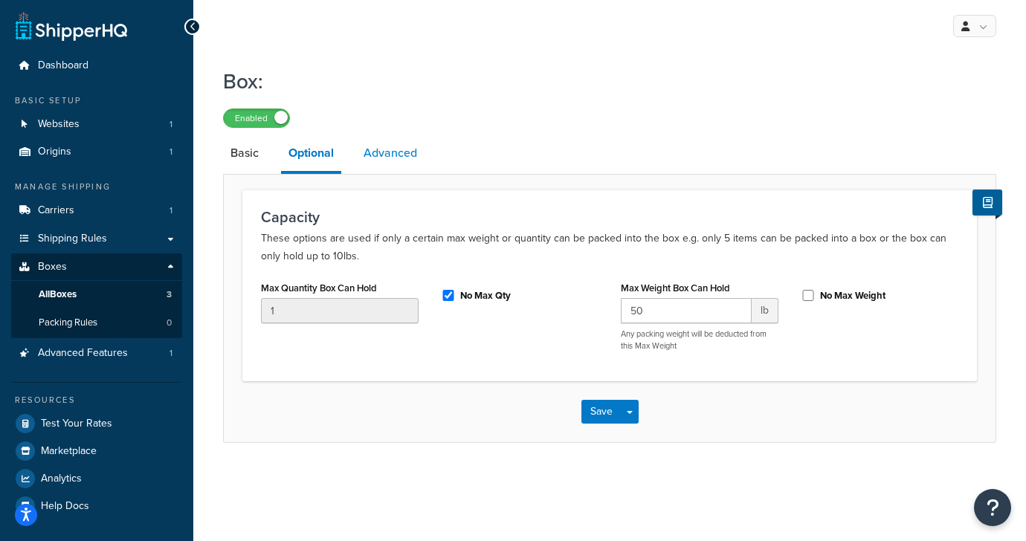
click at [395, 160] on link "Advanced" at bounding box center [390, 153] width 68 height 36
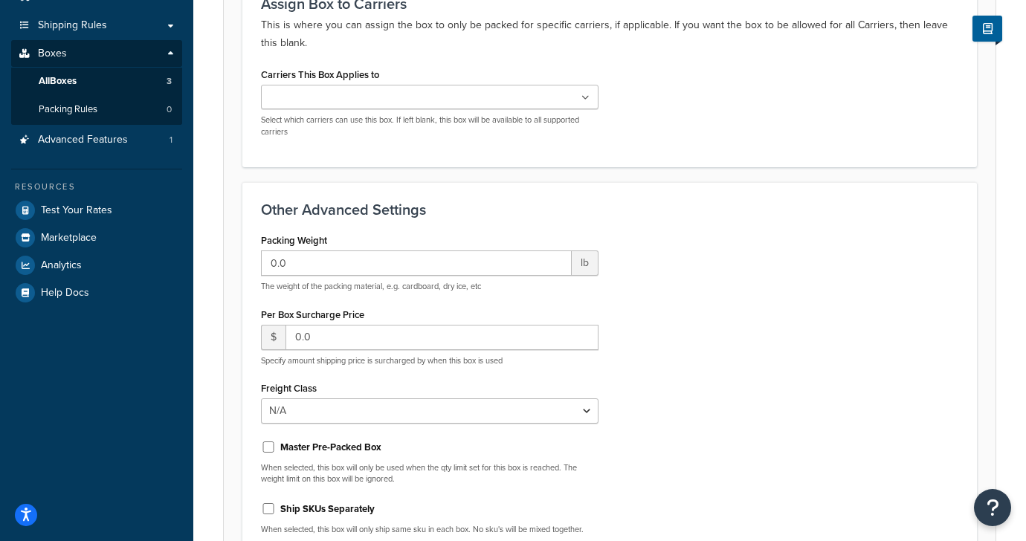
scroll to position [373, 0]
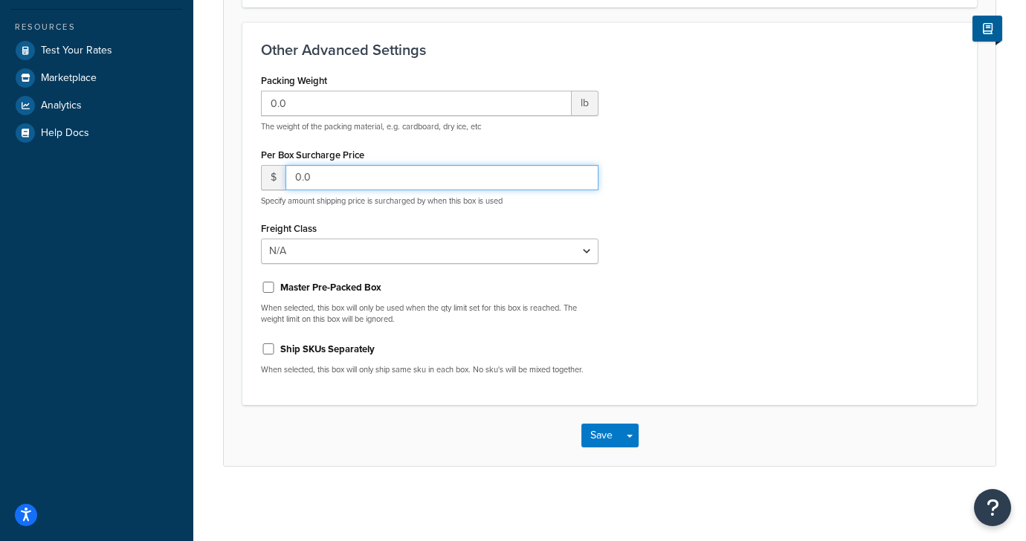
click at [407, 176] on input "0.0" at bounding box center [441, 177] width 313 height 25
type input "0"
type input "1"
click at [716, 216] on div "Packing Weight 0.0 lb The weight of the packing material, e.g. cardboard, dry i…" at bounding box center [609, 228] width 719 height 317
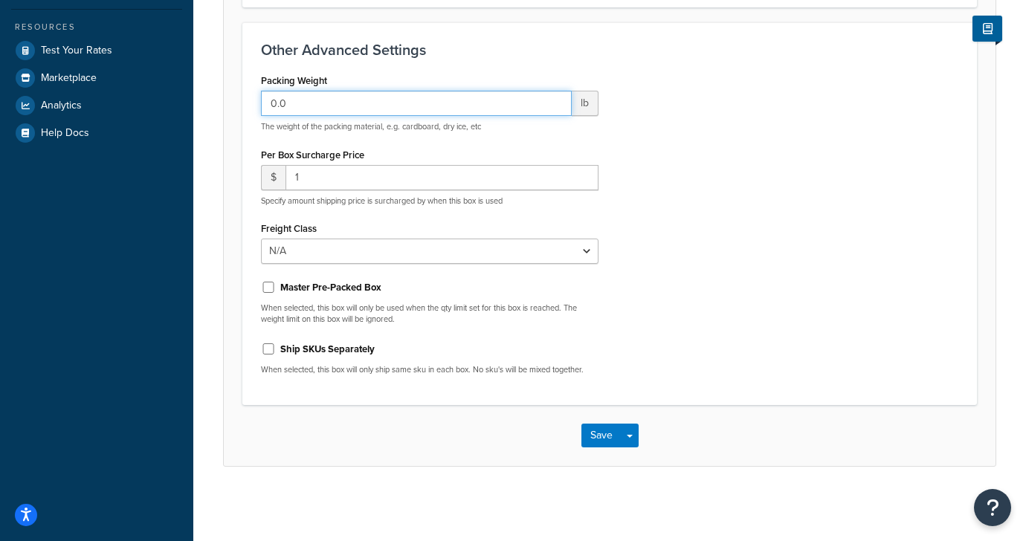
click at [293, 100] on input "0.0" at bounding box center [416, 103] width 311 height 25
type input "0"
type input "1"
click at [754, 240] on div "Packing Weight 1 lb The weight of the packing material, e.g. cardboard, dry ice…" at bounding box center [609, 228] width 719 height 317
click at [595, 440] on button "Save" at bounding box center [601, 436] width 40 height 24
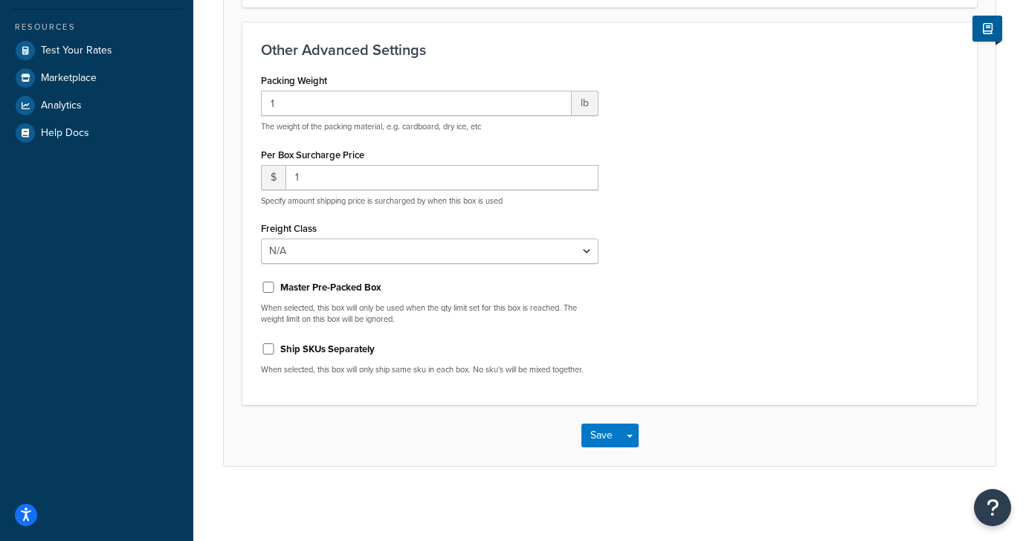
scroll to position [0, 0]
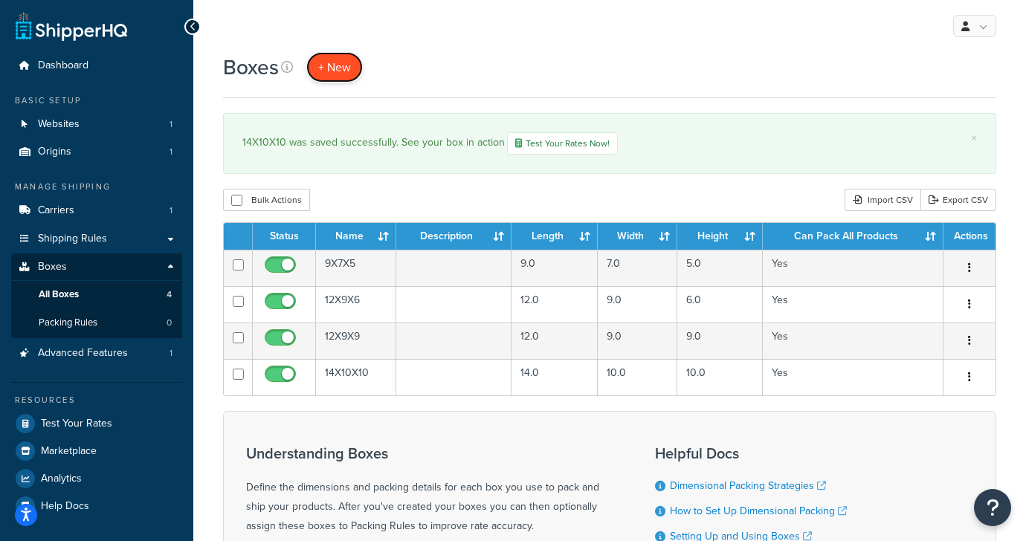
click at [340, 71] on span "+ New" at bounding box center [334, 67] width 33 height 17
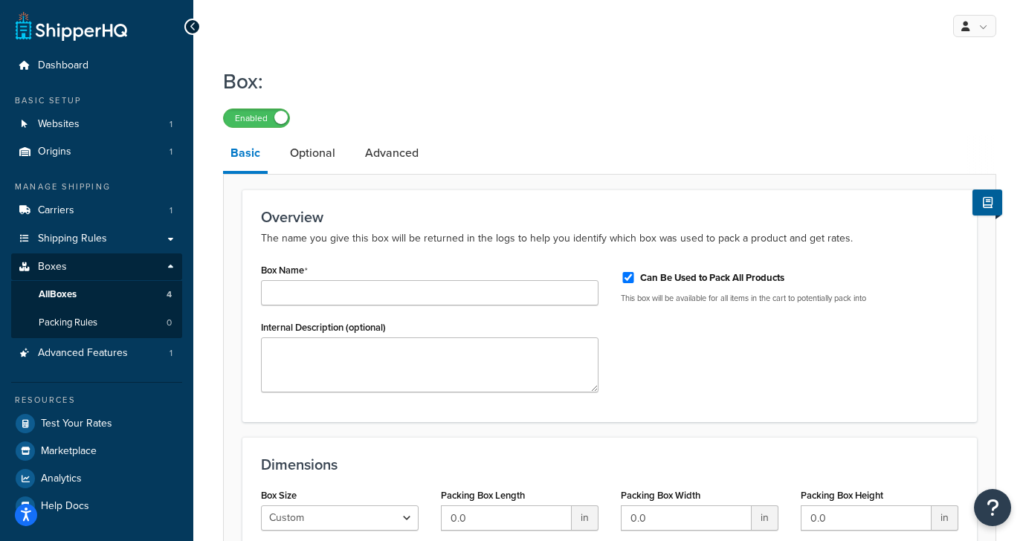
click at [339, 279] on div "Box Name" at bounding box center [429, 282] width 337 height 46
click at [343, 298] on input "Box Name" at bounding box center [429, 292] width 337 height 25
click at [291, 298] on input "16 x 12 x 10" at bounding box center [429, 292] width 337 height 25
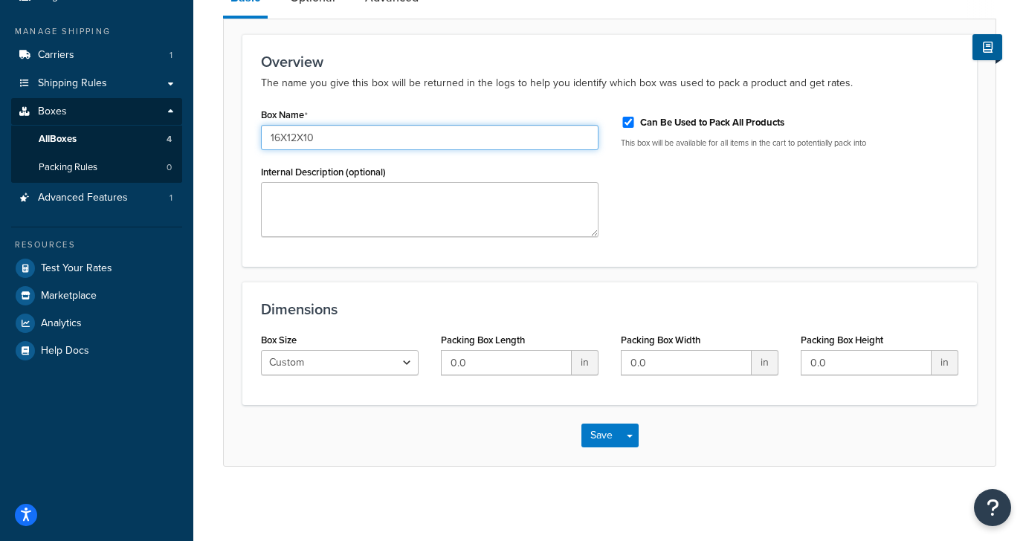
type input "16X12X10"
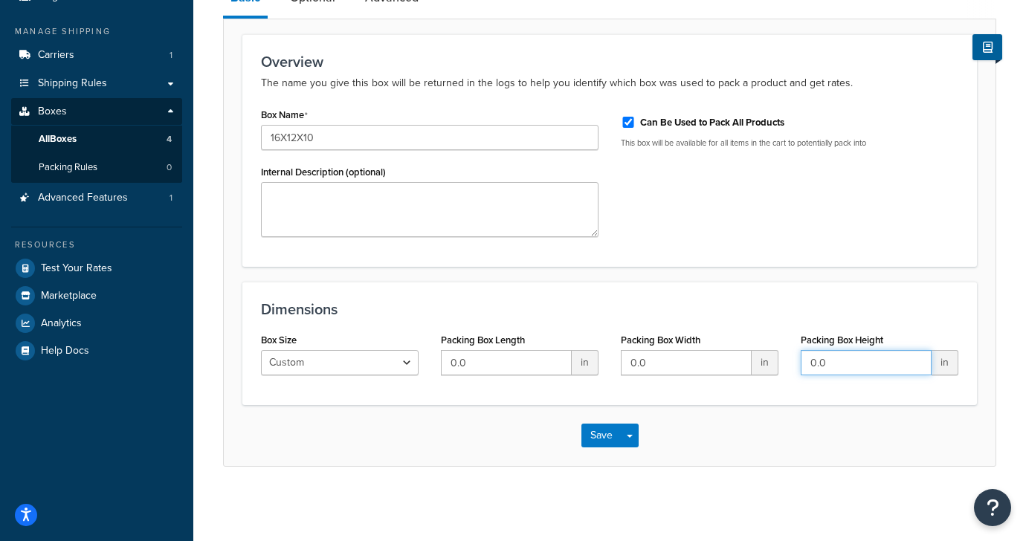
click at [809, 363] on input "0.0" at bounding box center [866, 362] width 131 height 25
type input "10.0"
click at [668, 359] on input "0.0" at bounding box center [686, 362] width 131 height 25
click at [668, 360] on input "0.0" at bounding box center [686, 362] width 131 height 25
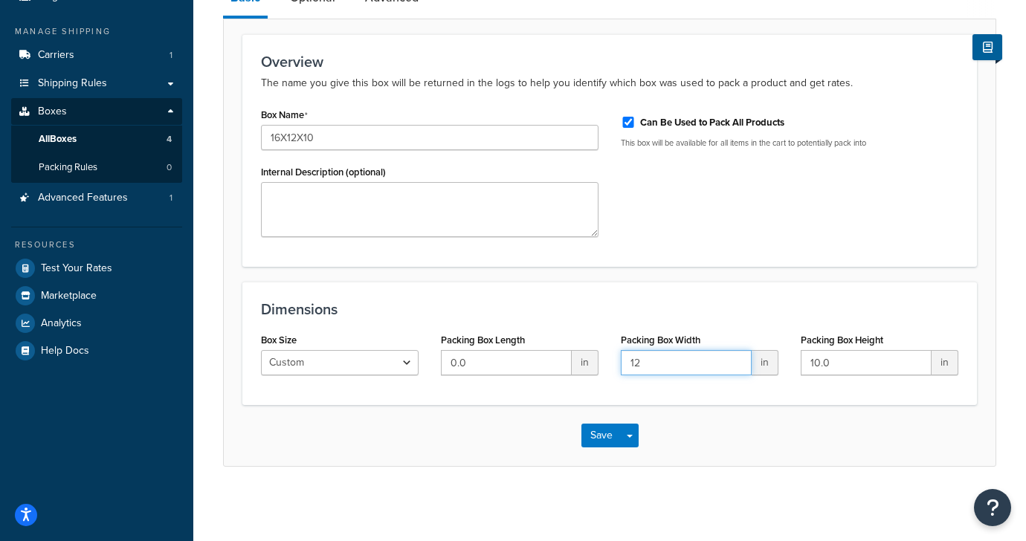
type input "12"
click at [540, 369] on input "0.0" at bounding box center [506, 362] width 131 height 25
type input "16"
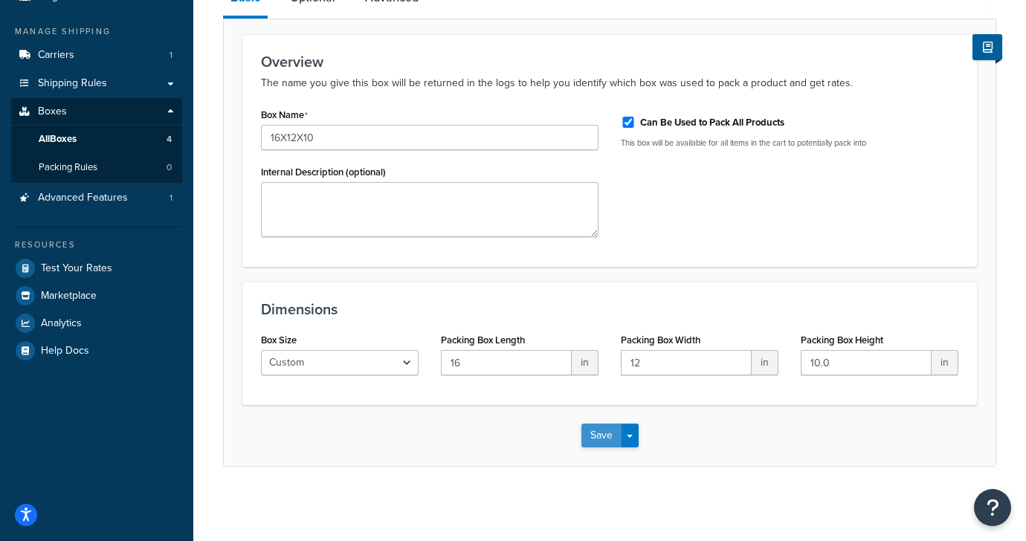
click at [600, 440] on button "Save" at bounding box center [601, 436] width 40 height 24
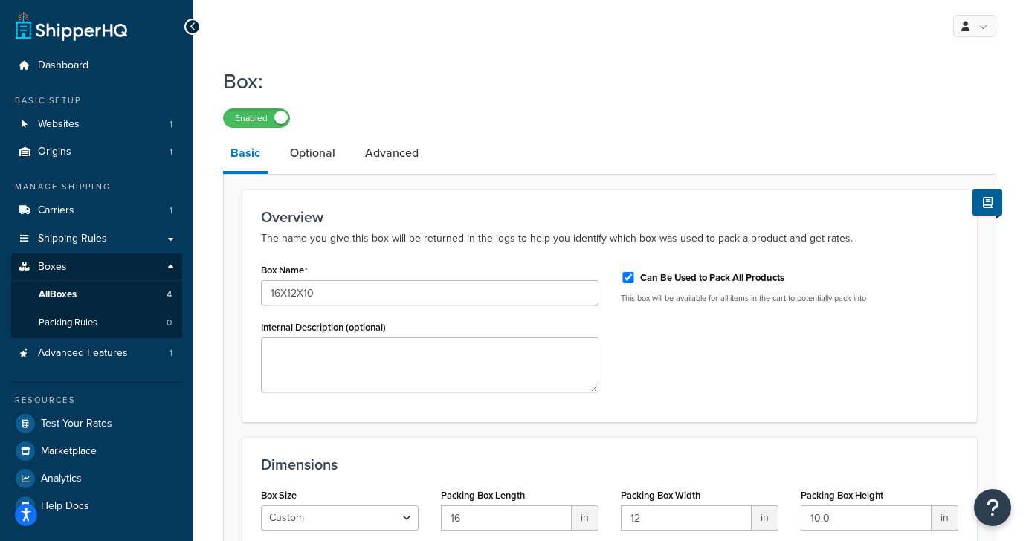
scroll to position [51, 0]
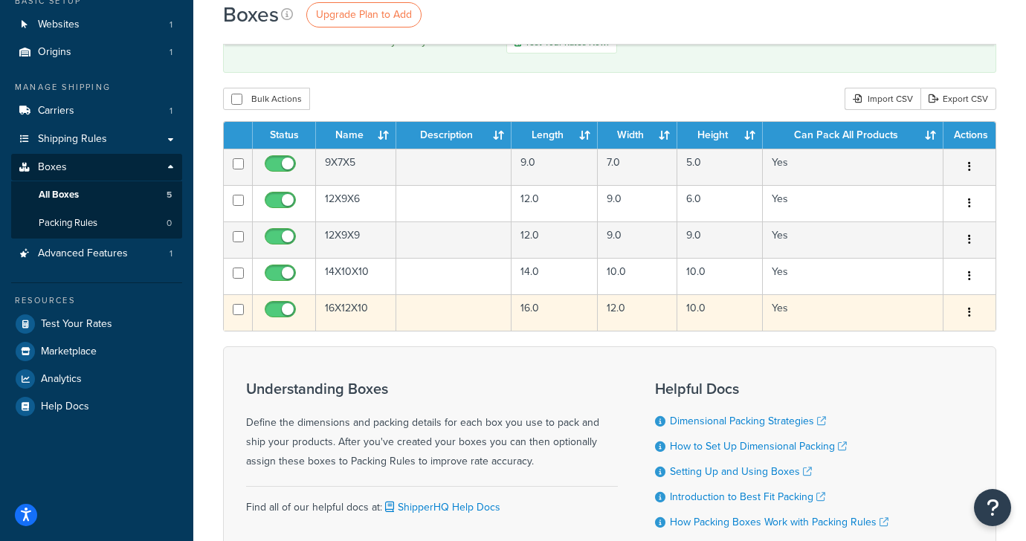
click at [973, 316] on button "button" at bounding box center [969, 313] width 21 height 24
click at [922, 334] on link "Edit" at bounding box center [919, 341] width 117 height 30
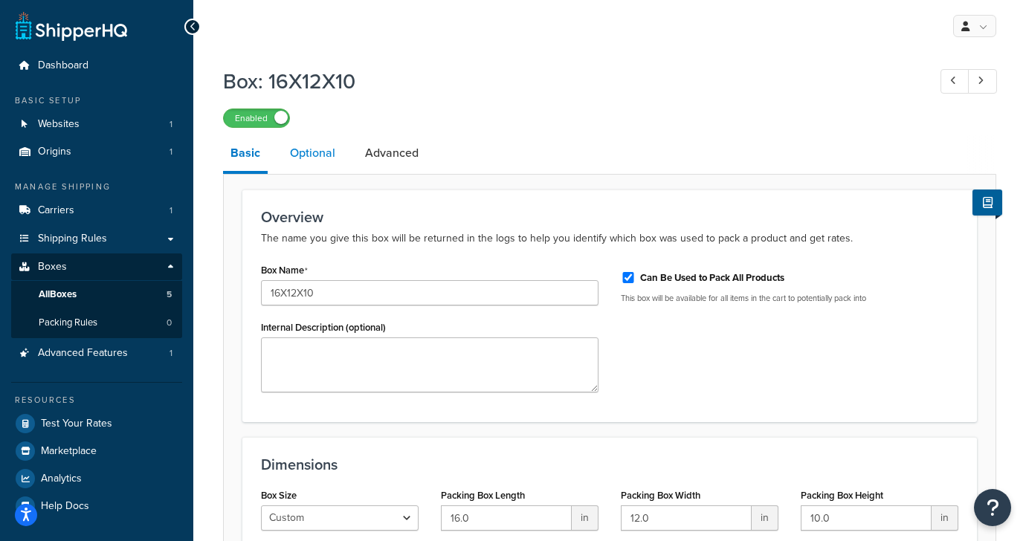
click at [308, 158] on link "Optional" at bounding box center [312, 153] width 60 height 36
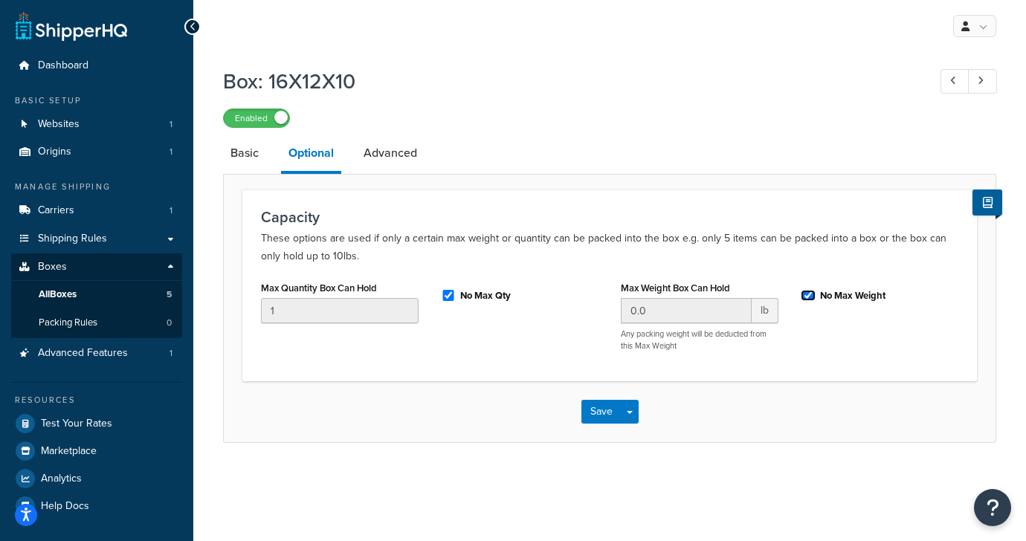
click at [807, 295] on input "No Max Weight" at bounding box center [808, 295] width 15 height 11
checkbox input "false"
click at [679, 314] on input "0.0" at bounding box center [686, 310] width 131 height 25
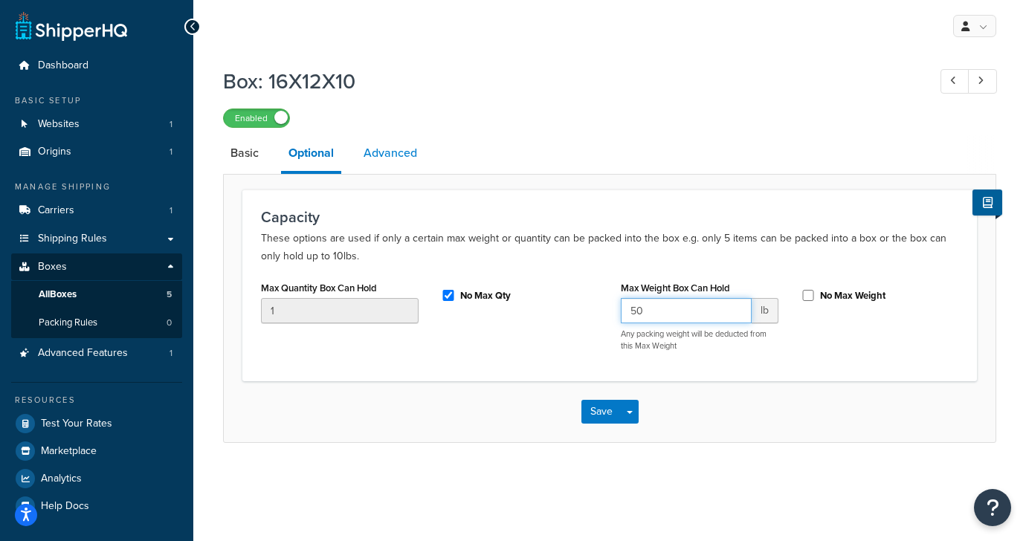
type input "50"
click at [409, 150] on link "Advanced" at bounding box center [390, 153] width 68 height 36
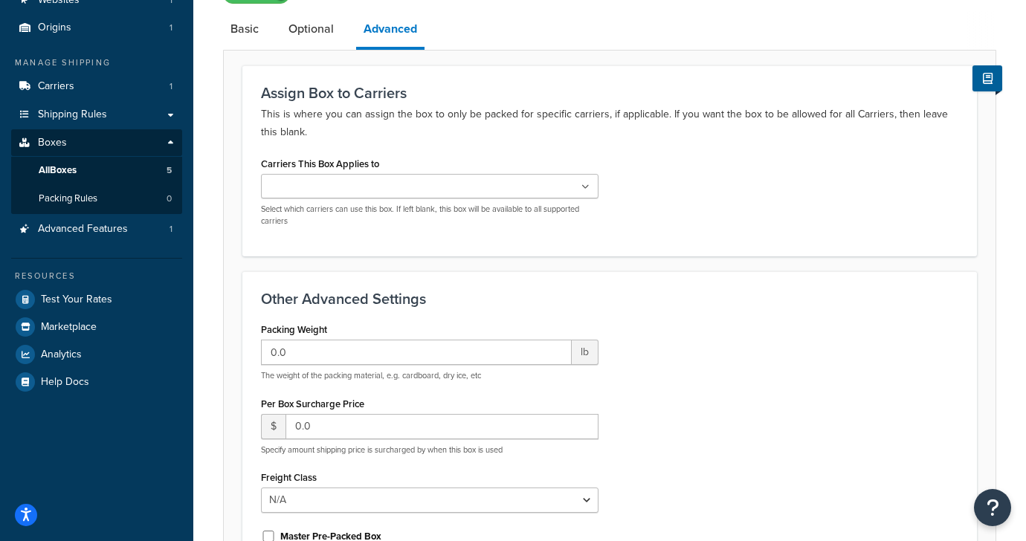
scroll to position [140, 0]
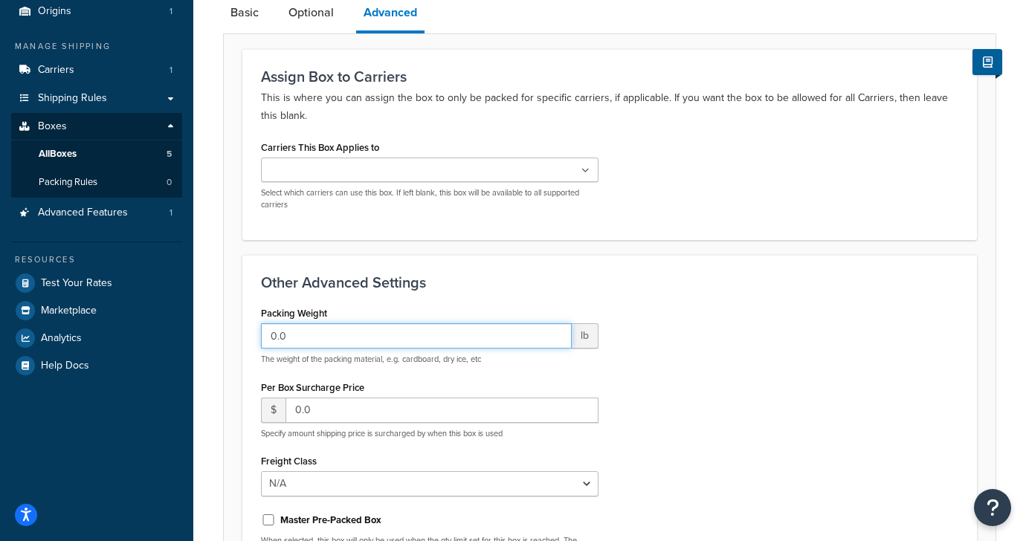
click at [364, 336] on input "0.0" at bounding box center [416, 335] width 311 height 25
type input "1"
click at [423, 303] on div "Other Advanced Settings Packing Weight 1 lb The weight of the packing material,…" at bounding box center [609, 446] width 734 height 383
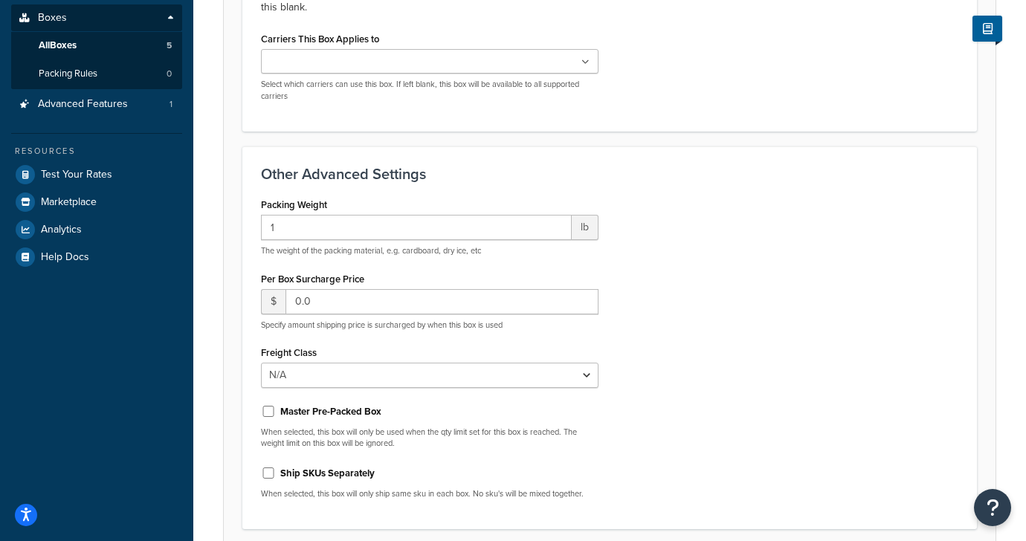
scroll to position [257, 0]
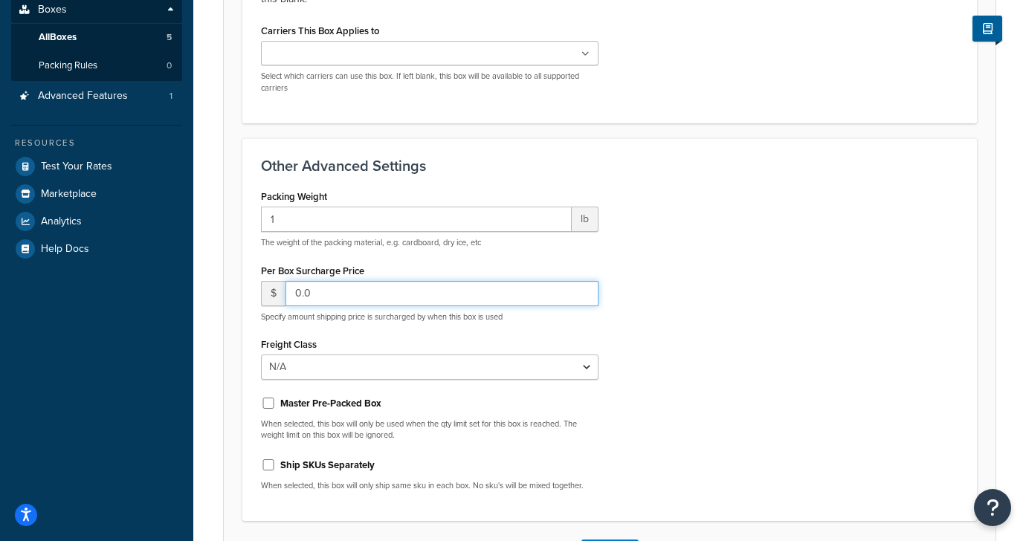
click at [355, 297] on input "0.0" at bounding box center [441, 293] width 313 height 25
type input "1"
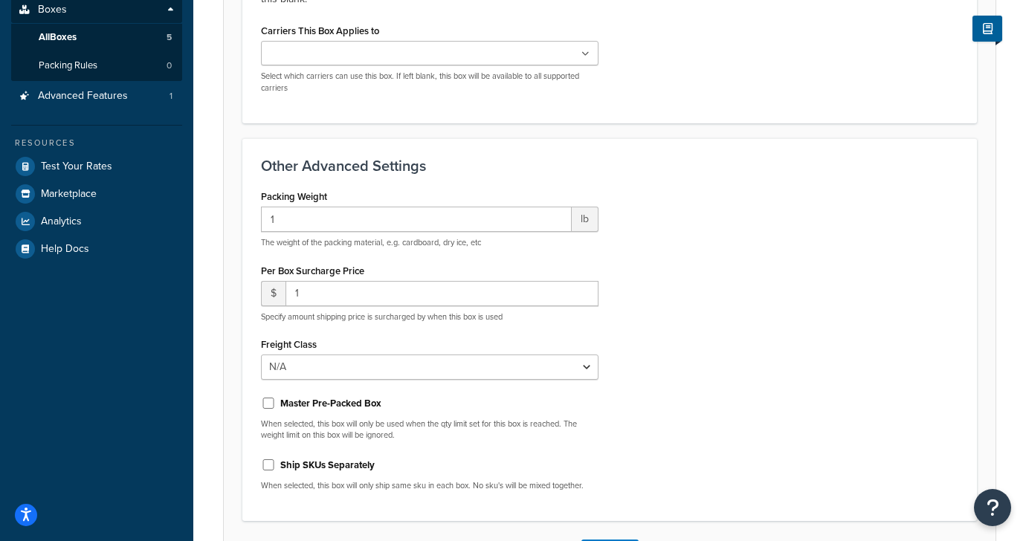
click at [768, 312] on div "Packing Weight 1 lb The weight of the packing material, e.g. cardboard, dry ice…" at bounding box center [609, 344] width 719 height 317
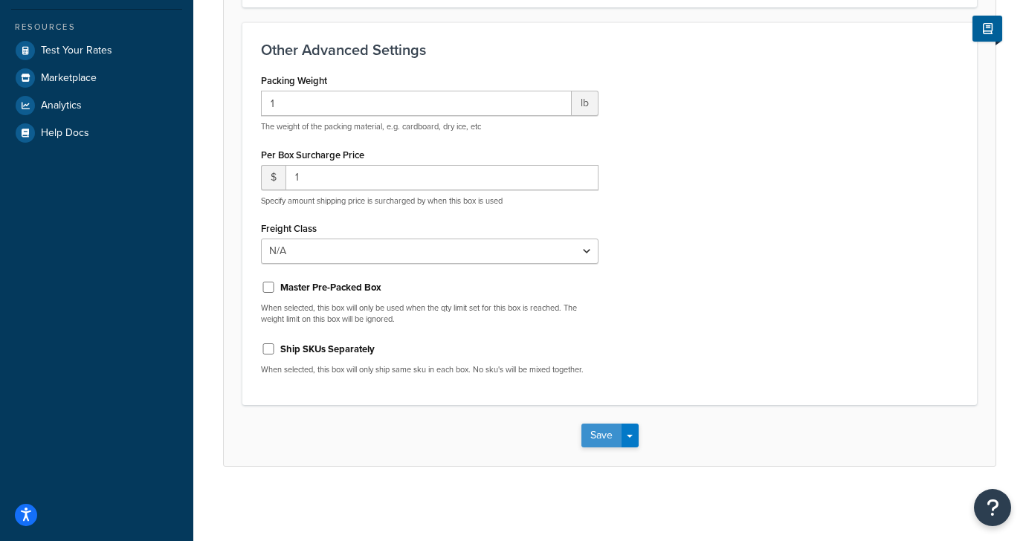
click at [608, 436] on button "Save" at bounding box center [601, 436] width 40 height 24
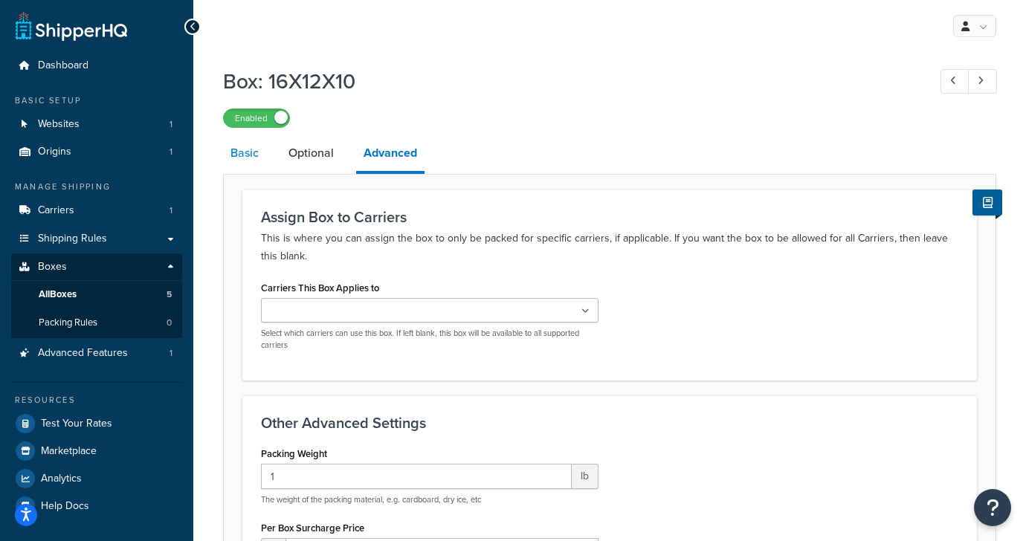
click at [250, 154] on link "Basic" at bounding box center [244, 153] width 43 height 36
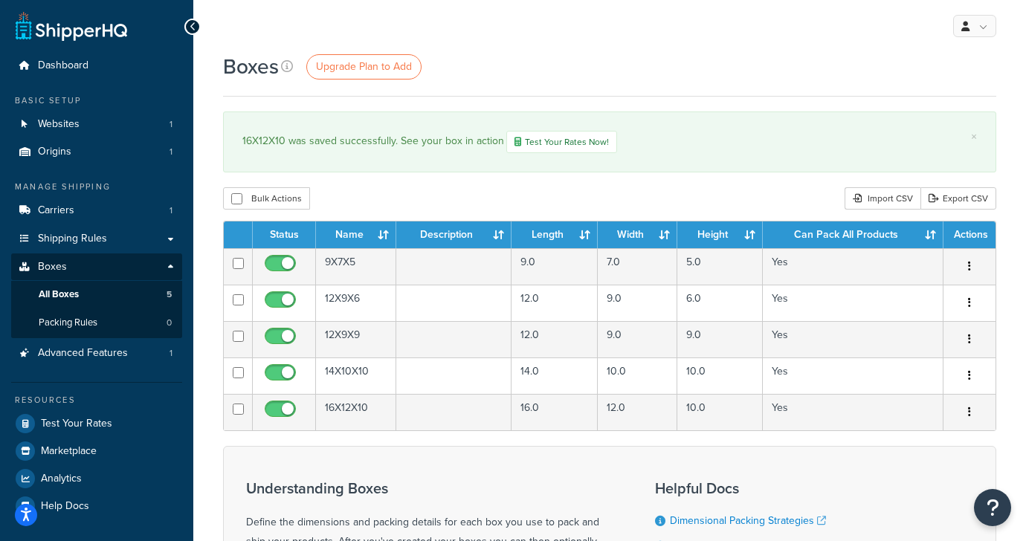
click at [458, 97] on div "Boxes Upgrade Plan to Add × 16X12X10 was saved successfully. See your box in ac…" at bounding box center [609, 383] width 832 height 662
click at [400, 71] on span "Upgrade Plan to Add" at bounding box center [364, 67] width 96 height 16
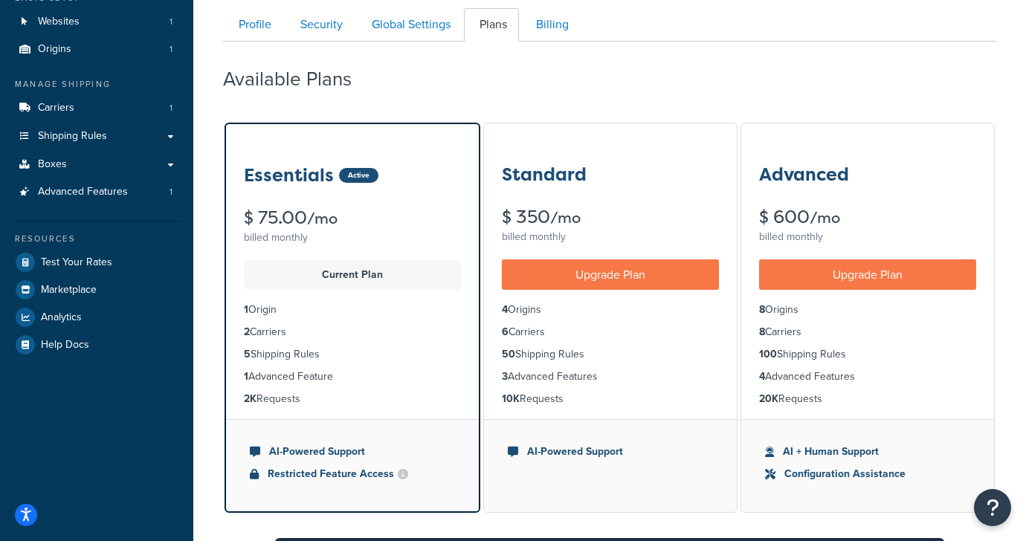
scroll to position [125, 0]
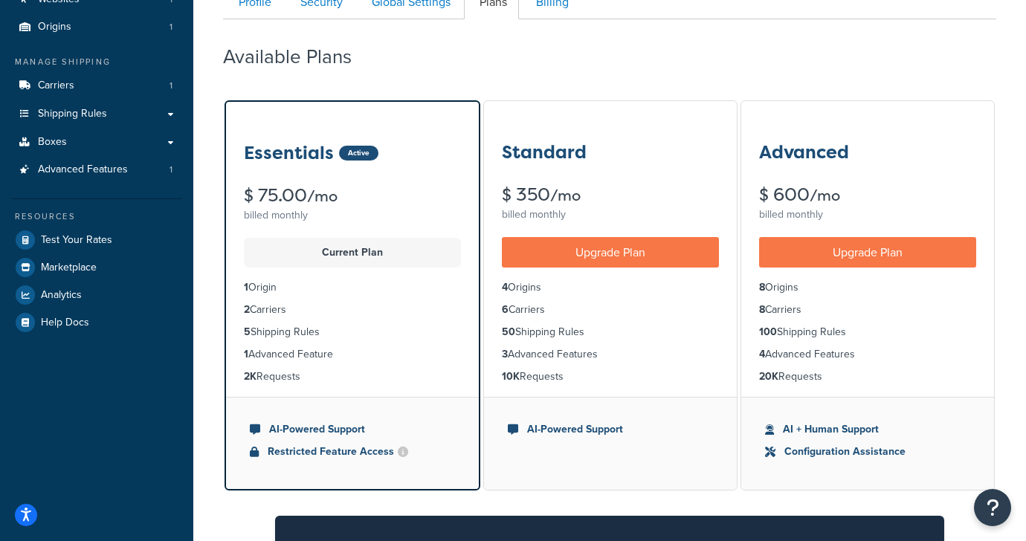
click at [352, 256] on p "Current Plan" at bounding box center [352, 252] width 199 height 21
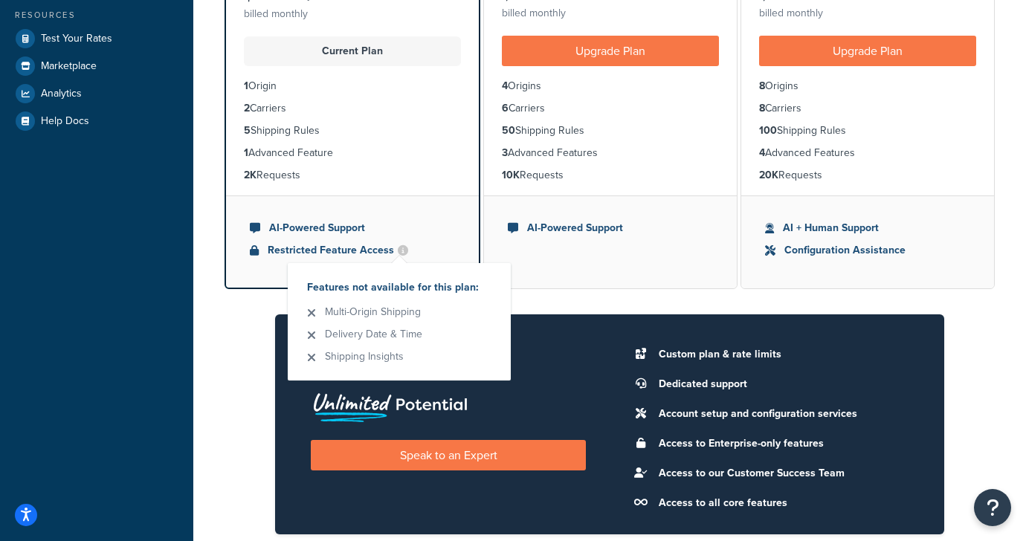
scroll to position [328, 0]
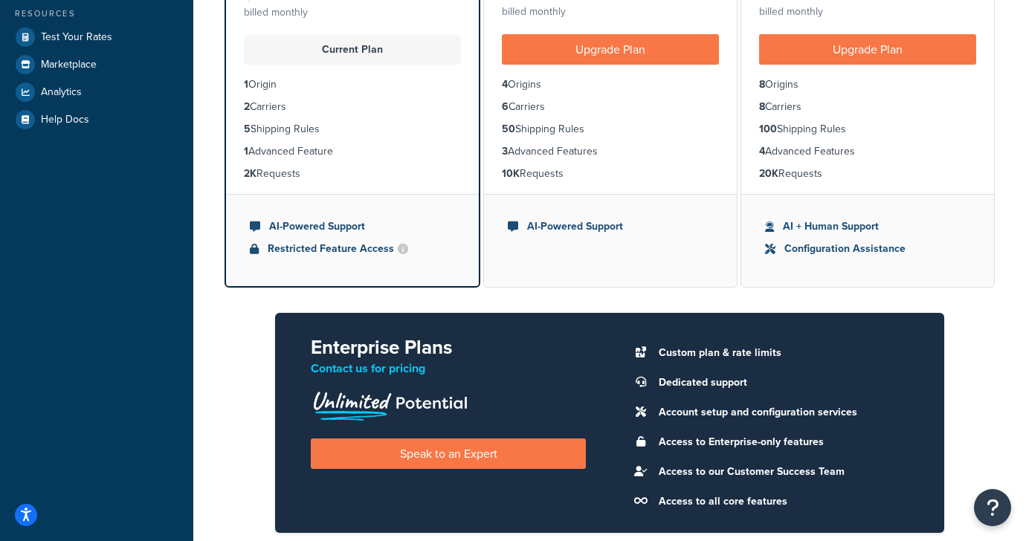
click at [137, 206] on div "Dashboard Basic Setup Websites 1 Origins 1 Manage Shipping Carriers 1 Shipping …" at bounding box center [96, 201] width 193 height 1058
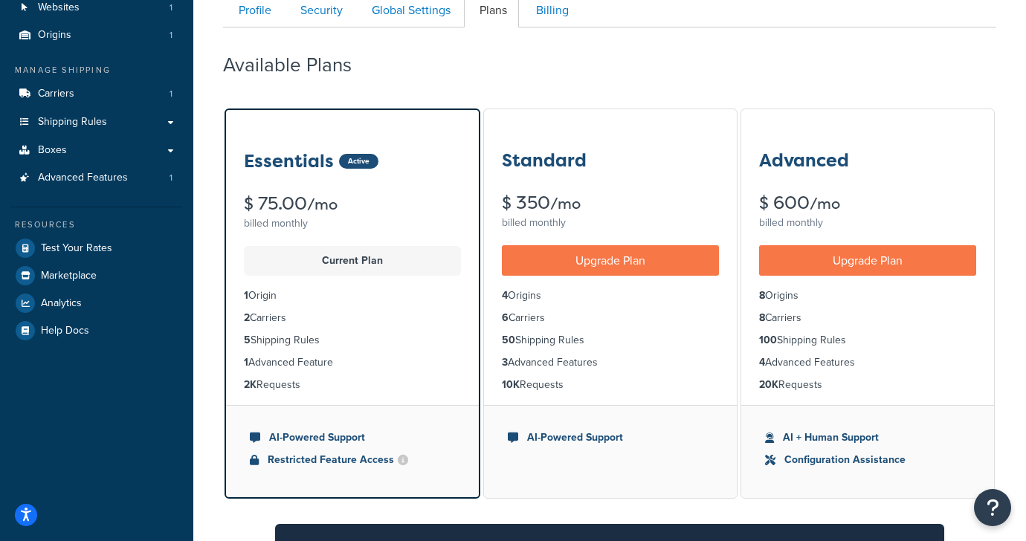
scroll to position [114, 0]
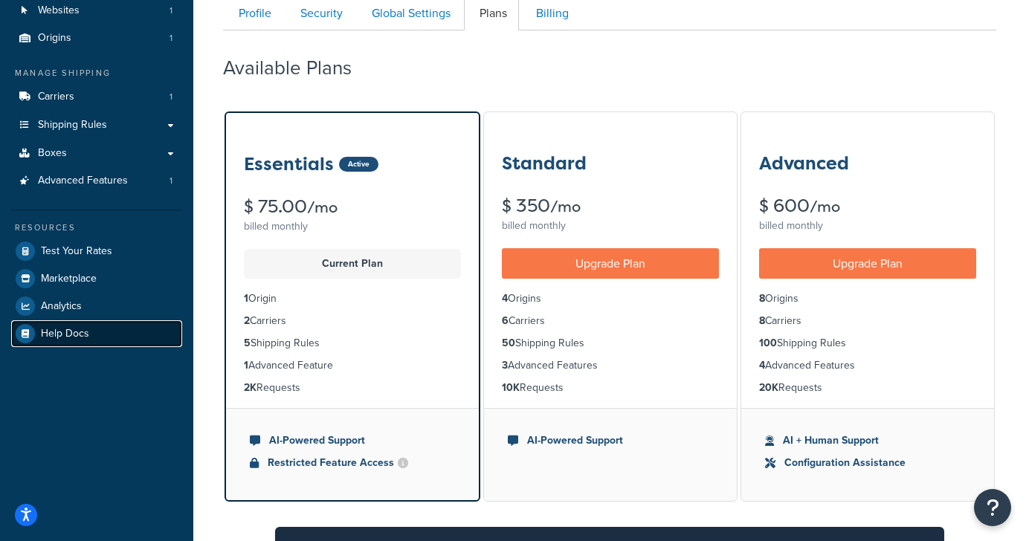
click at [59, 337] on span "Help Docs" at bounding box center [65, 334] width 48 height 13
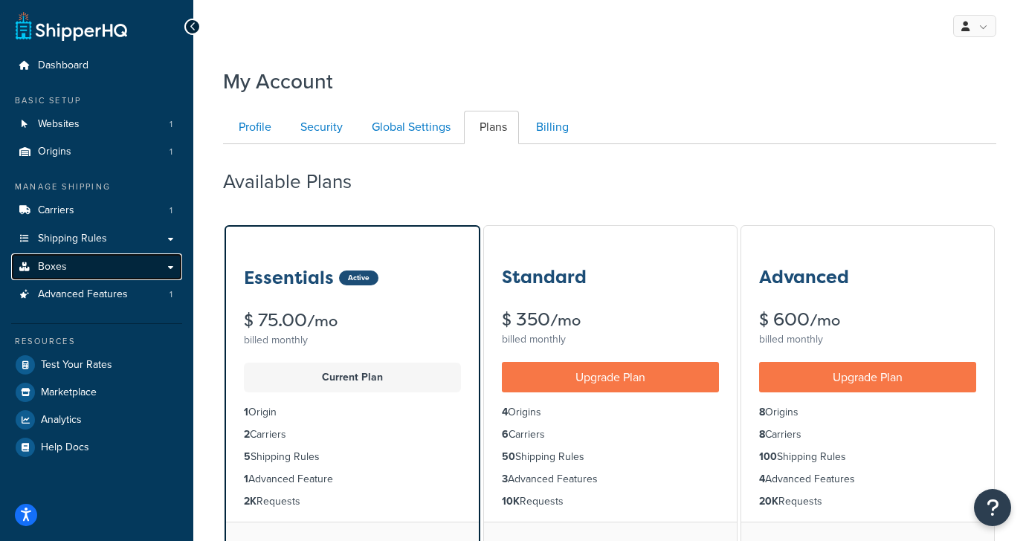
click at [65, 268] on link "Boxes" at bounding box center [96, 267] width 171 height 28
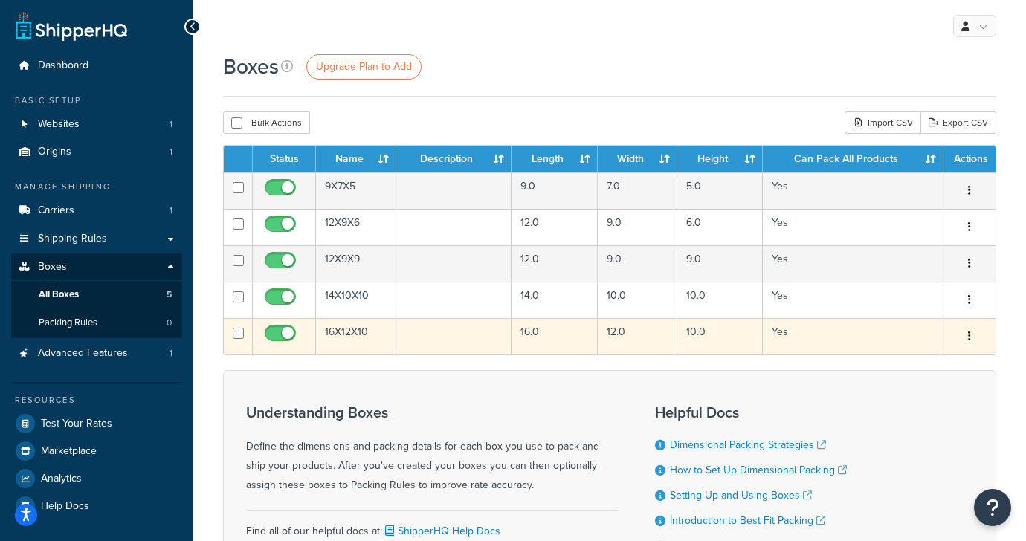
click at [283, 335] on input "checkbox" at bounding box center [282, 337] width 41 height 19
click at [275, 336] on input "checkbox" at bounding box center [282, 337] width 41 height 19
checkbox input "true"
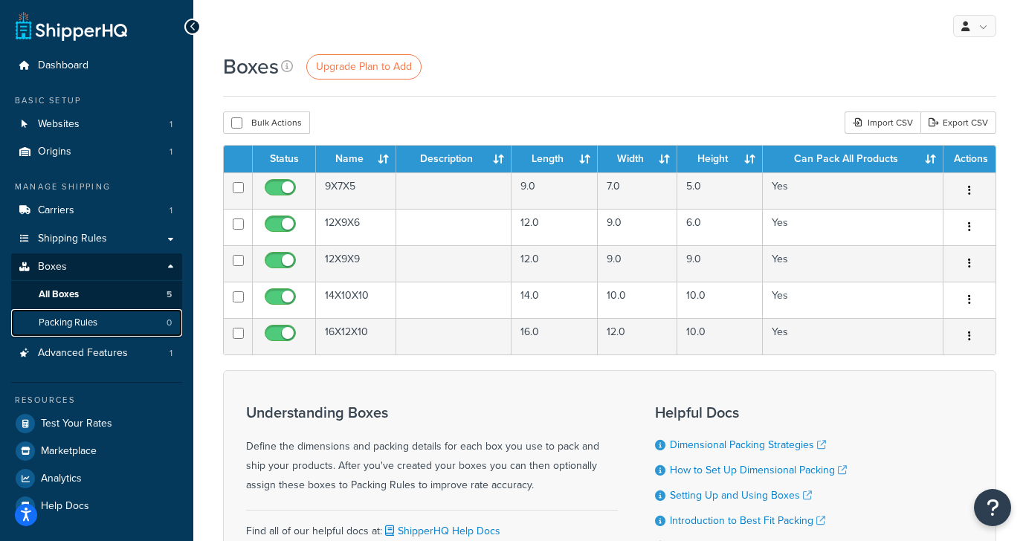
click at [149, 323] on link "Packing Rules 0" at bounding box center [96, 323] width 171 height 28
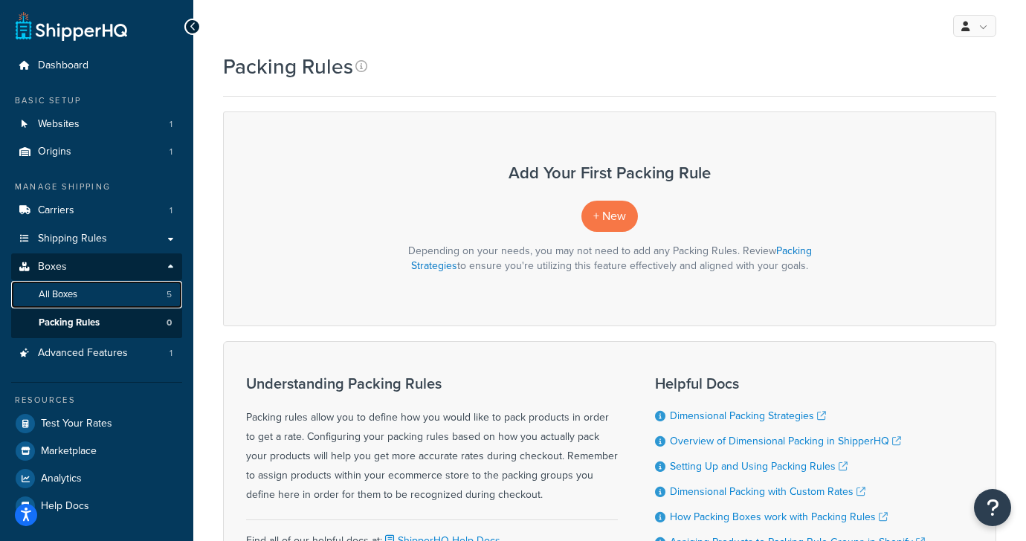
click at [112, 301] on link "All Boxes 5" at bounding box center [96, 295] width 171 height 28
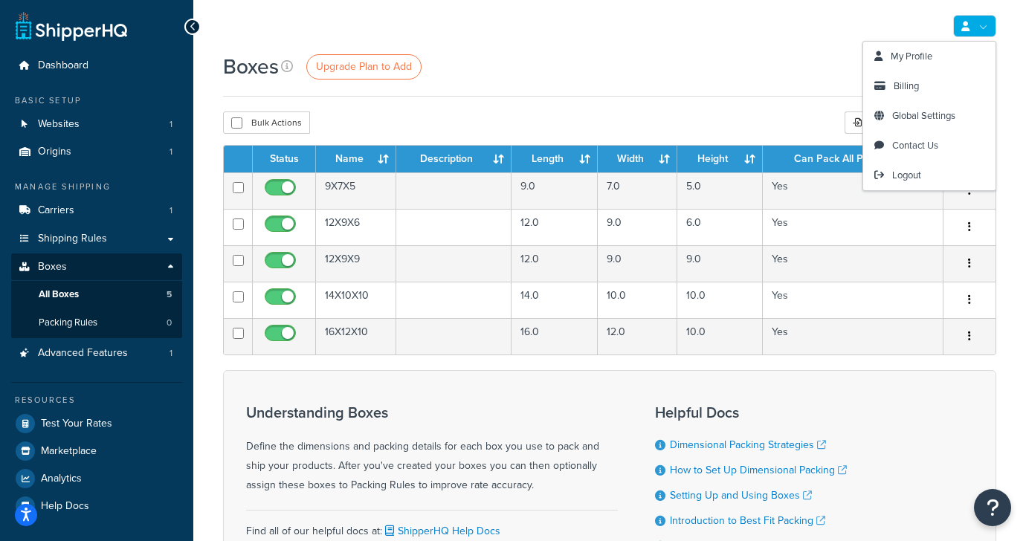
click at [985, 30] on link at bounding box center [974, 26] width 43 height 22
click at [937, 151] on span "Contact Us" at bounding box center [915, 145] width 46 height 14
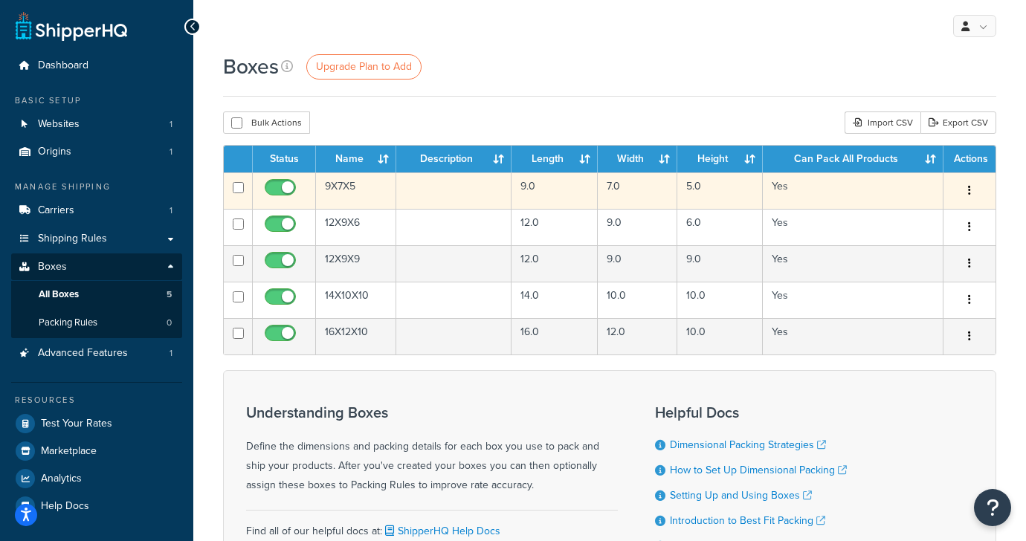
click at [974, 184] on button "button" at bounding box center [969, 191] width 21 height 24
click at [910, 216] on link "Edit" at bounding box center [919, 219] width 117 height 30
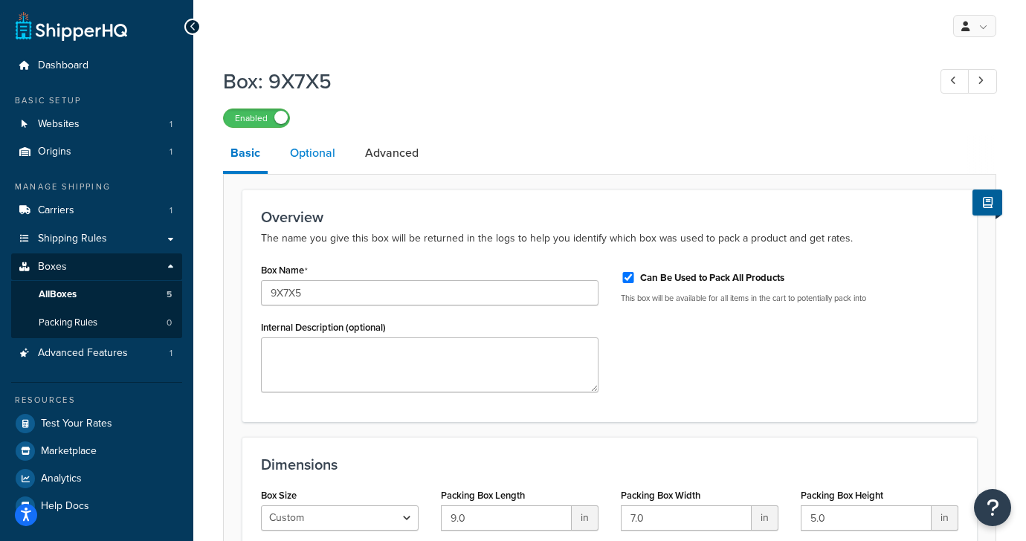
click at [316, 148] on link "Optional" at bounding box center [312, 153] width 60 height 36
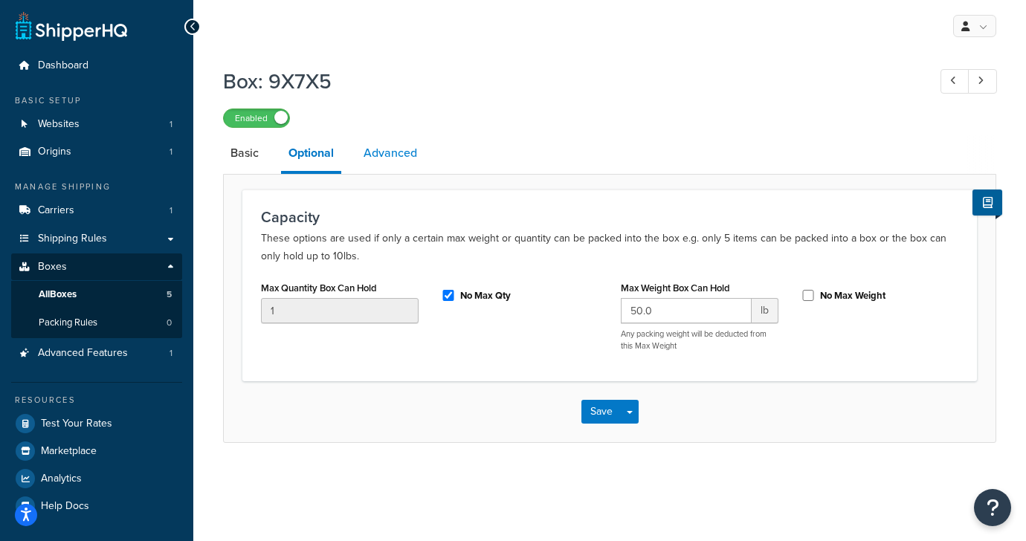
click at [400, 158] on link "Advanced" at bounding box center [390, 153] width 68 height 36
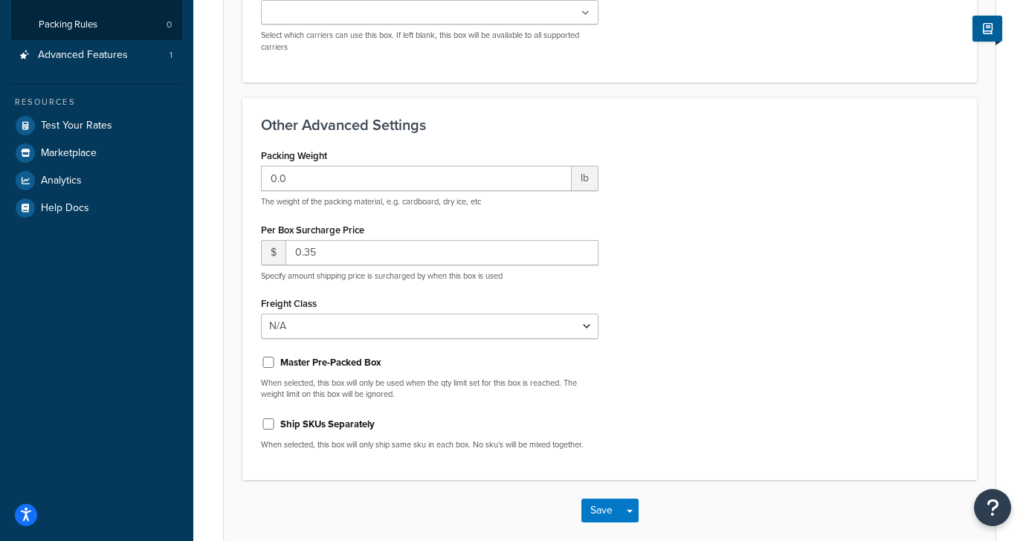
scroll to position [300, 0]
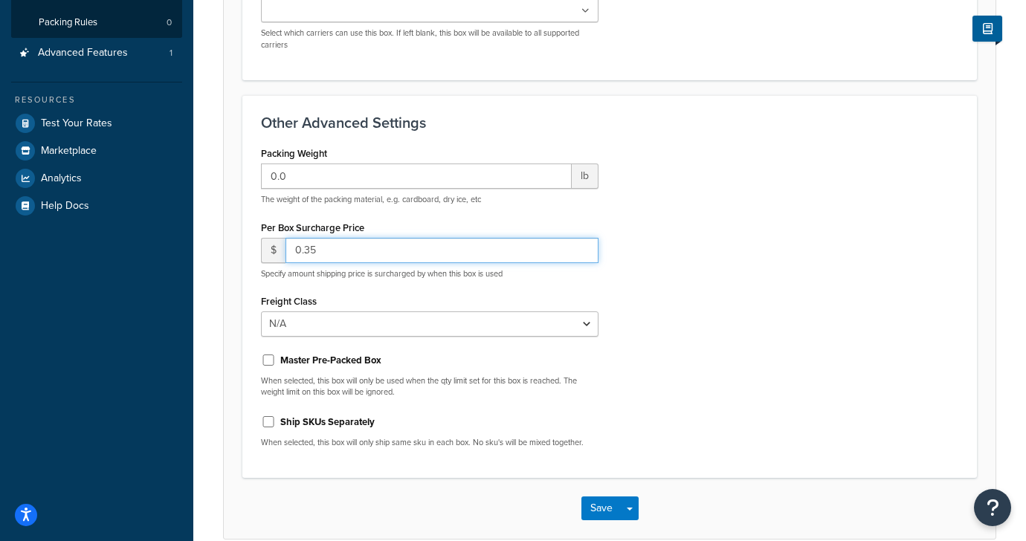
click at [424, 254] on input "0.35" at bounding box center [441, 250] width 313 height 25
click at [766, 359] on div "Packing Weight 0.0 lb The weight of the packing material, e.g. cardboard, dry i…" at bounding box center [609, 301] width 719 height 317
click at [392, 251] on input "00" at bounding box center [441, 250] width 313 height 25
type input "0"
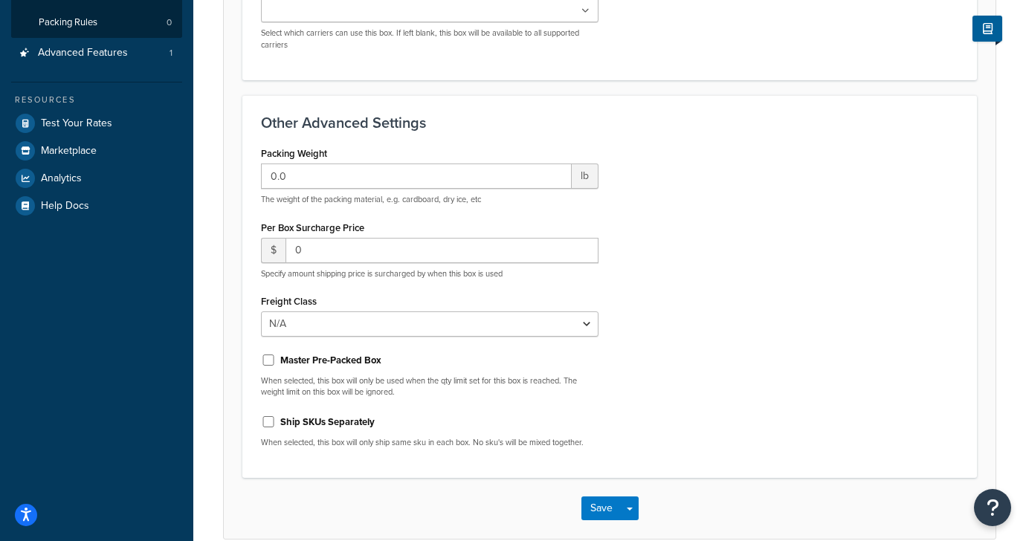
click at [647, 305] on div "Packing Weight 0.0 lb The weight of the packing material, e.g. cardboard, dry i…" at bounding box center [609, 301] width 719 height 317
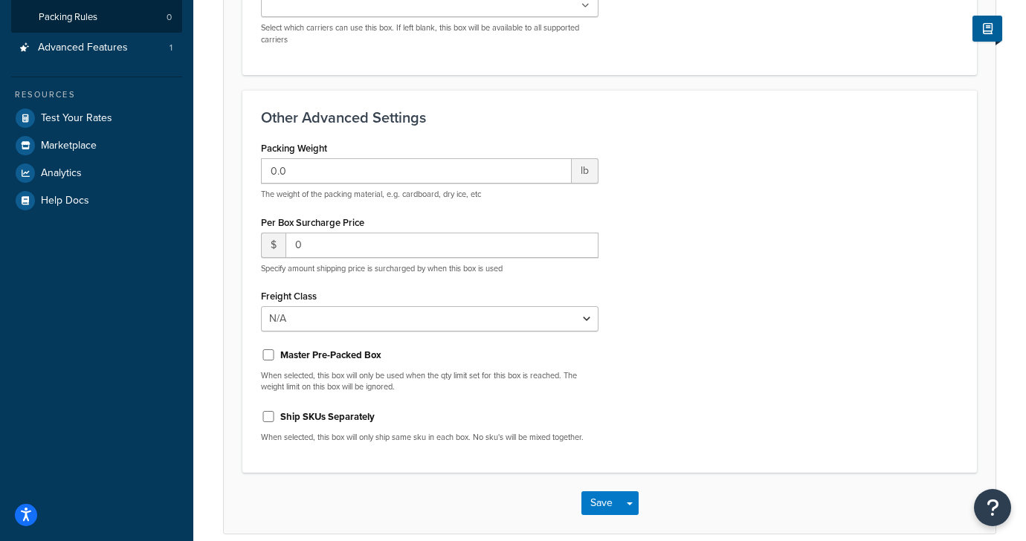
scroll to position [309, 0]
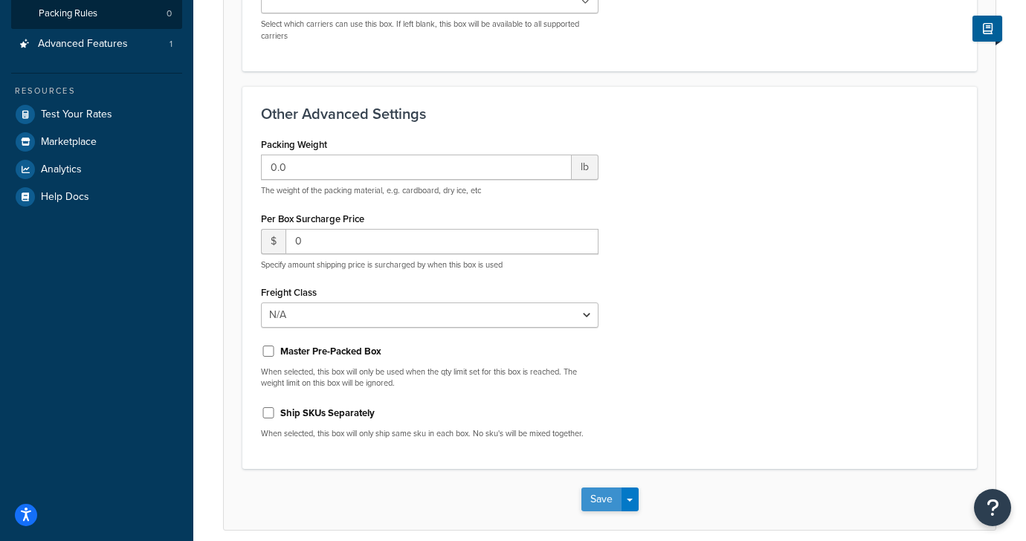
click at [589, 500] on button "Save" at bounding box center [601, 500] width 40 height 24
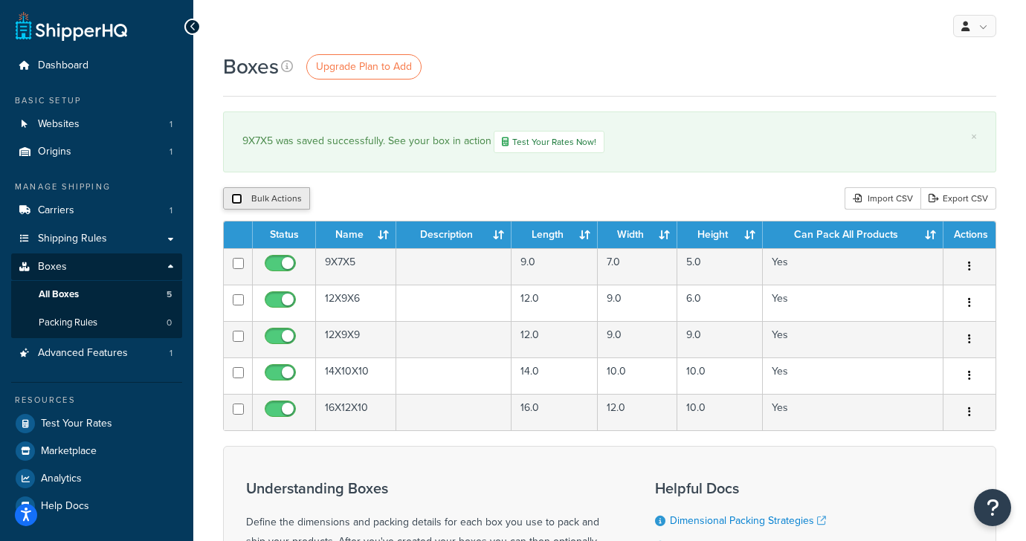
click at [236, 202] on input "checkbox" at bounding box center [236, 198] width 11 height 11
checkbox input "true"
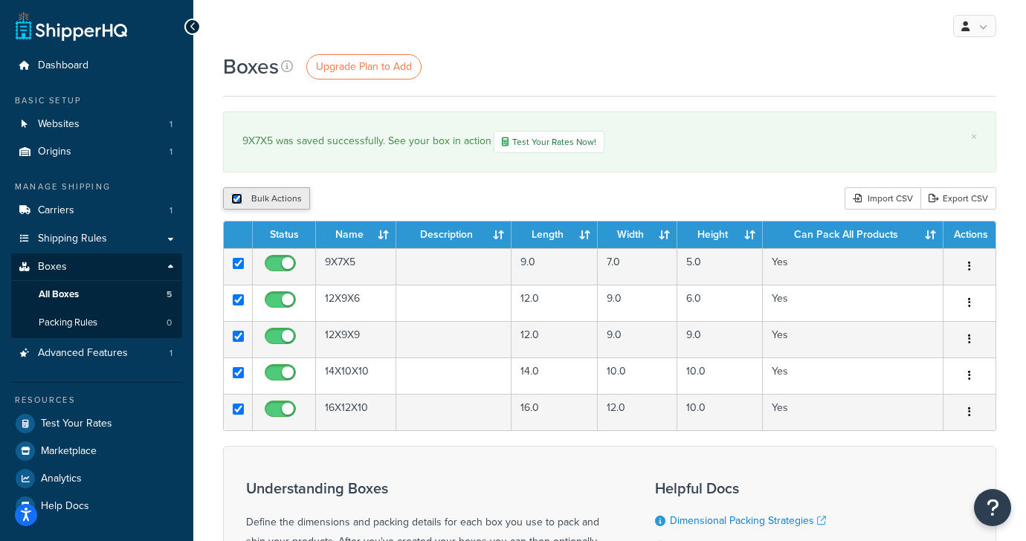
checkbox input "true"
click at [351, 200] on button "Duplicate" at bounding box center [340, 198] width 62 height 22
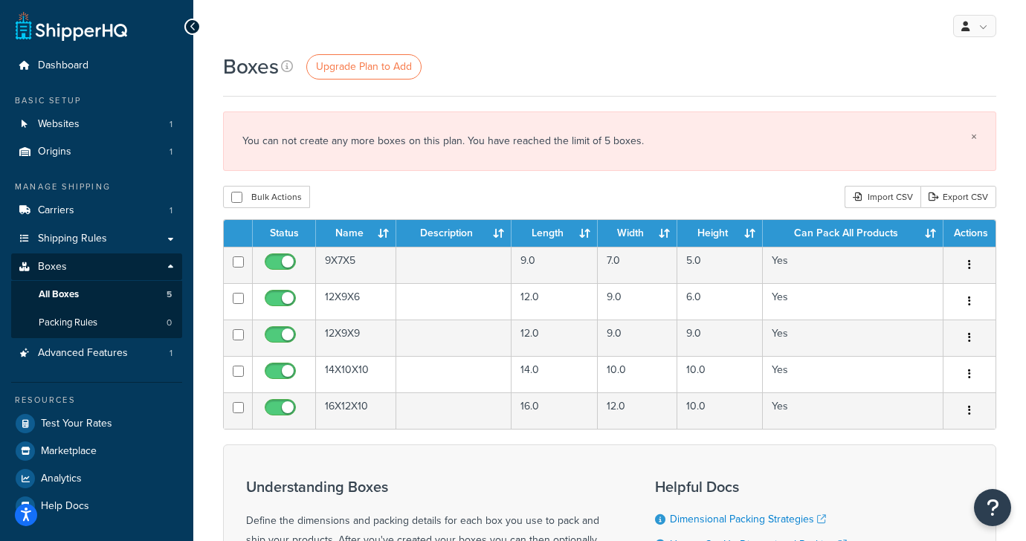
click at [974, 137] on link "×" at bounding box center [974, 137] width 6 height 12
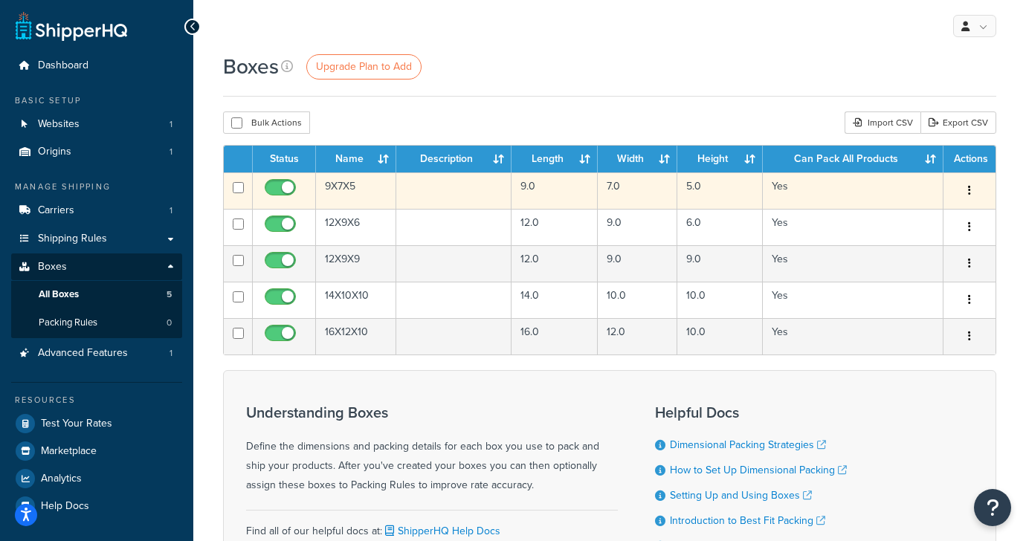
scroll to position [135, 0]
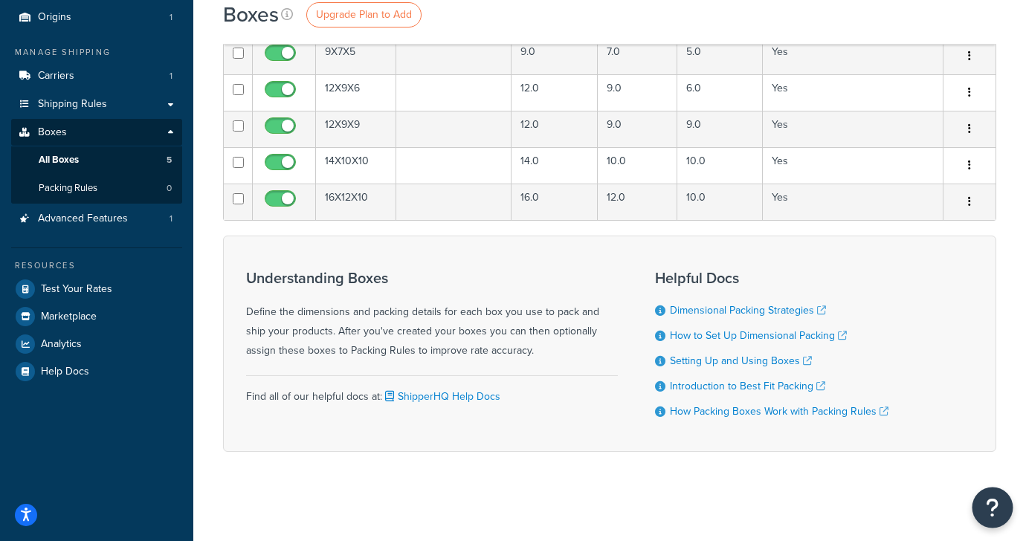
click at [984, 508] on button "Open Resource Center" at bounding box center [992, 508] width 41 height 41
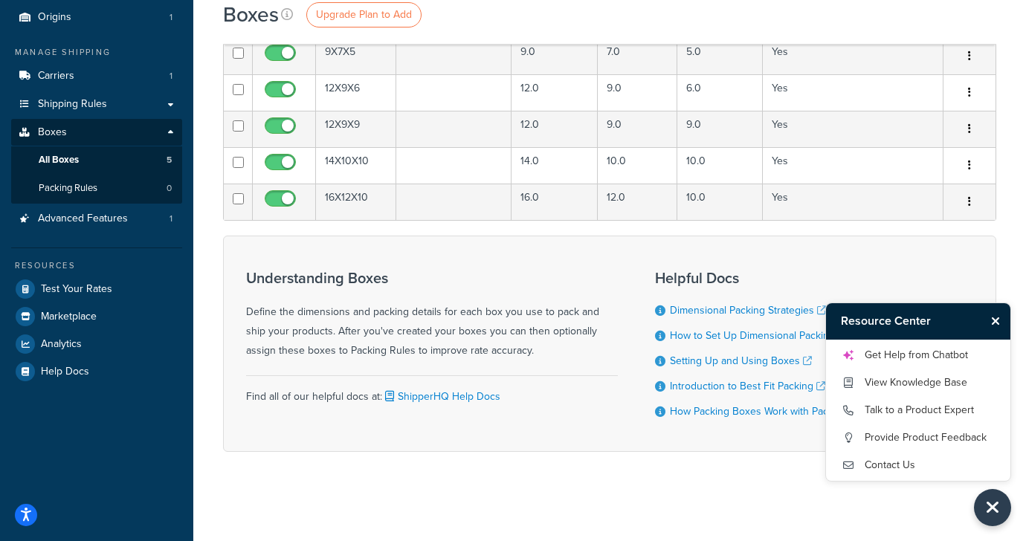
click at [997, 322] on icon "Close Resource Center" at bounding box center [995, 321] width 9 height 12
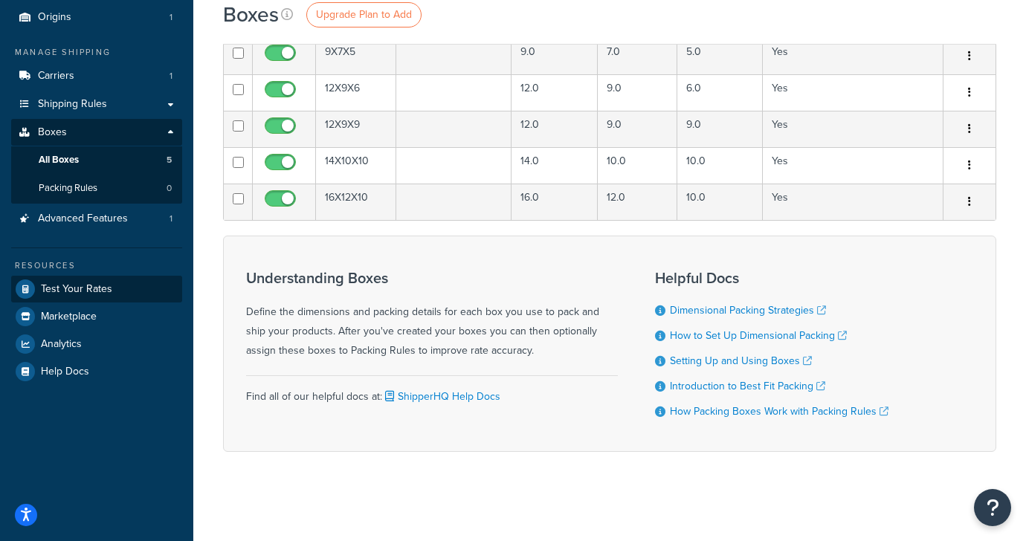
scroll to position [0, 0]
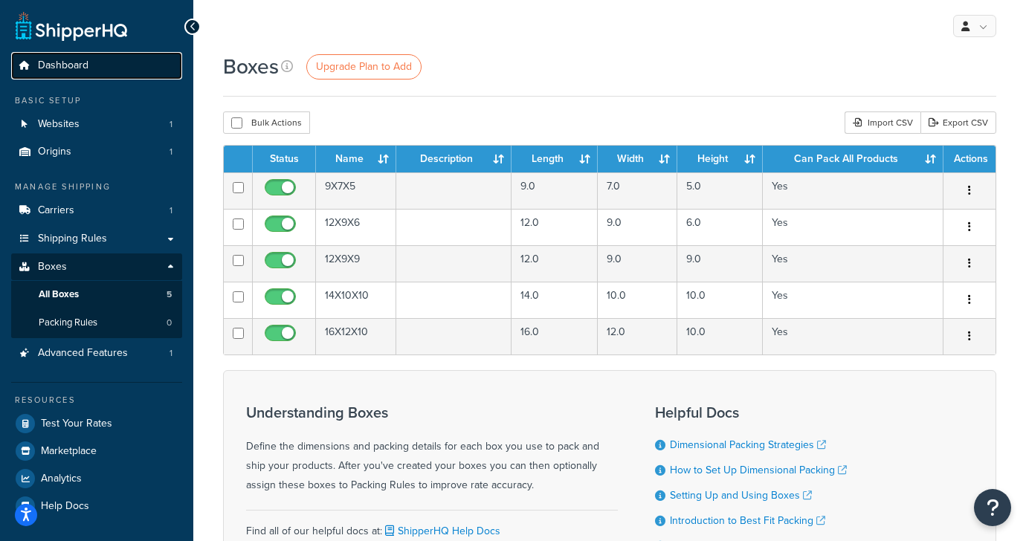
click at [104, 65] on link "Dashboard" at bounding box center [96, 66] width 171 height 28
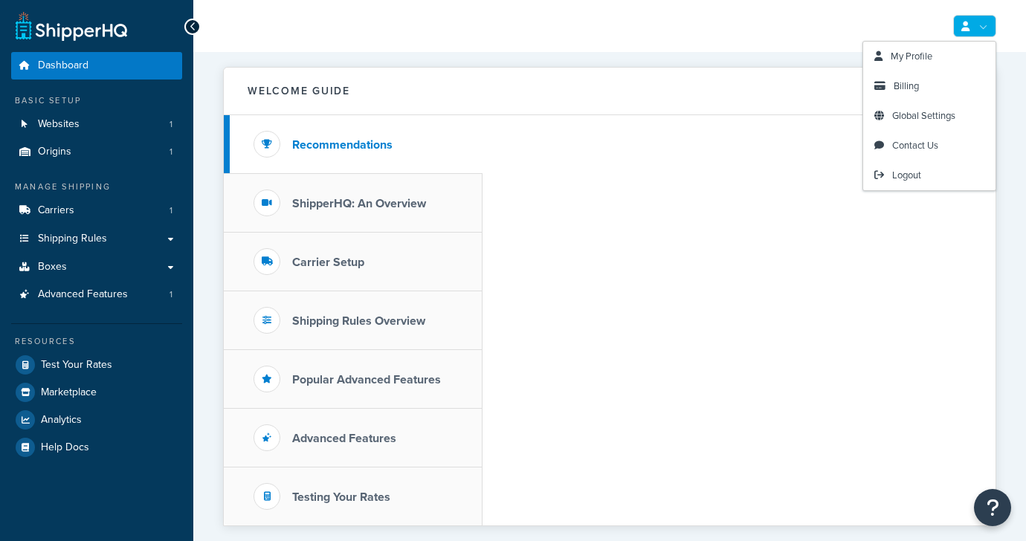
click at [984, 22] on link at bounding box center [974, 26] width 43 height 22
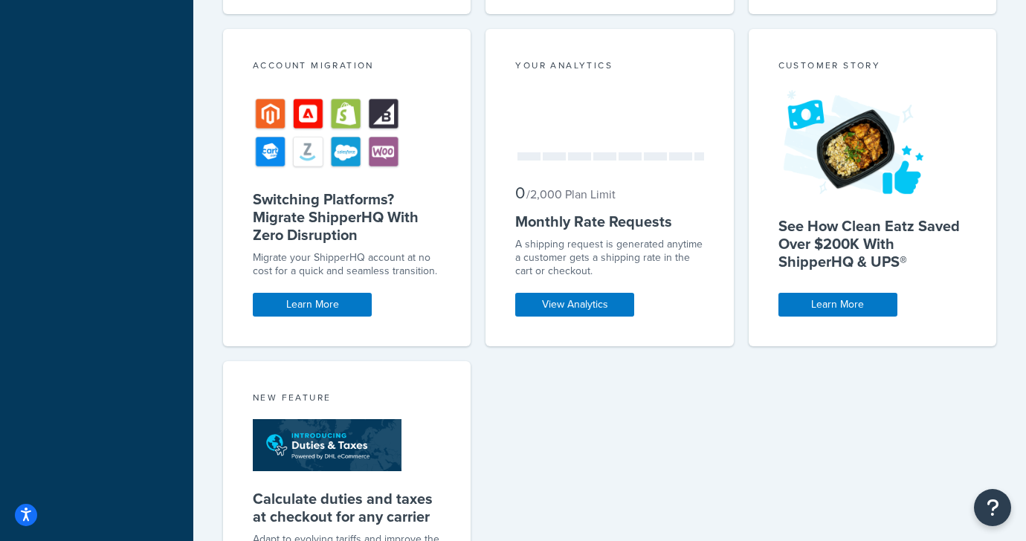
scroll to position [1340, 0]
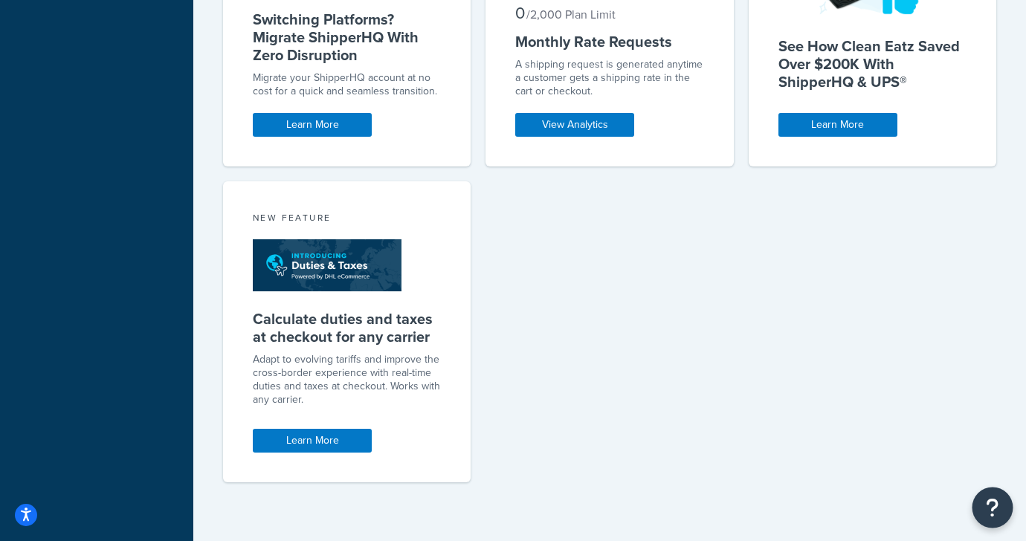
click at [998, 508] on button "Open Resource Center" at bounding box center [992, 508] width 41 height 41
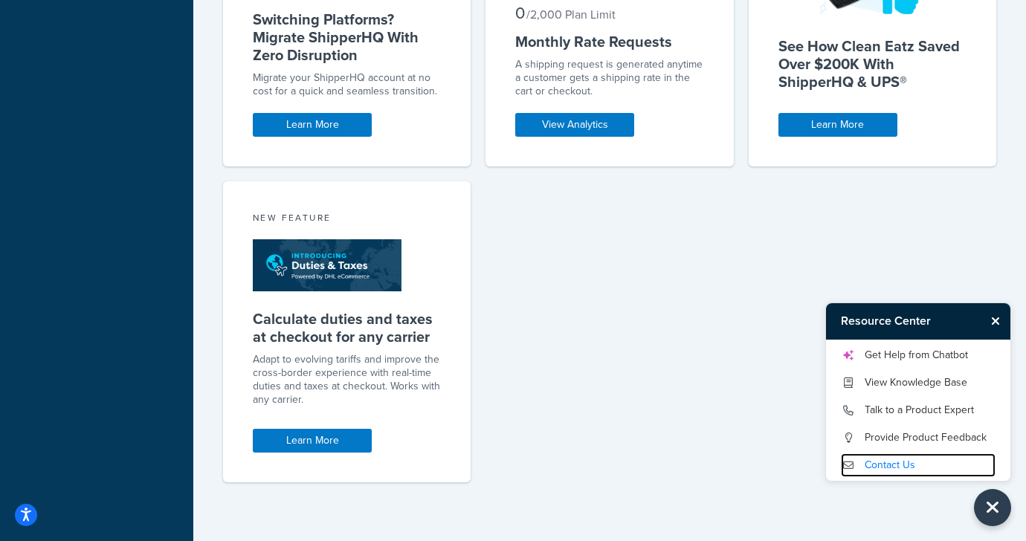
click at [894, 461] on link "Contact Us" at bounding box center [918, 465] width 155 height 24
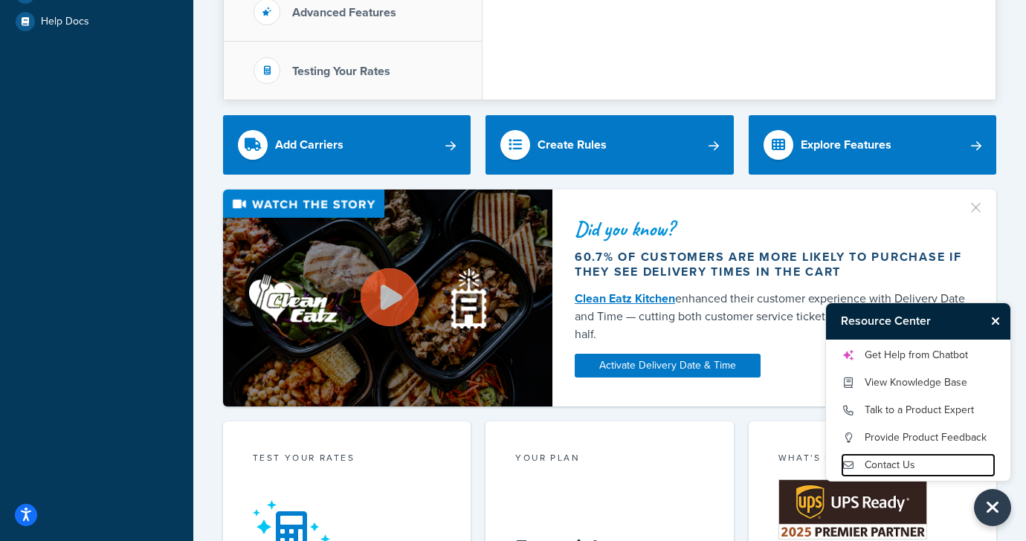
scroll to position [0, 0]
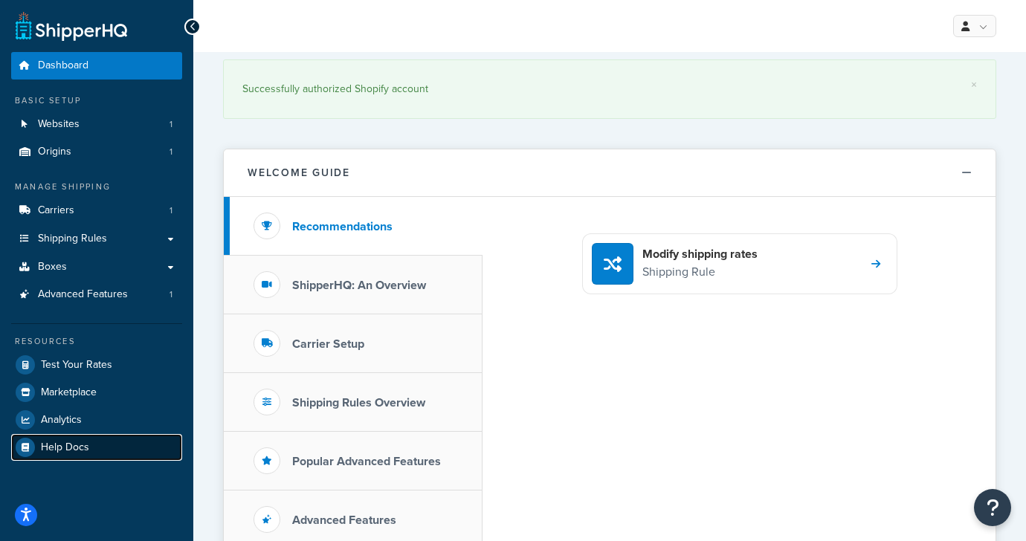
click at [117, 456] on link "Help Docs" at bounding box center [96, 447] width 171 height 27
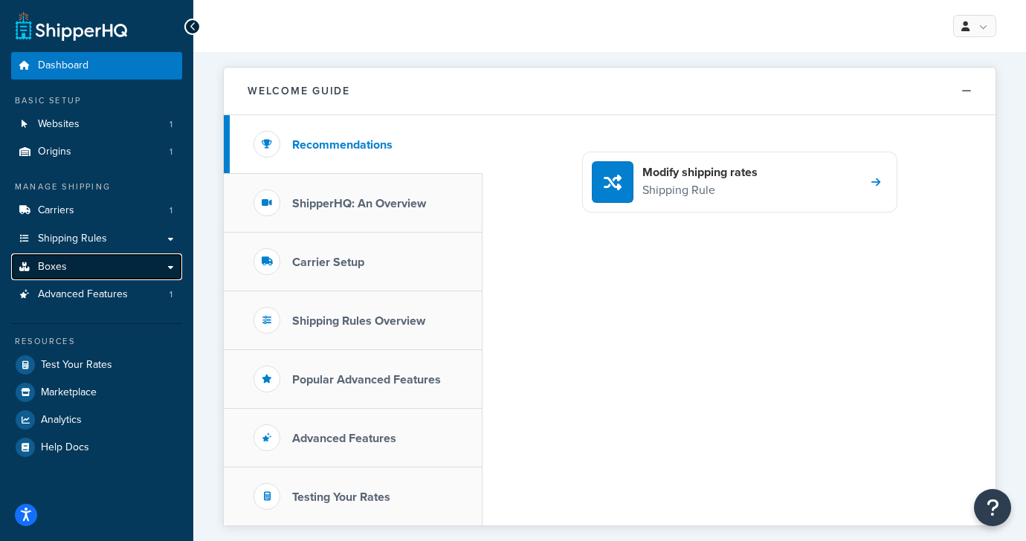
click at [172, 272] on link "Boxes" at bounding box center [96, 267] width 171 height 28
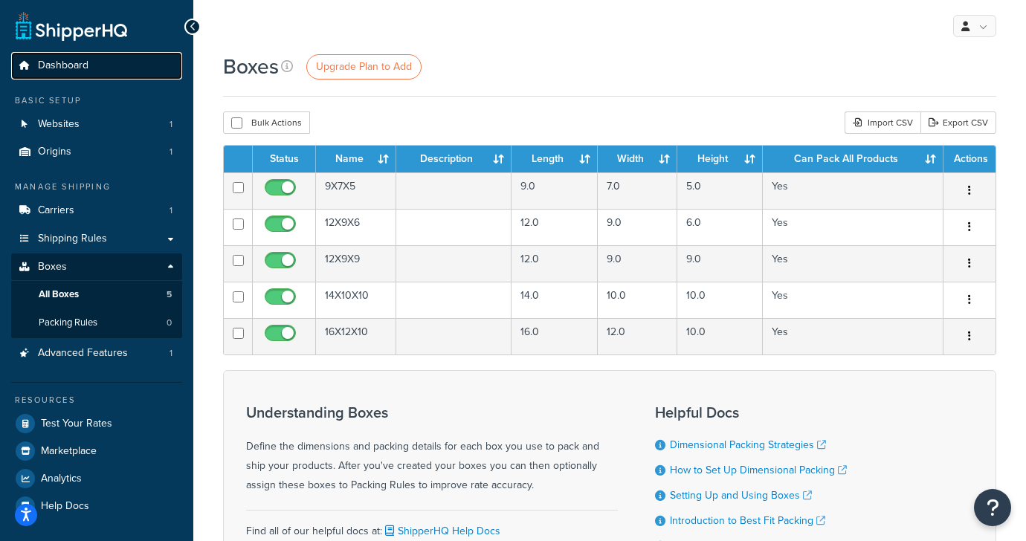
click at [74, 65] on span "Dashboard" at bounding box center [63, 65] width 51 height 13
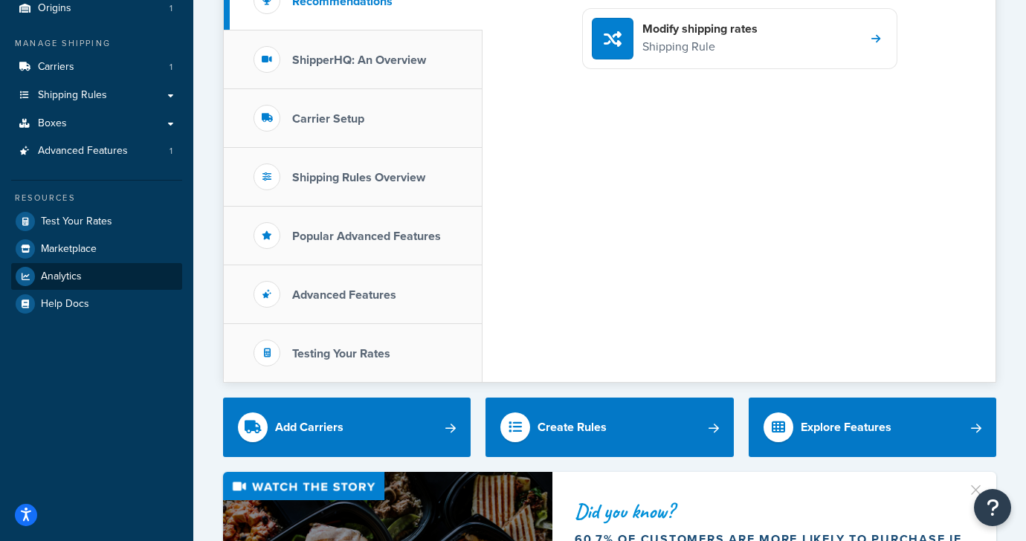
scroll to position [143, 0]
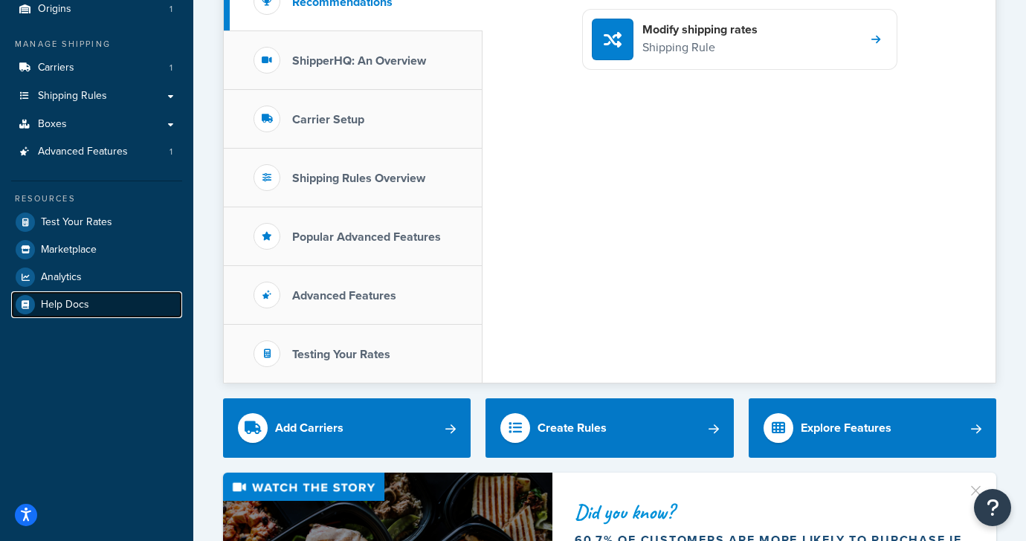
click at [112, 295] on link "Help Docs" at bounding box center [96, 304] width 171 height 27
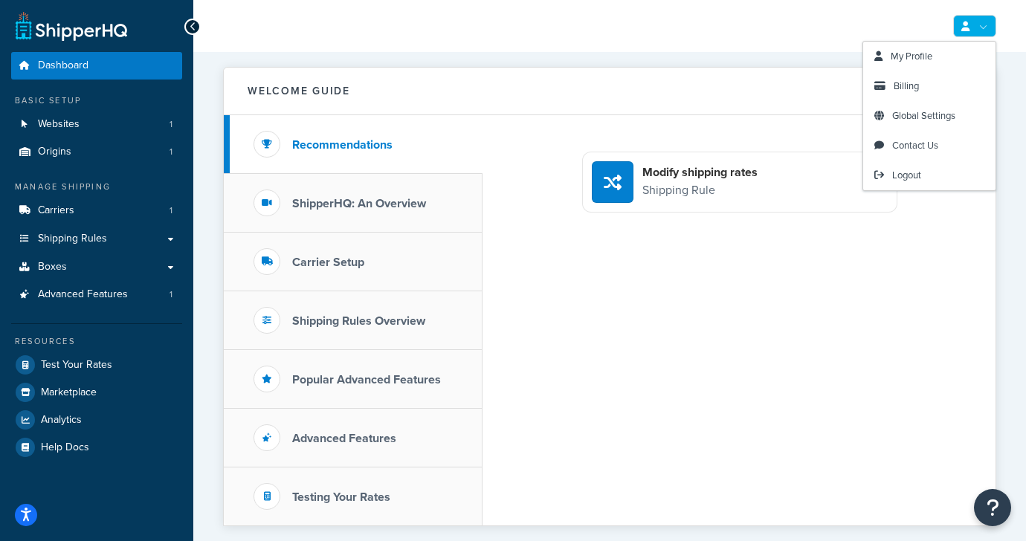
click at [983, 28] on link at bounding box center [974, 26] width 43 height 22
click at [944, 51] on link "My Profile" at bounding box center [929, 57] width 132 height 30
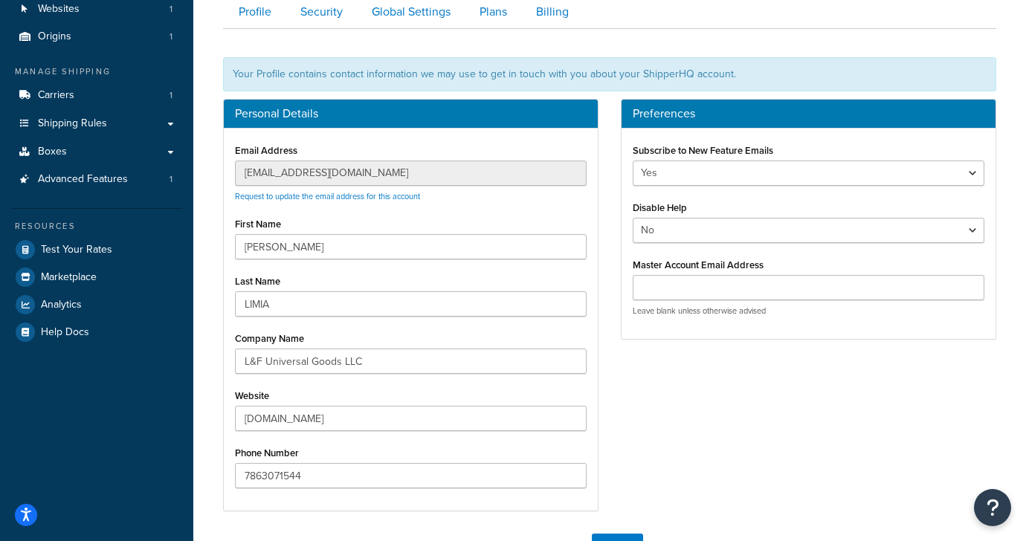
scroll to position [43, 0]
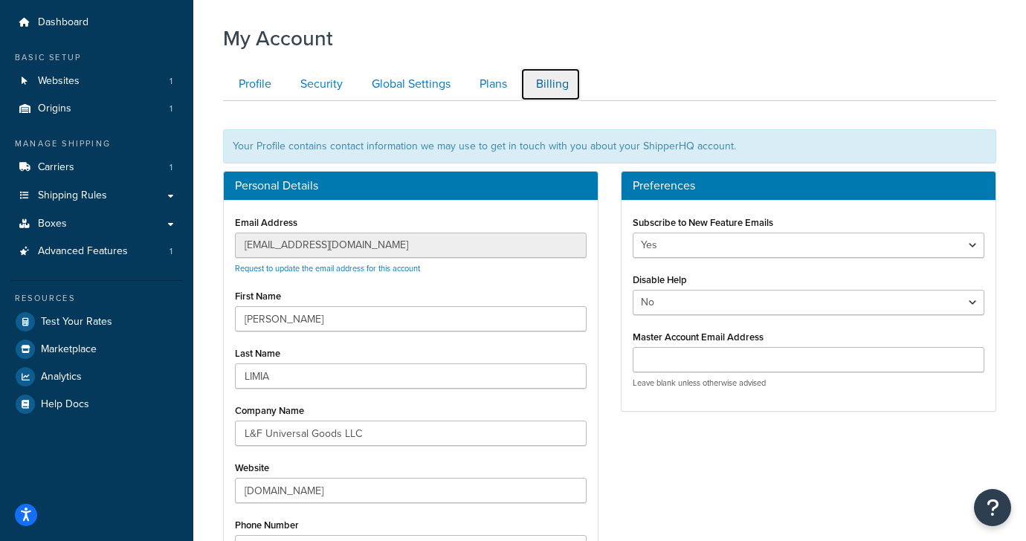
click at [542, 80] on link "Billing" at bounding box center [550, 84] width 60 height 33
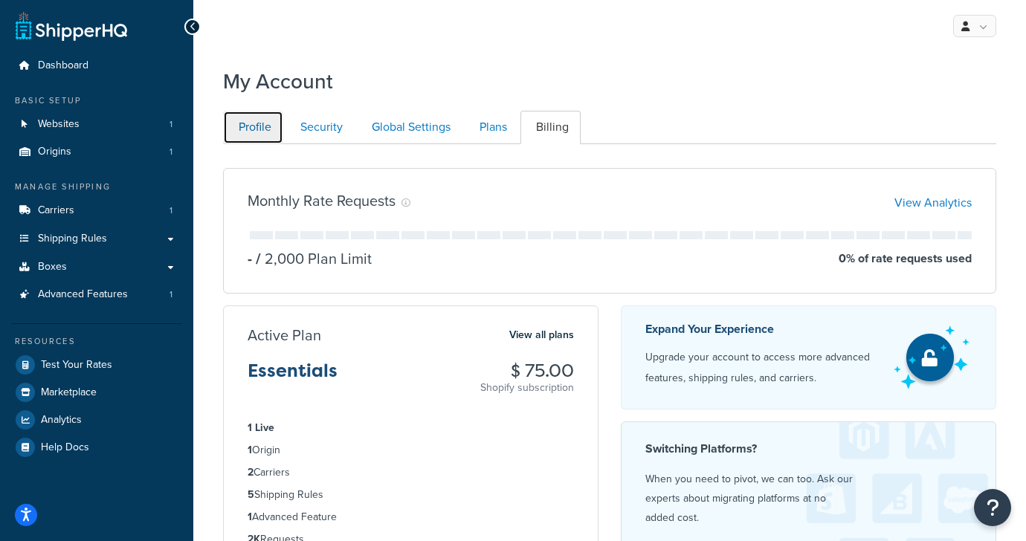
click at [269, 129] on link "Profile" at bounding box center [253, 127] width 60 height 33
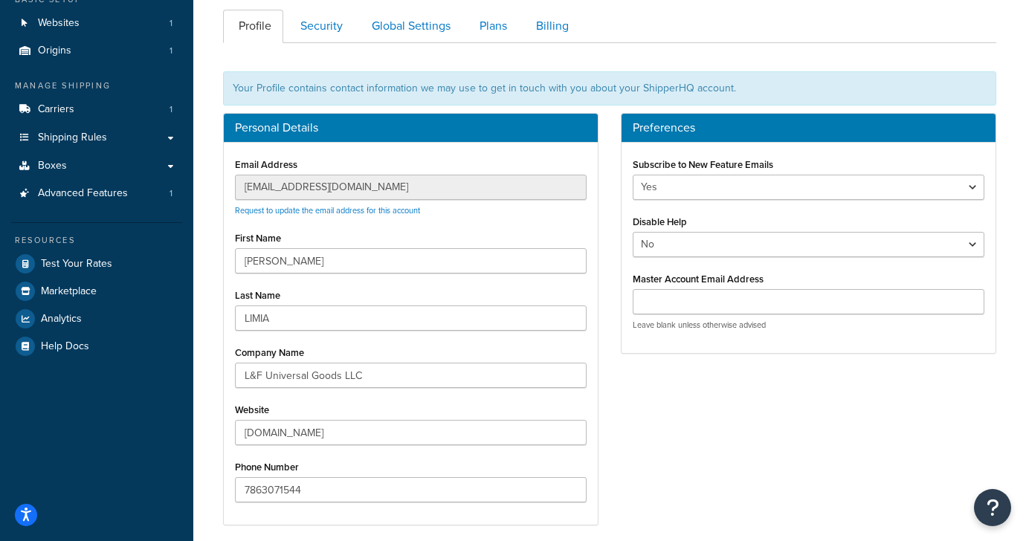
scroll to position [98, 0]
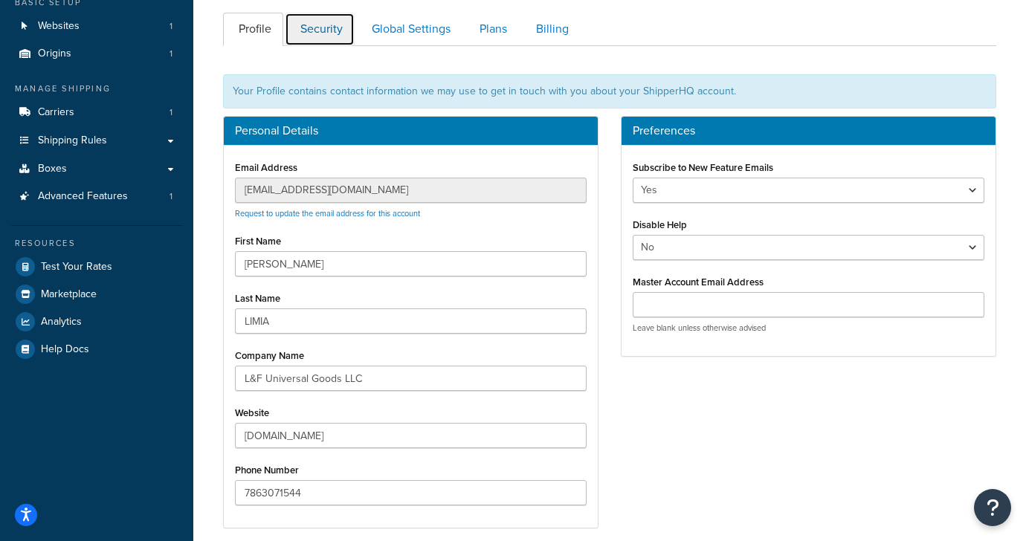
click at [334, 37] on link "Security" at bounding box center [320, 29] width 70 height 33
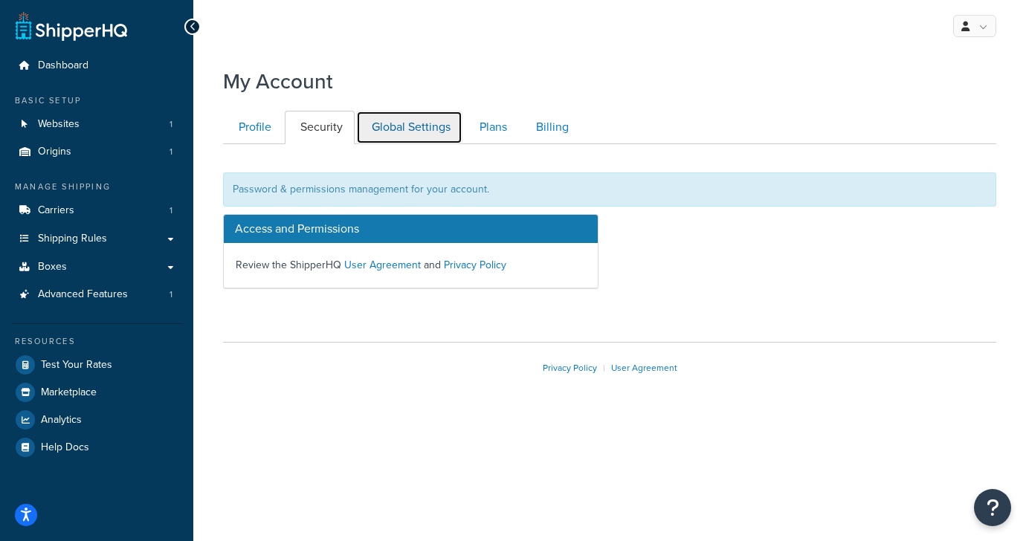
click at [426, 123] on link "Global Settings" at bounding box center [409, 127] width 106 height 33
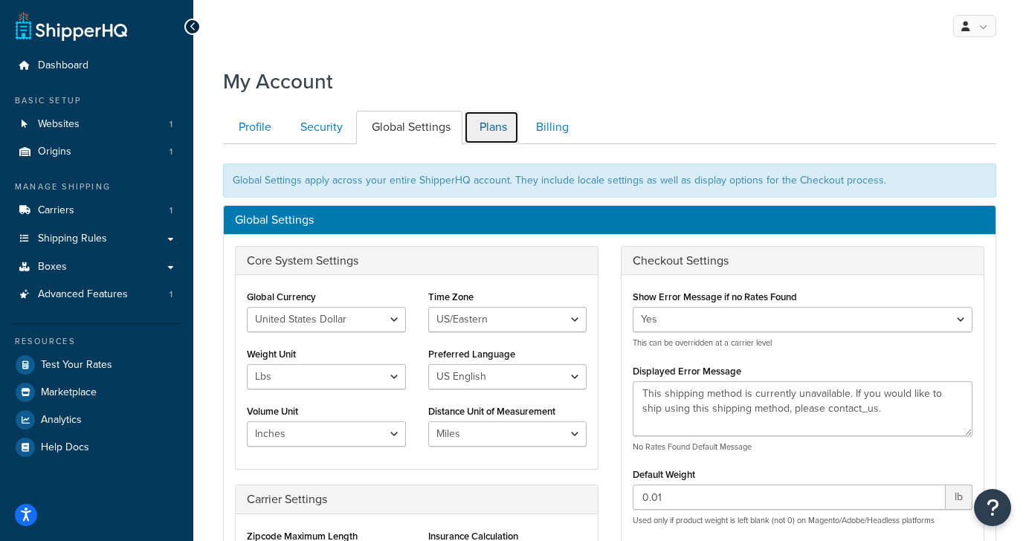
click at [479, 144] on div "Profile Security Global Settings Plans Billing Your Profile contains contact in…" at bounding box center [609, 513] width 773 height 821
click at [499, 132] on link "Plans" at bounding box center [491, 127] width 55 height 33
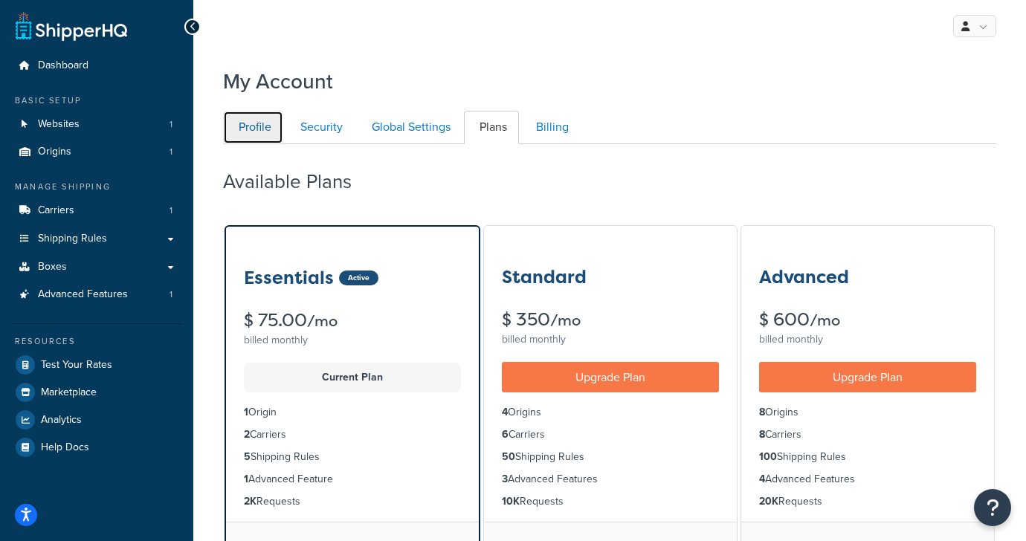
click at [256, 123] on link "Profile" at bounding box center [253, 127] width 60 height 33
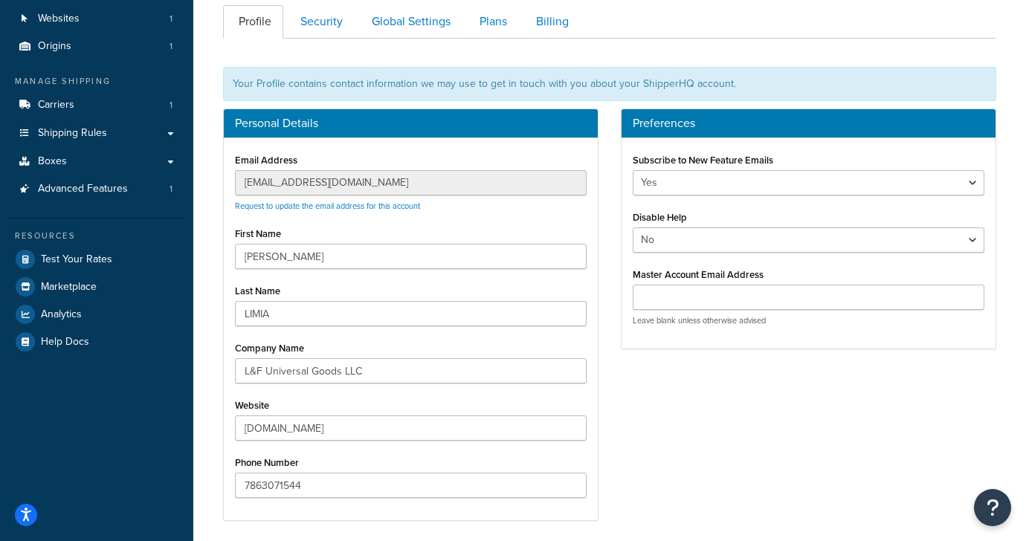
scroll to position [106, 0]
